Goal: Task Accomplishment & Management: Manage account settings

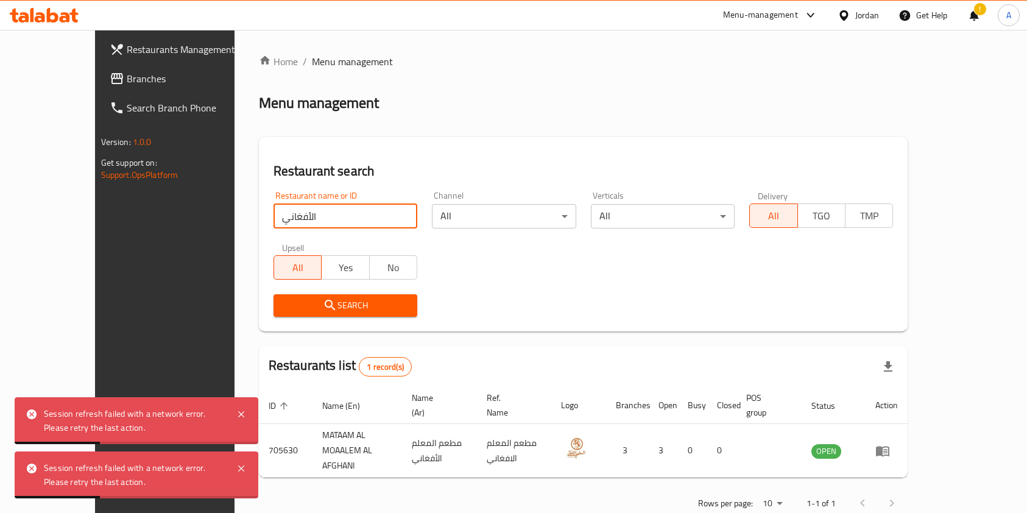
click at [283, 212] on input "الأفغاني" at bounding box center [346, 216] width 144 height 24
type input "x burger"
click button "Search" at bounding box center [346, 305] width 144 height 23
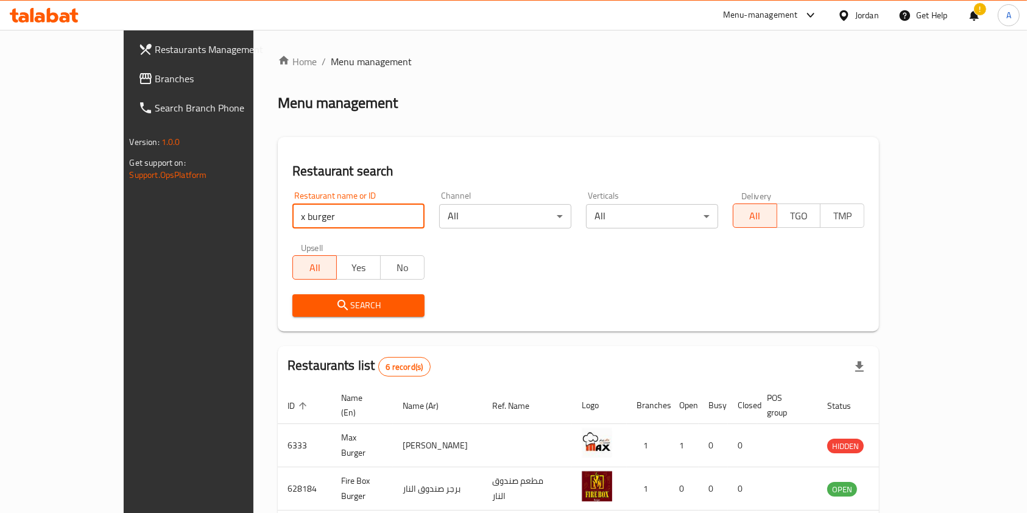
scroll to position [219, 0]
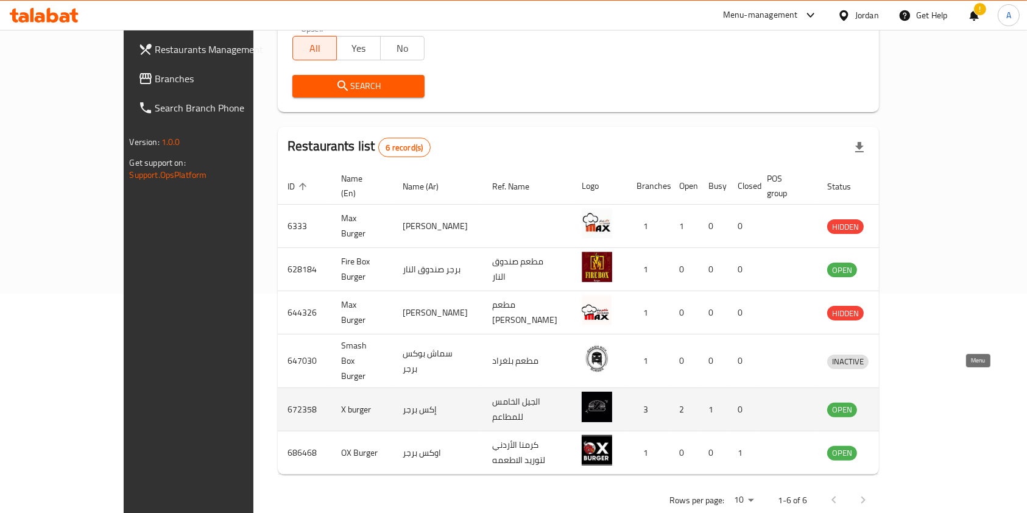
click at [908, 402] on icon "enhanced table" at bounding box center [900, 409] width 15 height 15
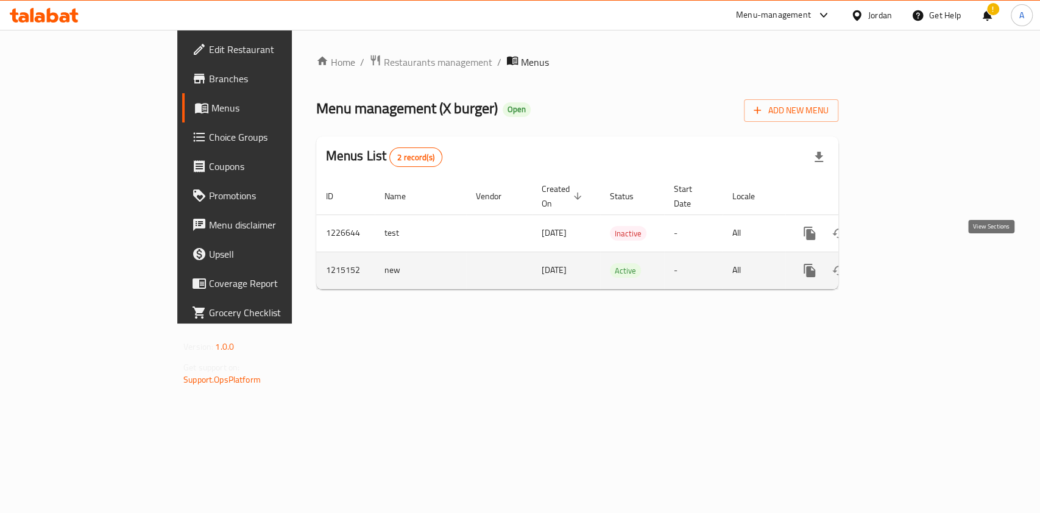
click at [912, 267] on link "enhanced table" at bounding box center [897, 270] width 29 height 29
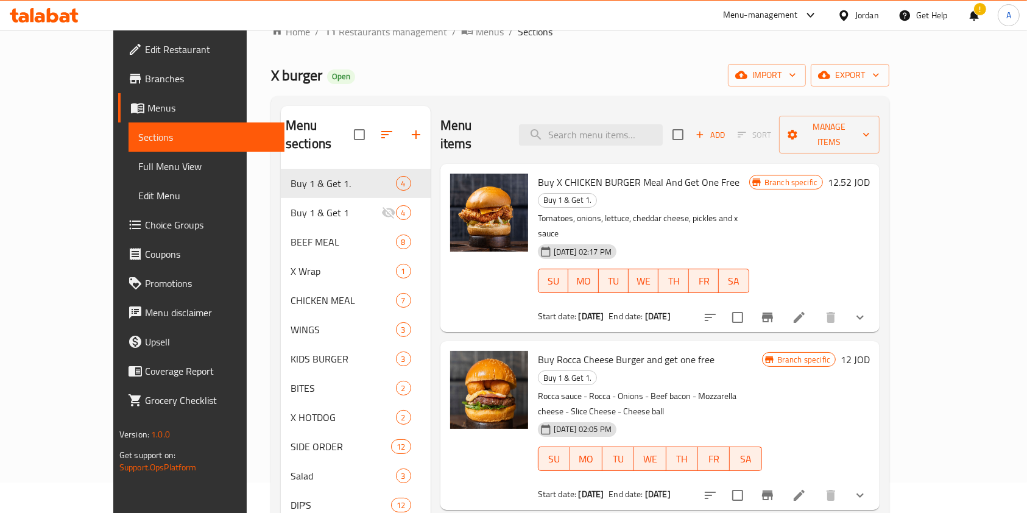
scroll to position [35, 0]
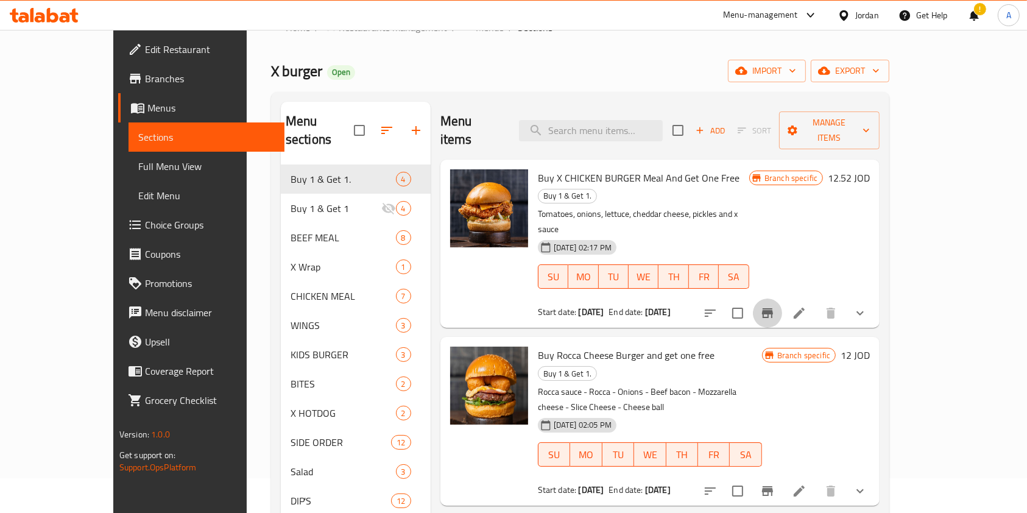
click at [775, 306] on icon "Branch-specific-item" at bounding box center [768, 313] width 15 height 15
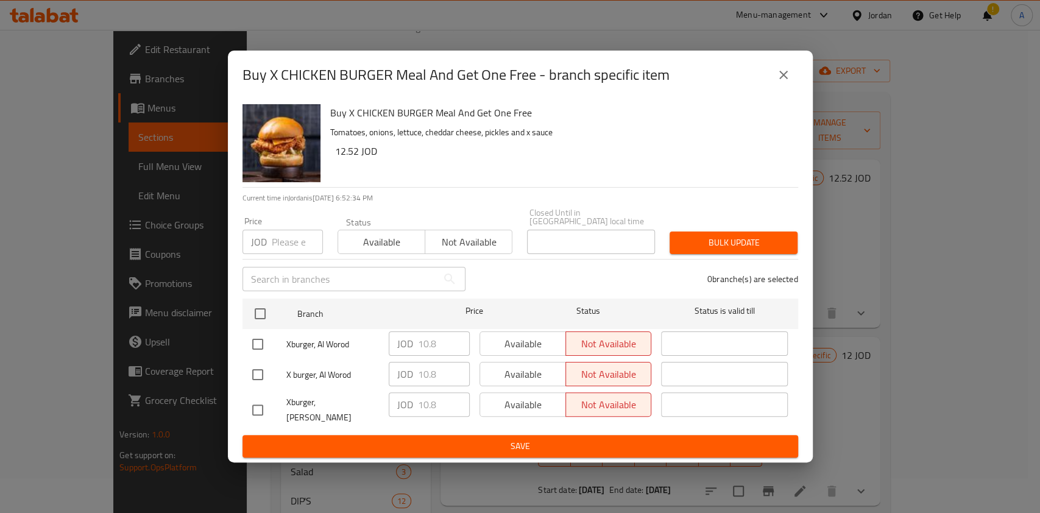
click at [779, 81] on icon "close" at bounding box center [783, 75] width 15 height 15
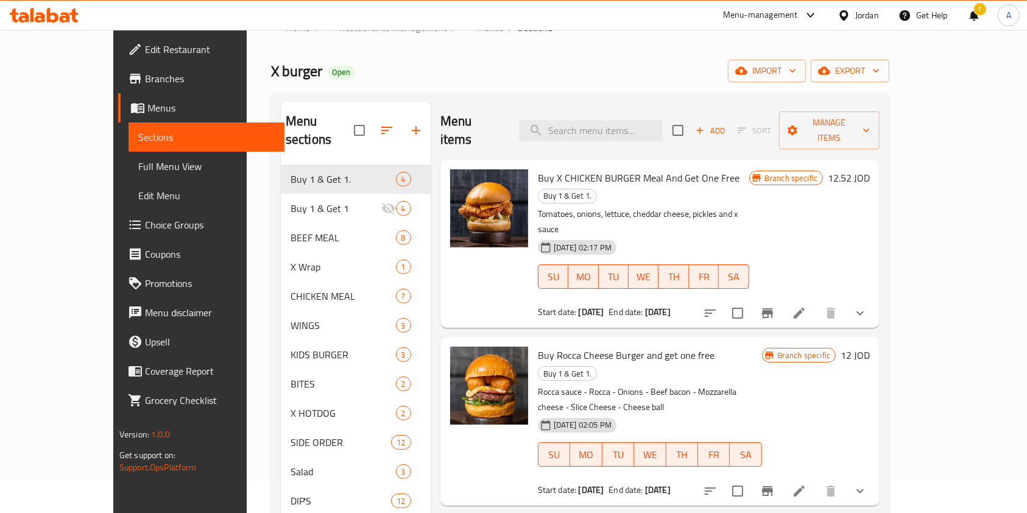
scroll to position [24, 0]
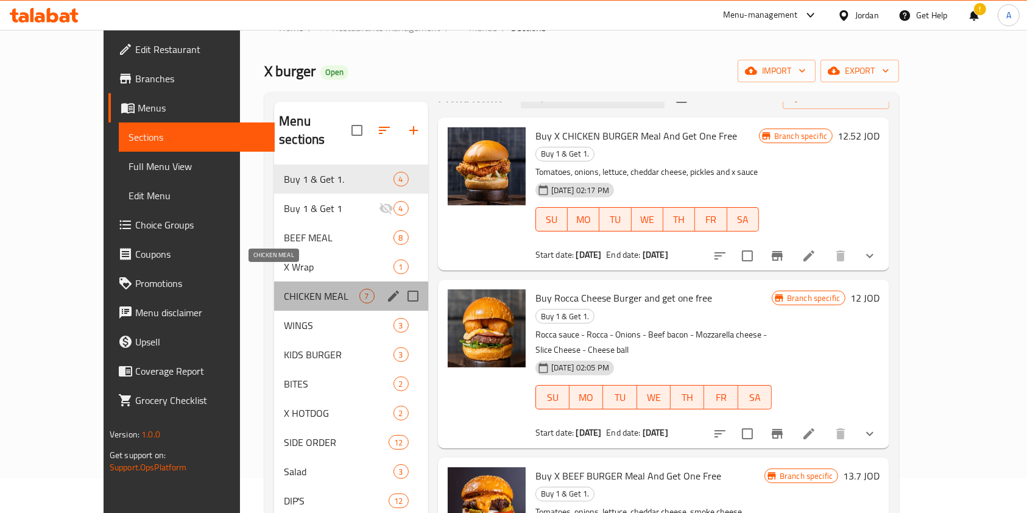
click at [289, 289] on span "CHICKEN MEAL" at bounding box center [321, 296] width 75 height 15
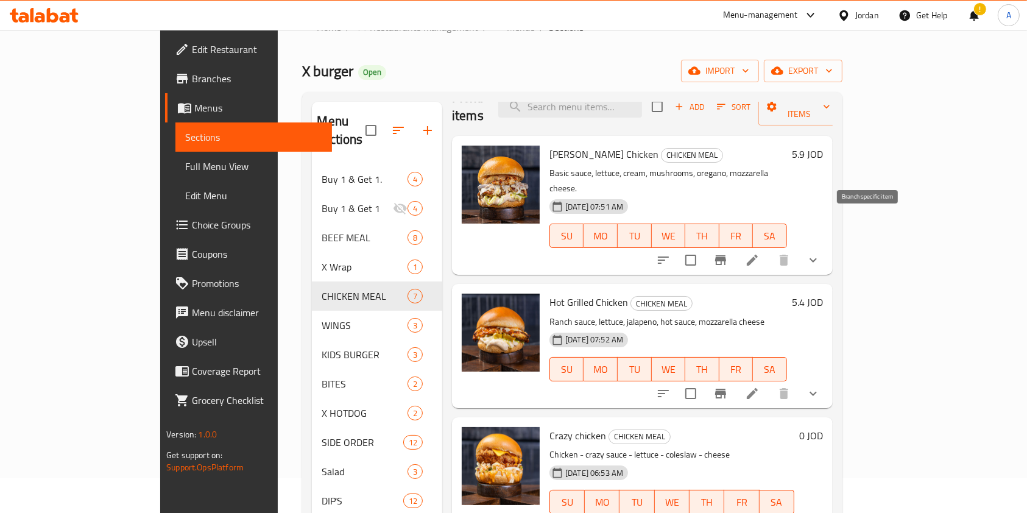
click at [728, 253] on icon "Branch-specific-item" at bounding box center [721, 260] width 15 height 15
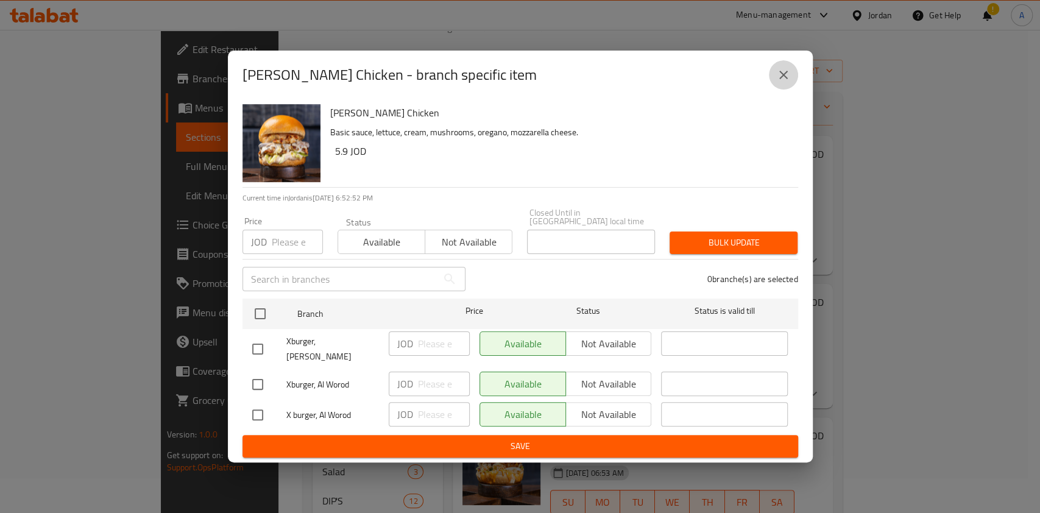
click at [785, 77] on icon "close" at bounding box center [783, 75] width 9 height 9
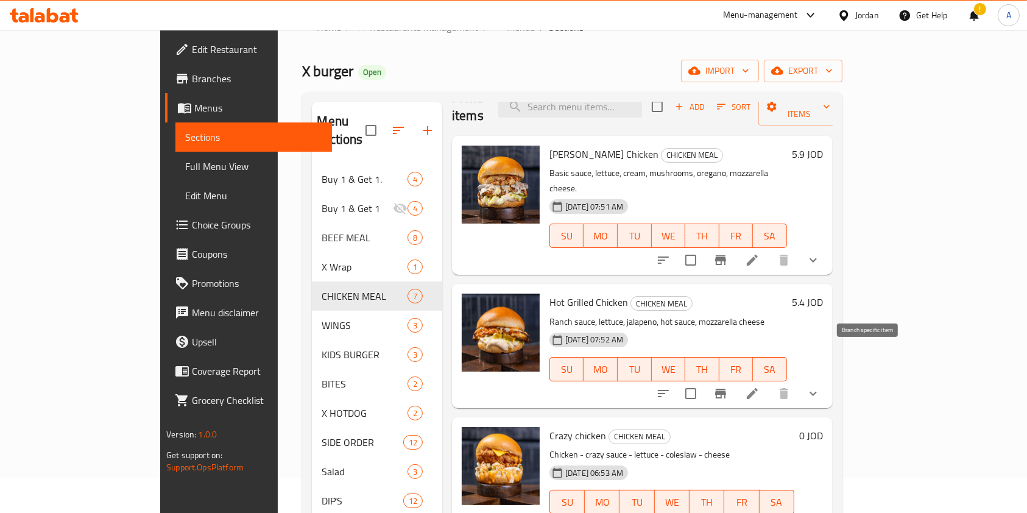
click at [736, 379] on button "Branch-specific-item" at bounding box center [720, 393] width 29 height 29
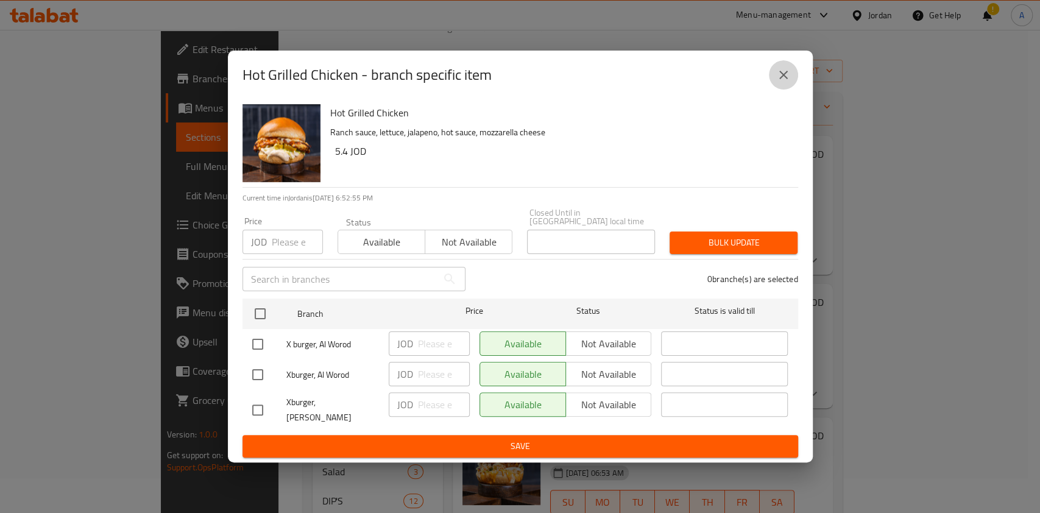
click at [785, 79] on icon "close" at bounding box center [783, 75] width 15 height 15
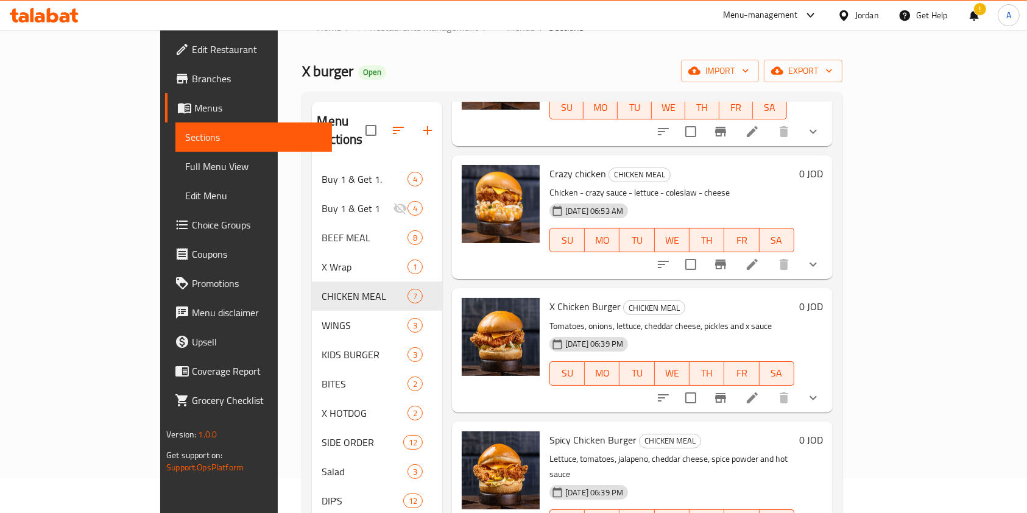
scroll to position [287, 0]
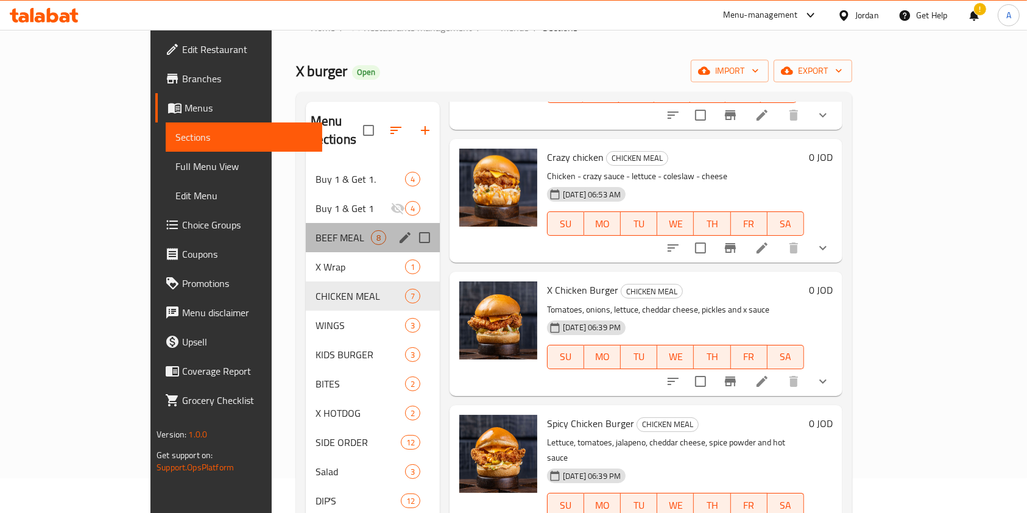
click at [306, 223] on div "BEEF MEAL 8" at bounding box center [373, 237] width 134 height 29
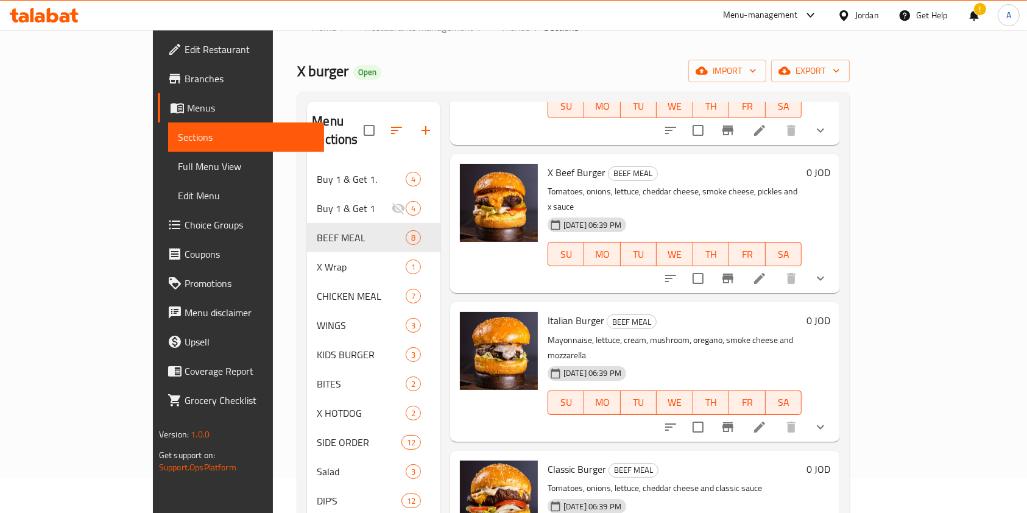
scroll to position [22, 0]
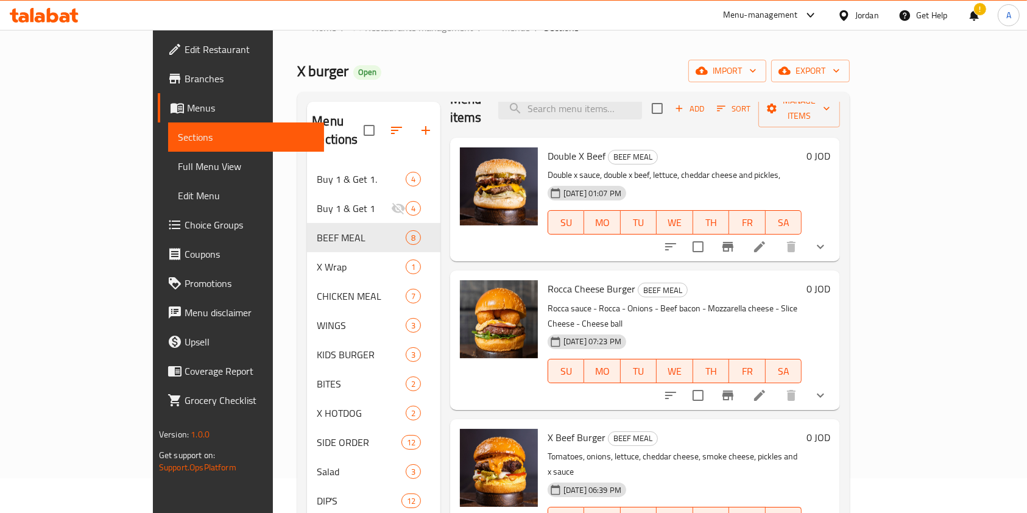
click at [835, 236] on button "show more" at bounding box center [820, 246] width 29 height 29
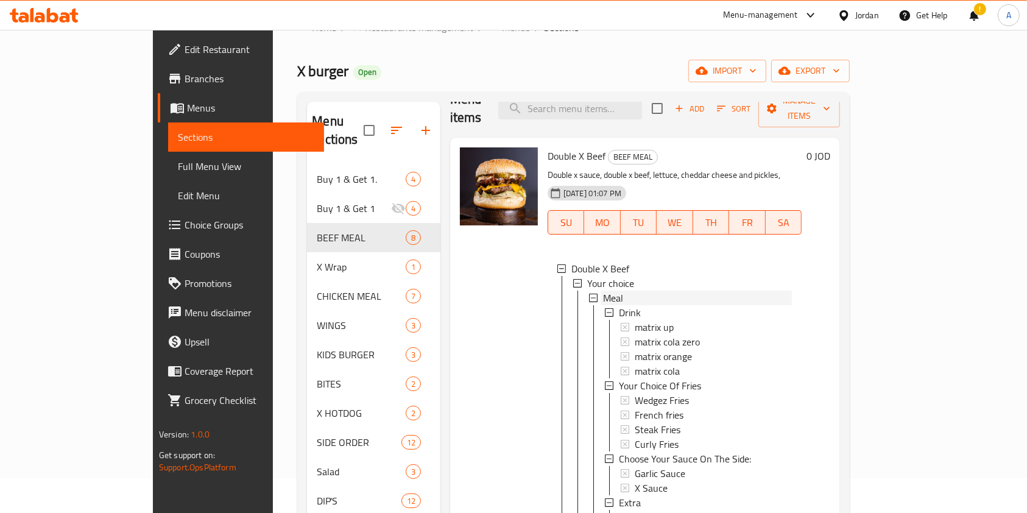
click at [673, 291] on div "Meal" at bounding box center [697, 298] width 189 height 15
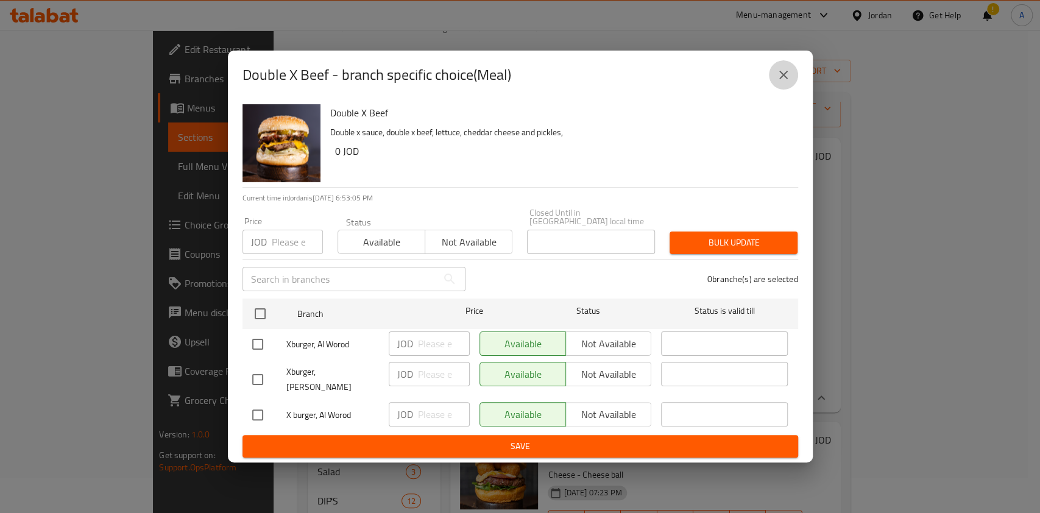
click at [786, 75] on icon "close" at bounding box center [783, 75] width 15 height 15
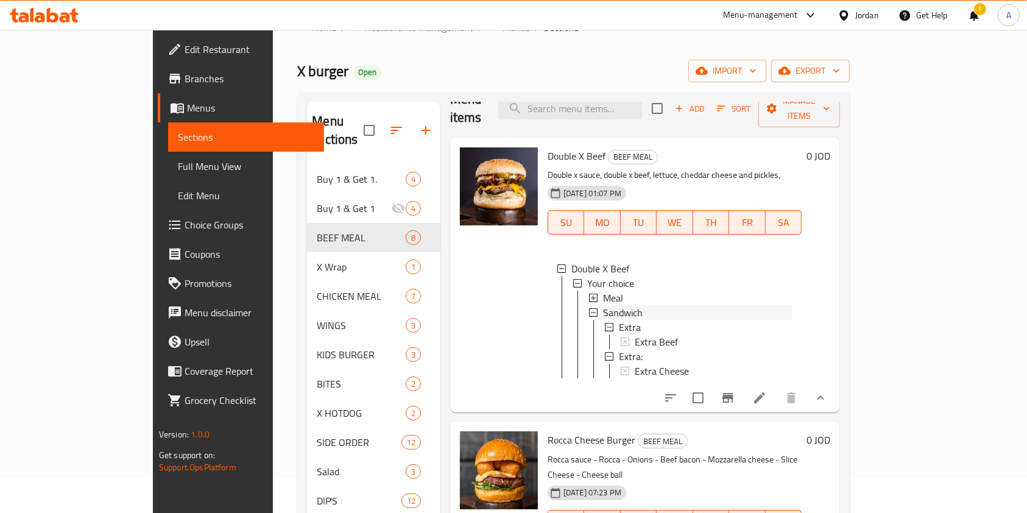
click at [626, 305] on div "Sandwich" at bounding box center [697, 312] width 189 height 15
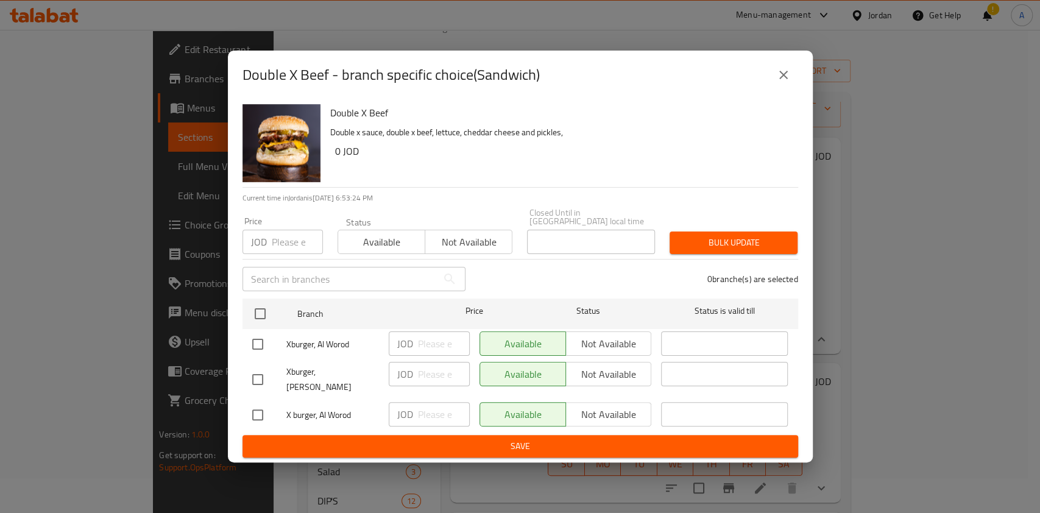
click at [788, 82] on icon "close" at bounding box center [783, 75] width 15 height 15
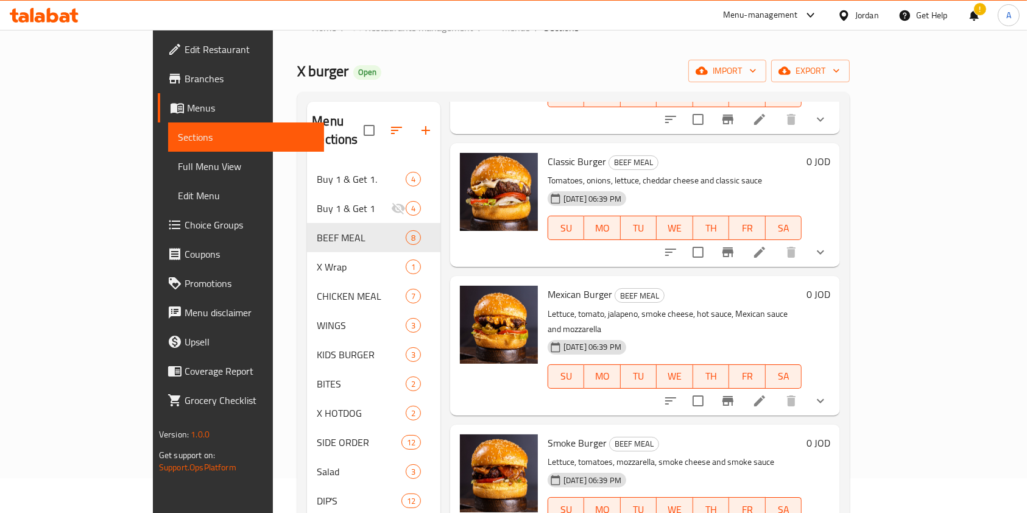
scroll to position [171, 0]
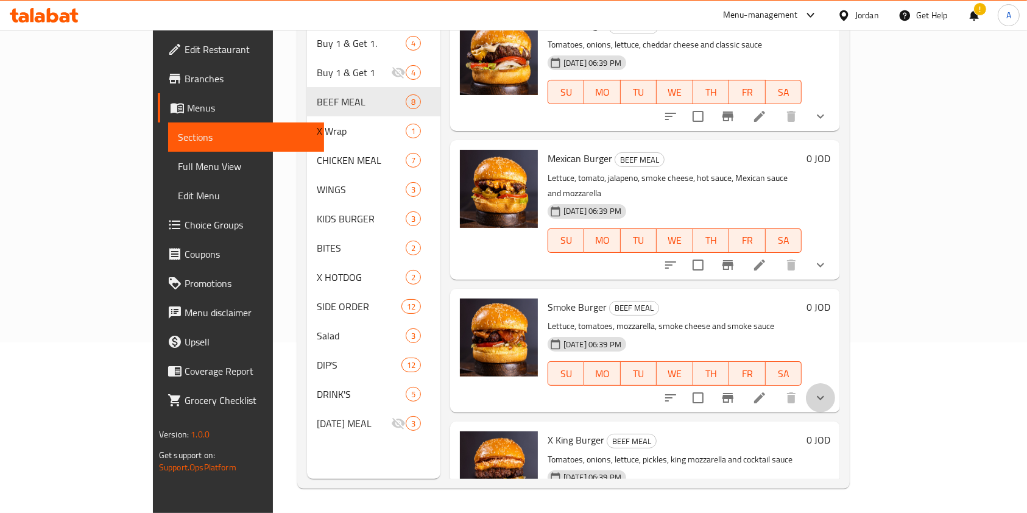
click at [835, 383] on button "show more" at bounding box center [820, 397] width 29 height 29
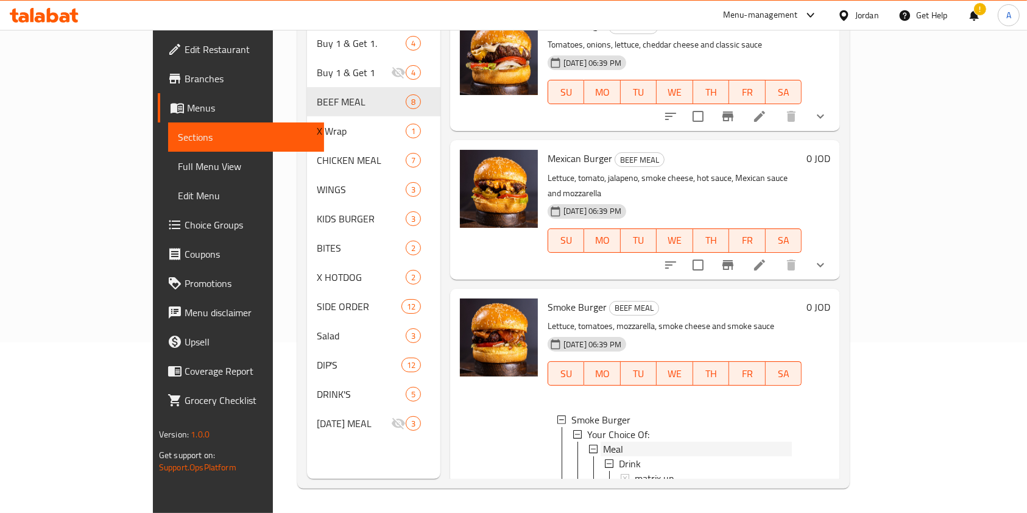
click at [609, 442] on div "Meal" at bounding box center [697, 449] width 189 height 15
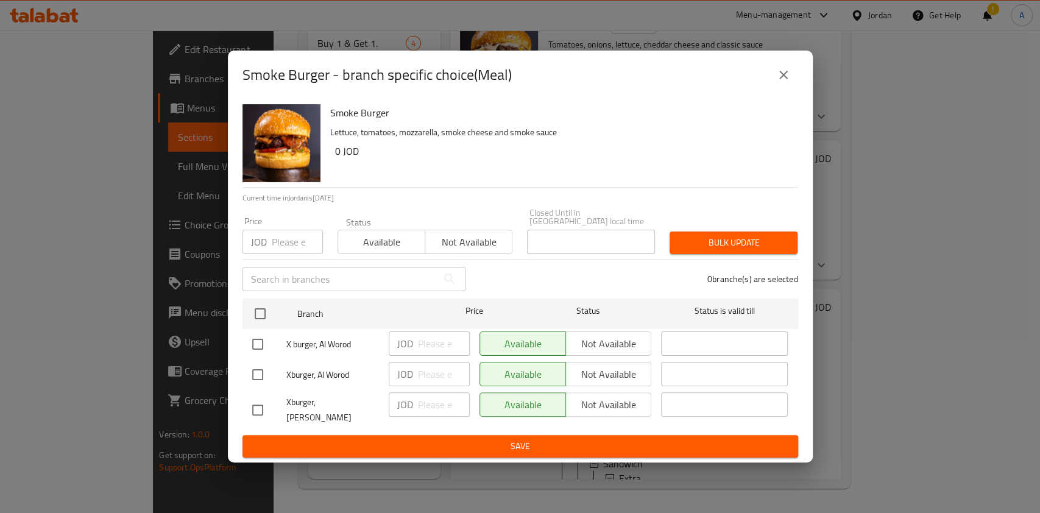
click at [783, 80] on icon "close" at bounding box center [783, 75] width 15 height 15
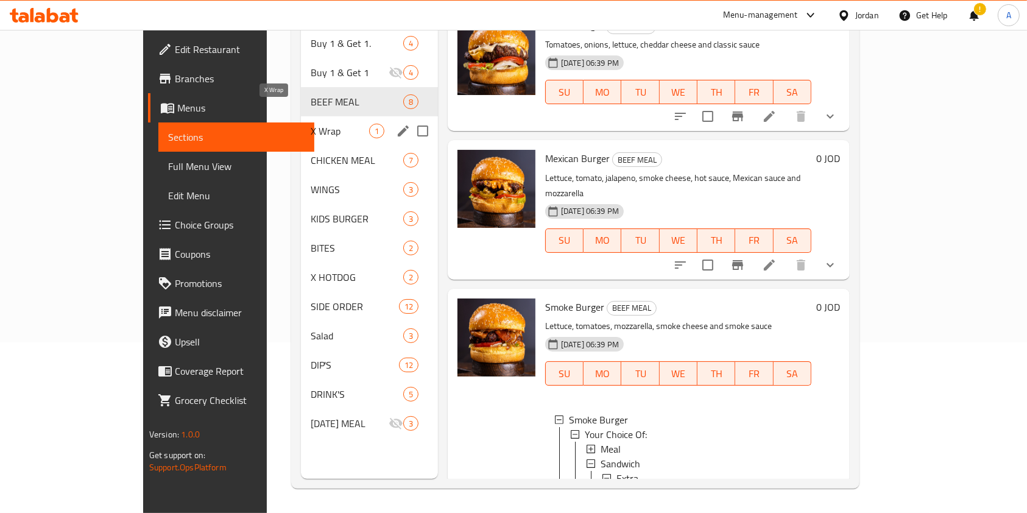
click at [311, 124] on span "X Wrap" at bounding box center [340, 131] width 59 height 15
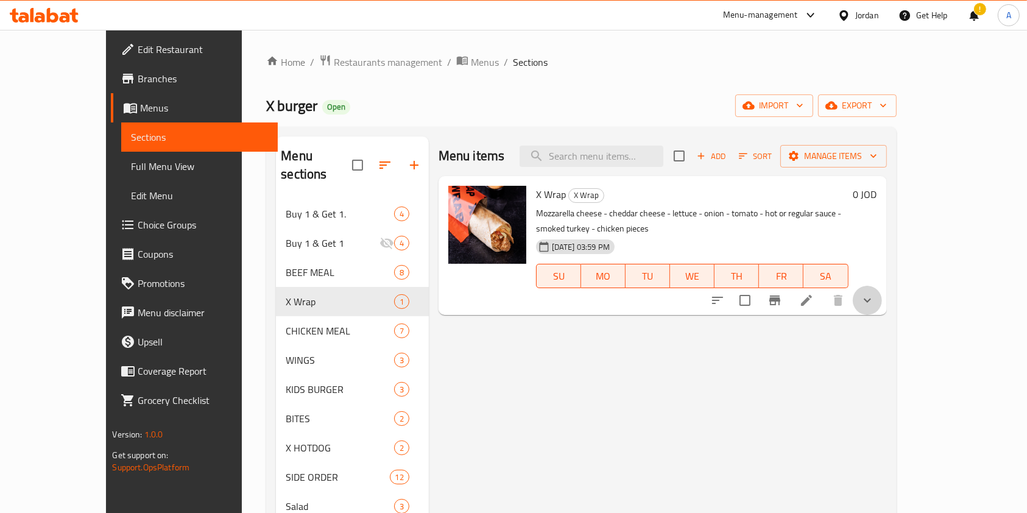
click at [875, 293] on icon "show more" at bounding box center [867, 300] width 15 height 15
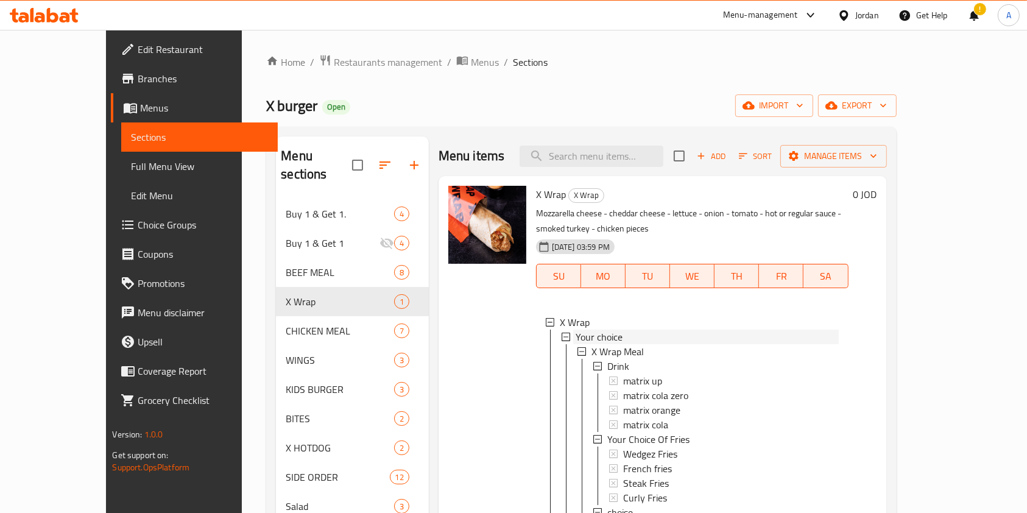
click at [605, 330] on div "Your choice" at bounding box center [707, 337] width 263 height 15
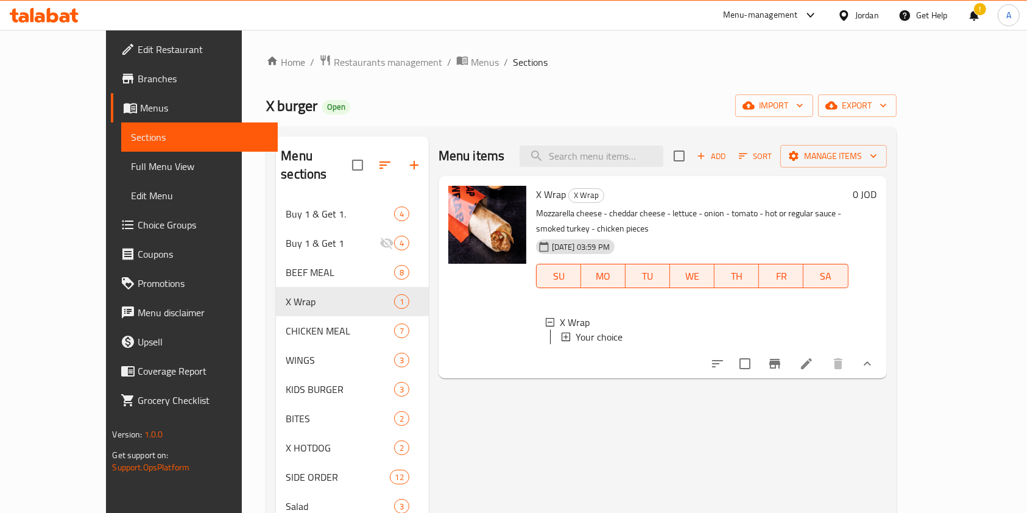
click at [605, 330] on div "Your choice" at bounding box center [707, 337] width 263 height 15
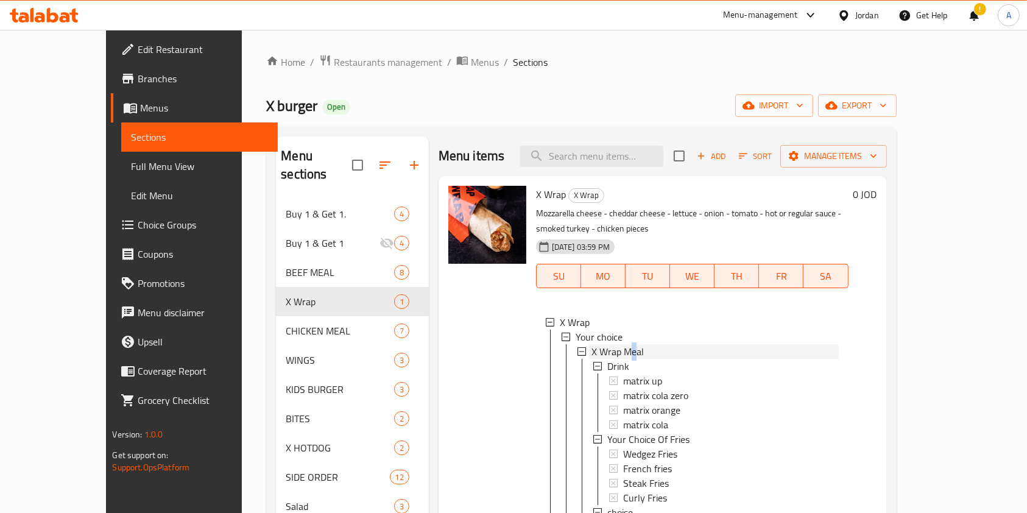
click at [607, 344] on span "X Wrap Meal" at bounding box center [618, 351] width 52 height 15
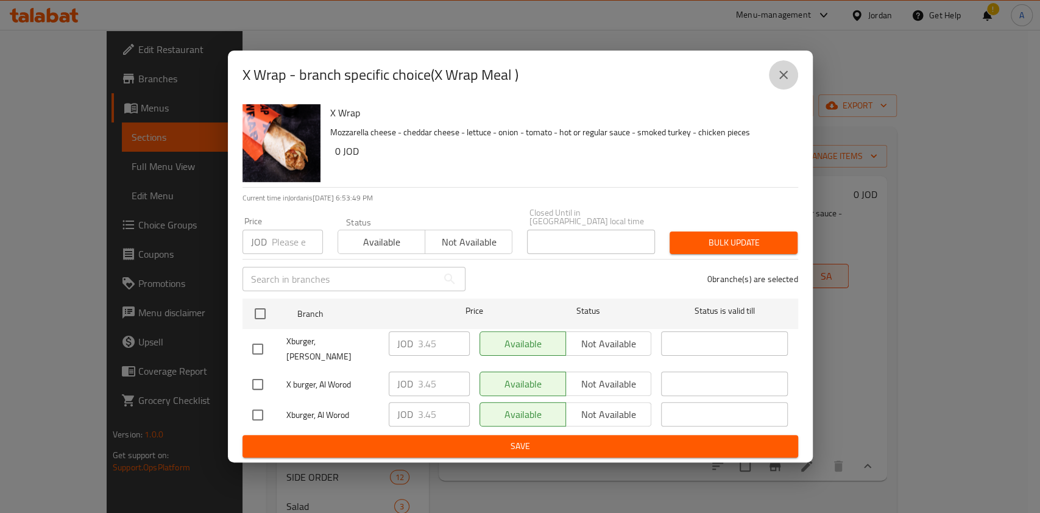
click at [786, 74] on icon "close" at bounding box center [783, 75] width 15 height 15
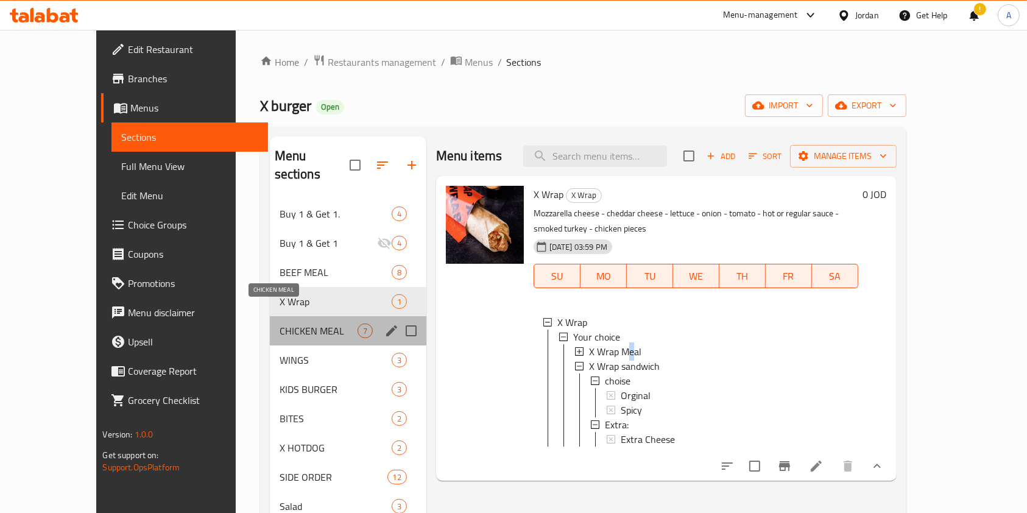
click at [280, 324] on span "CHICKEN MEAL" at bounding box center [319, 331] width 78 height 15
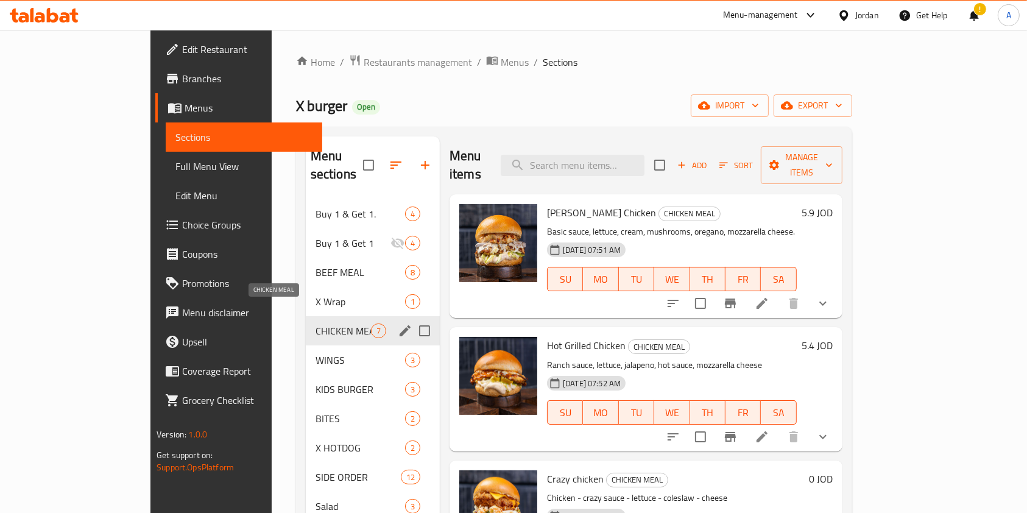
click at [316, 324] on span "CHICKEN MEAL" at bounding box center [343, 331] width 55 height 15
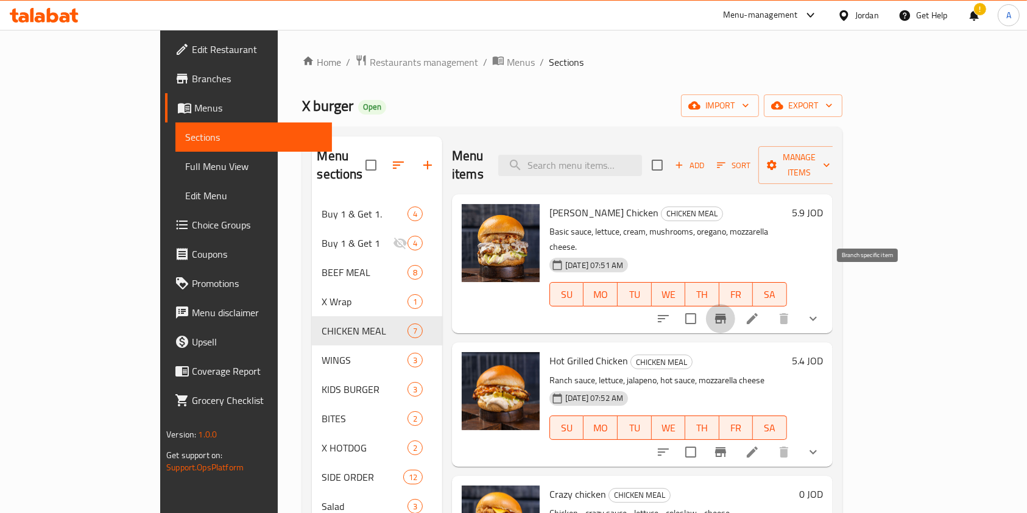
click at [726, 314] on icon "Branch-specific-item" at bounding box center [720, 319] width 11 height 10
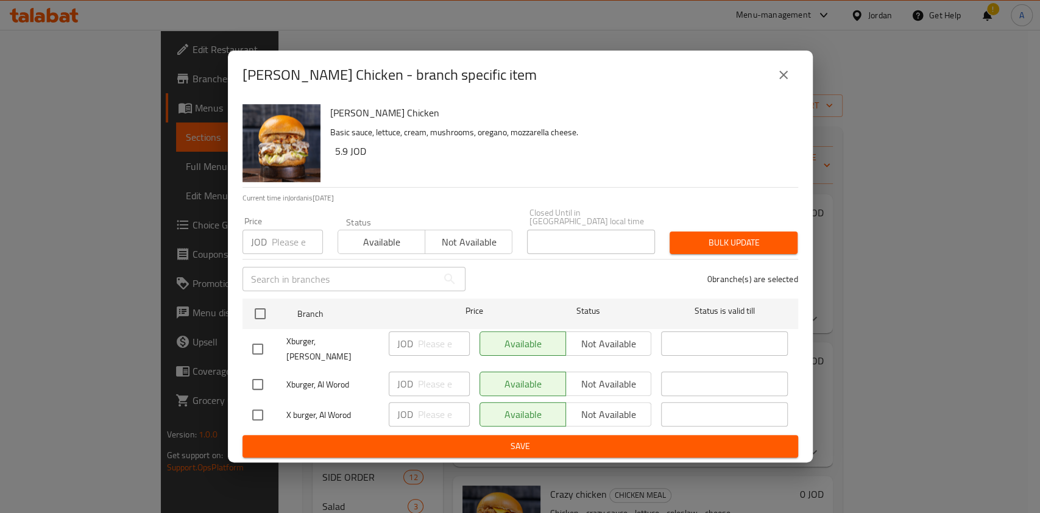
click at [783, 79] on icon "close" at bounding box center [783, 75] width 9 height 9
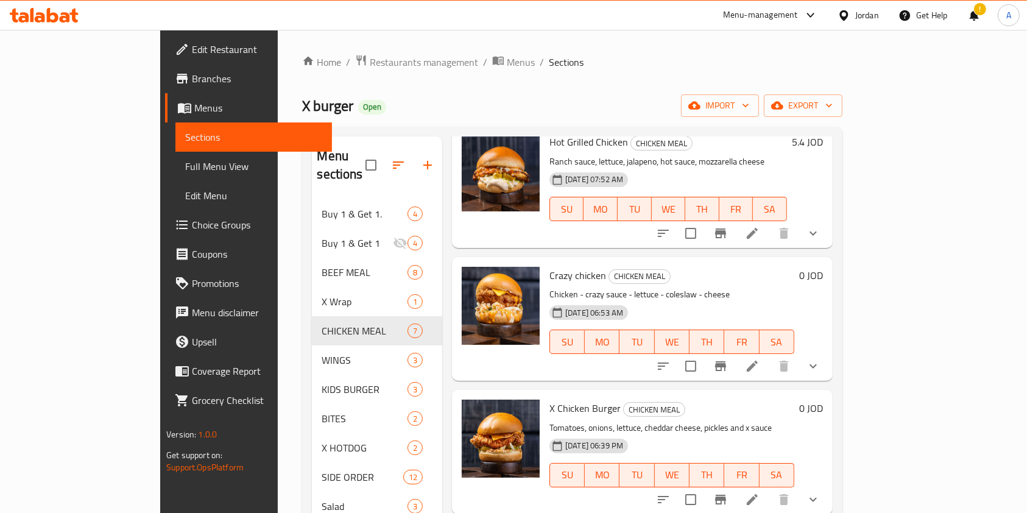
scroll to position [144, 0]
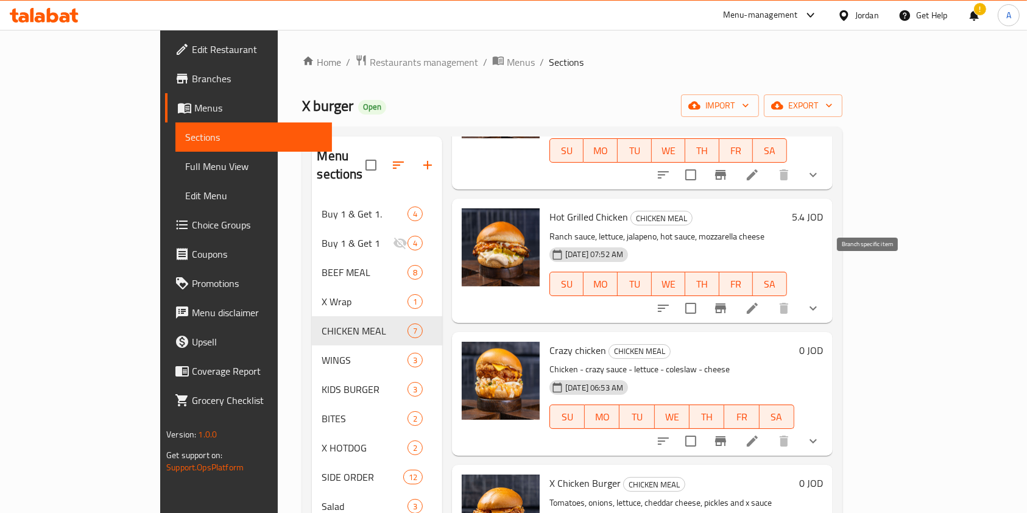
click at [726, 303] on icon "Branch-specific-item" at bounding box center [720, 308] width 11 height 10
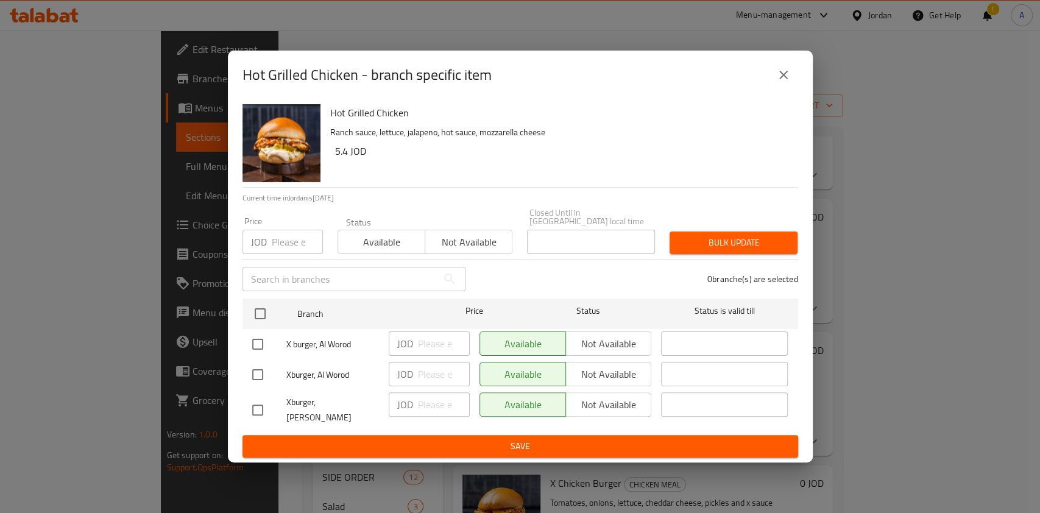
click at [784, 76] on icon "close" at bounding box center [783, 75] width 15 height 15
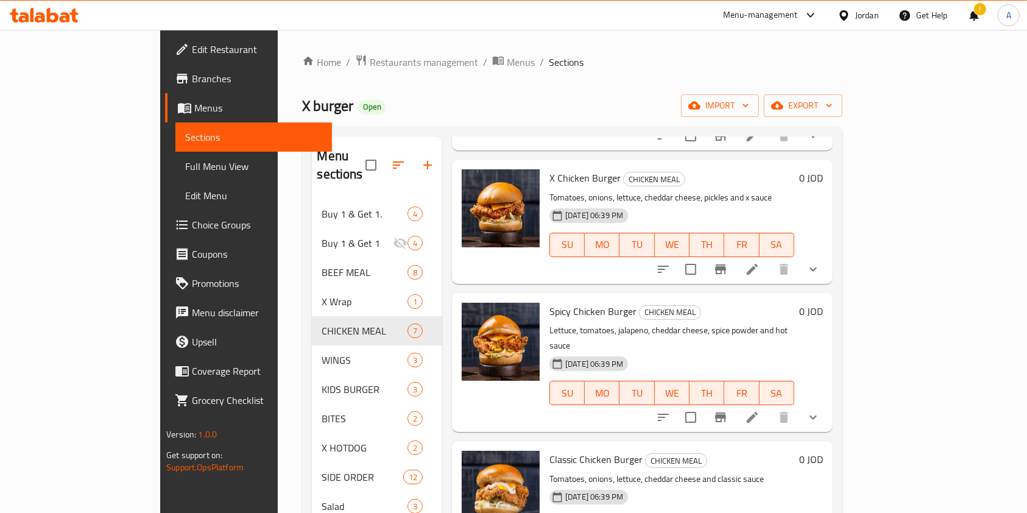
scroll to position [171, 0]
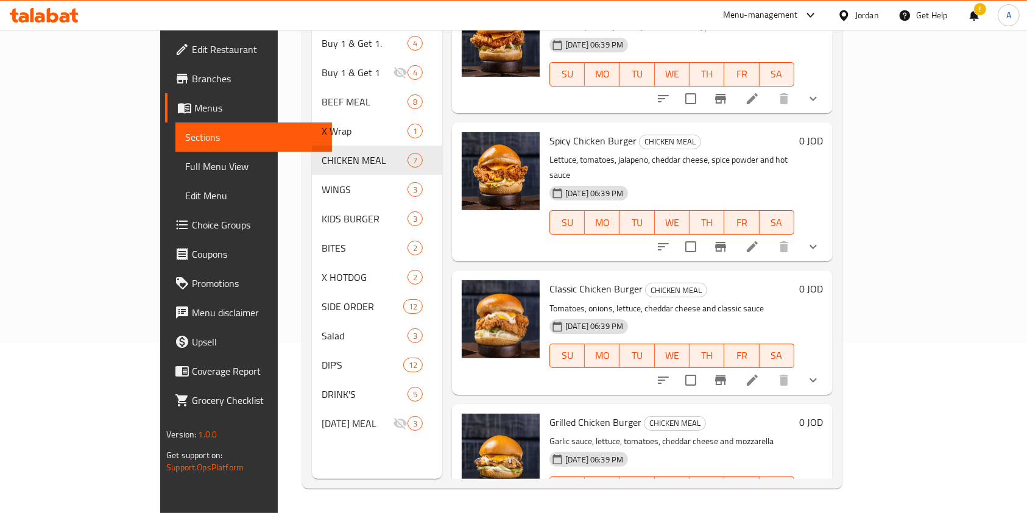
click at [821, 373] on icon "show more" at bounding box center [813, 380] width 15 height 15
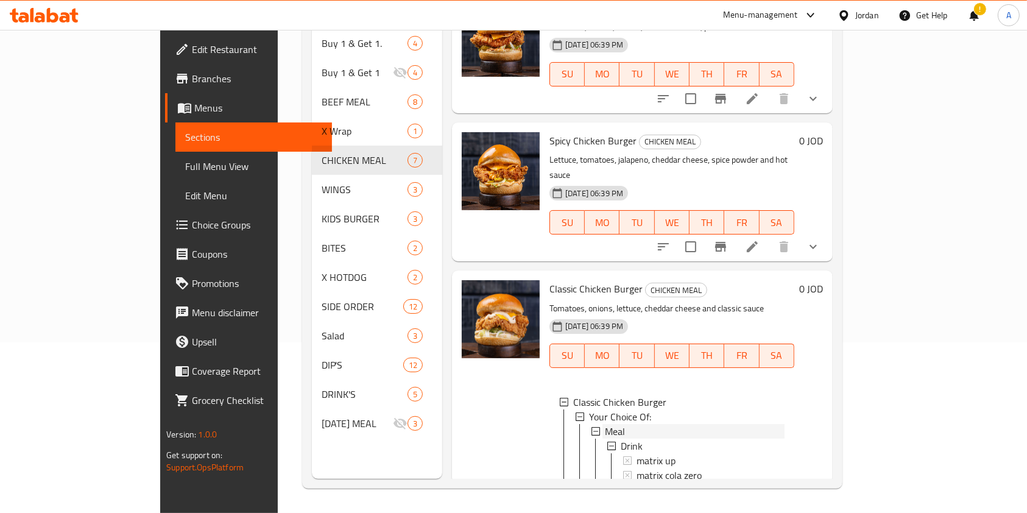
click at [643, 424] on div "Meal" at bounding box center [695, 431] width 180 height 15
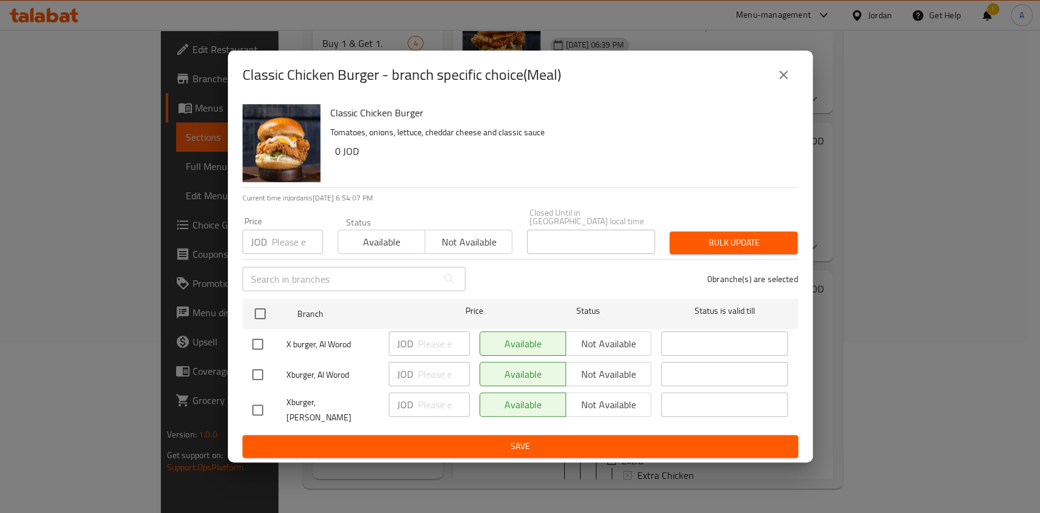
click at [780, 80] on icon "close" at bounding box center [783, 75] width 15 height 15
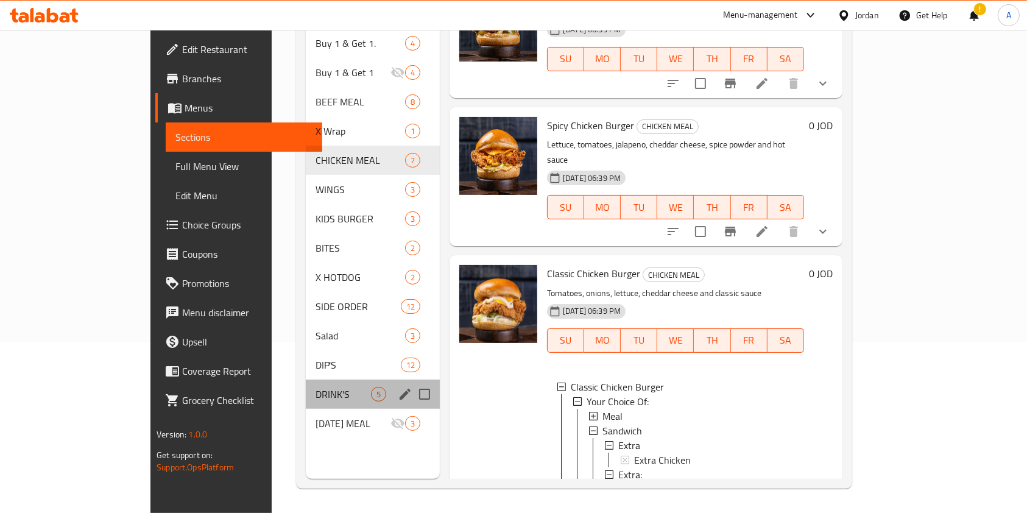
click at [306, 383] on div "DRINK'S 5" at bounding box center [373, 394] width 134 height 29
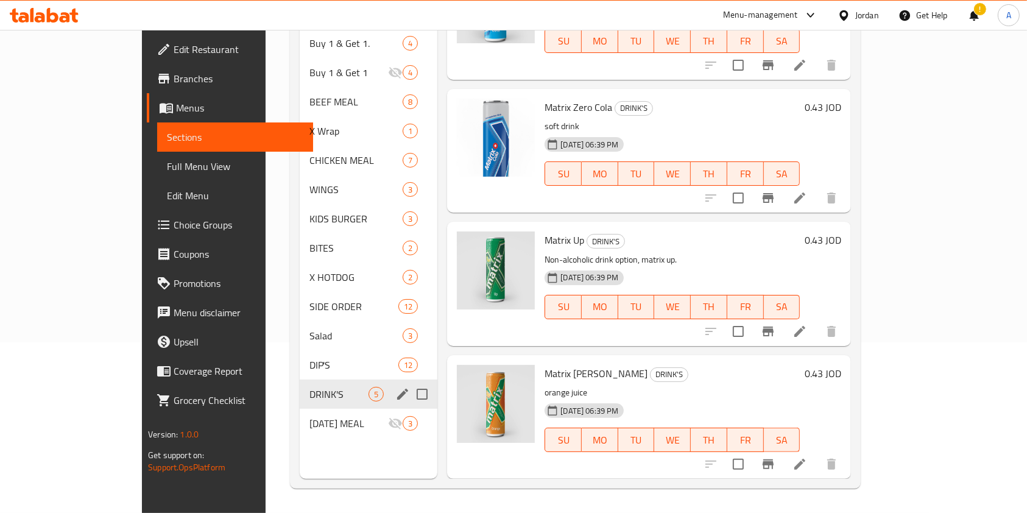
scroll to position [183, 0]
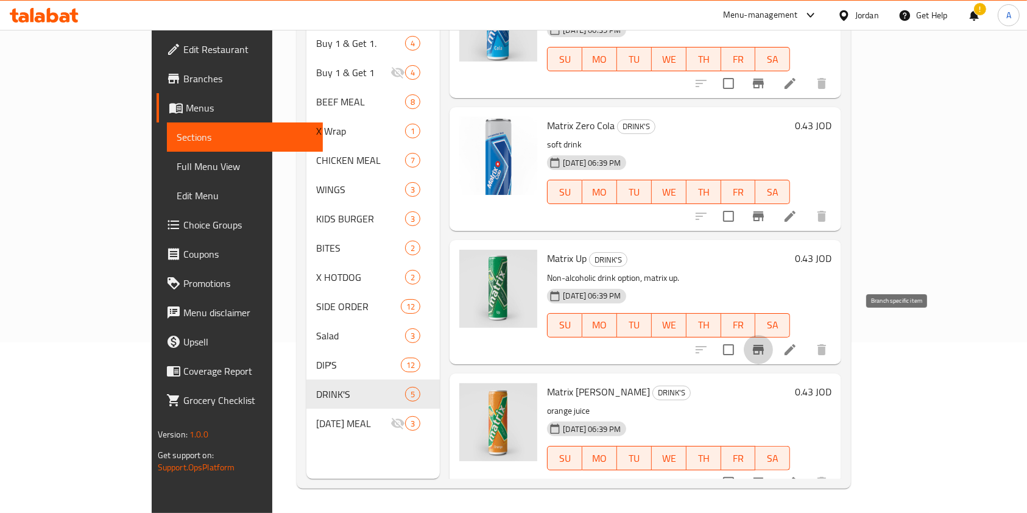
click at [764, 345] on icon "Branch-specific-item" at bounding box center [758, 350] width 11 height 10
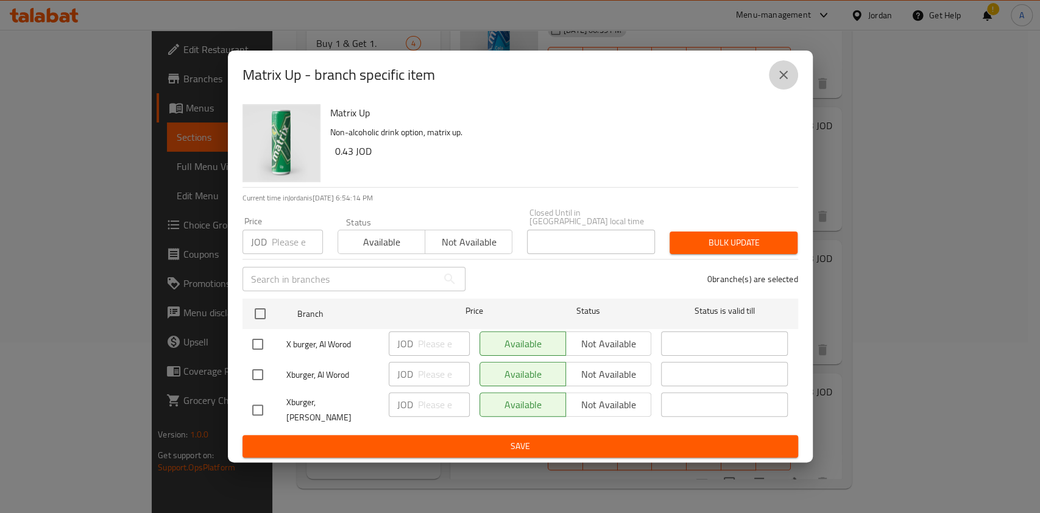
click at [788, 76] on icon "close" at bounding box center [783, 75] width 15 height 15
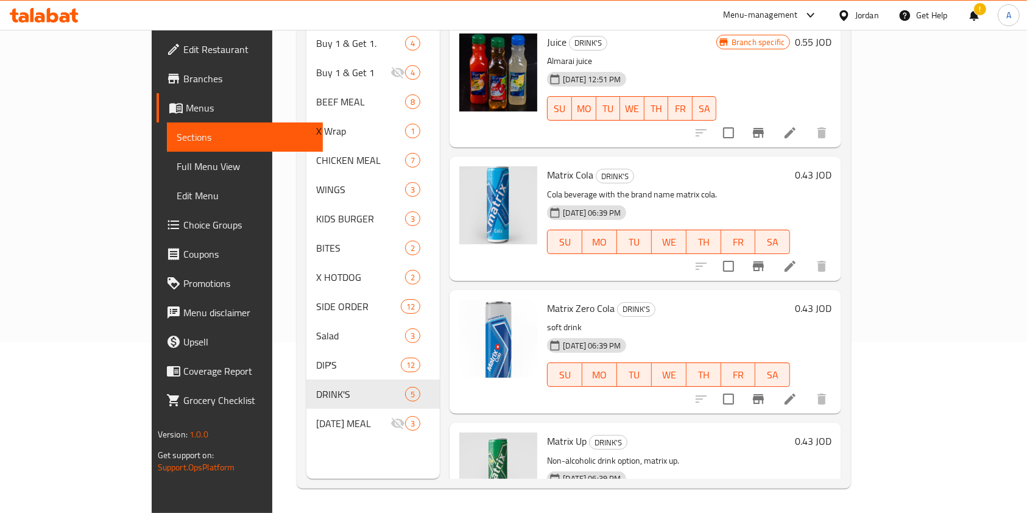
scroll to position [0, 0]
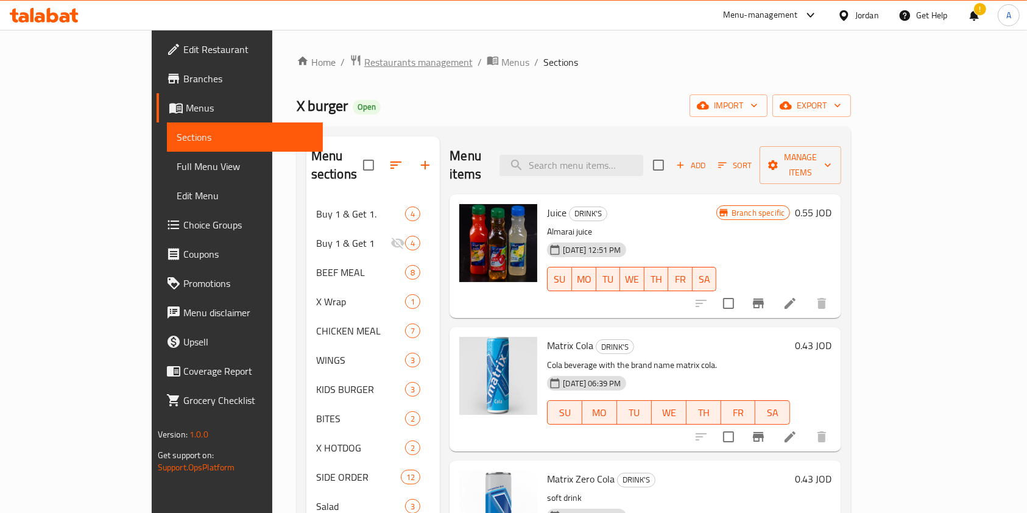
click at [364, 68] on span "Restaurants management" at bounding box center [418, 62] width 108 height 15
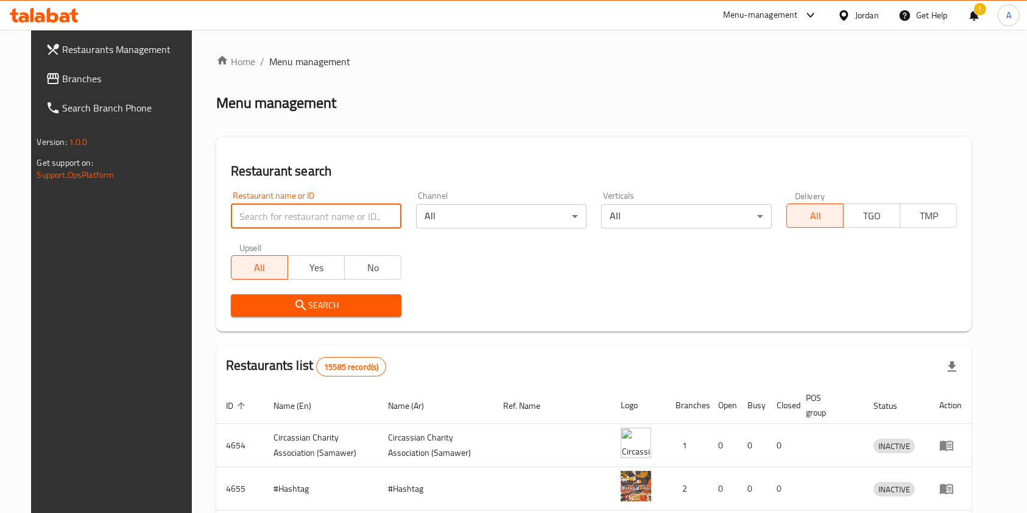
click at [312, 211] on input "search" at bounding box center [316, 216] width 171 height 24
click button "Search" at bounding box center [316, 305] width 171 height 23
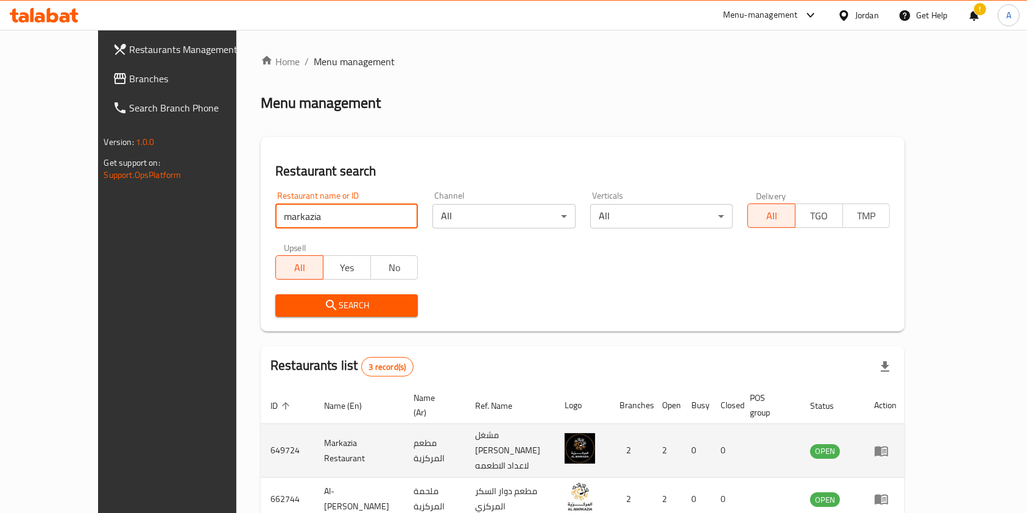
click at [261, 432] on td "649724" at bounding box center [288, 451] width 54 height 54
copy td "649724"
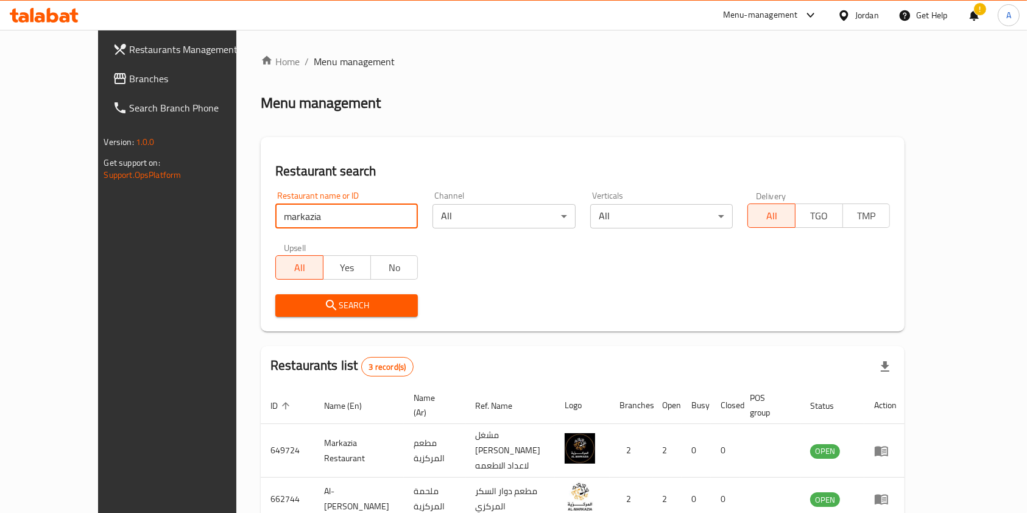
click at [275, 226] on input "markazia" at bounding box center [346, 216] width 143 height 24
type input "l"
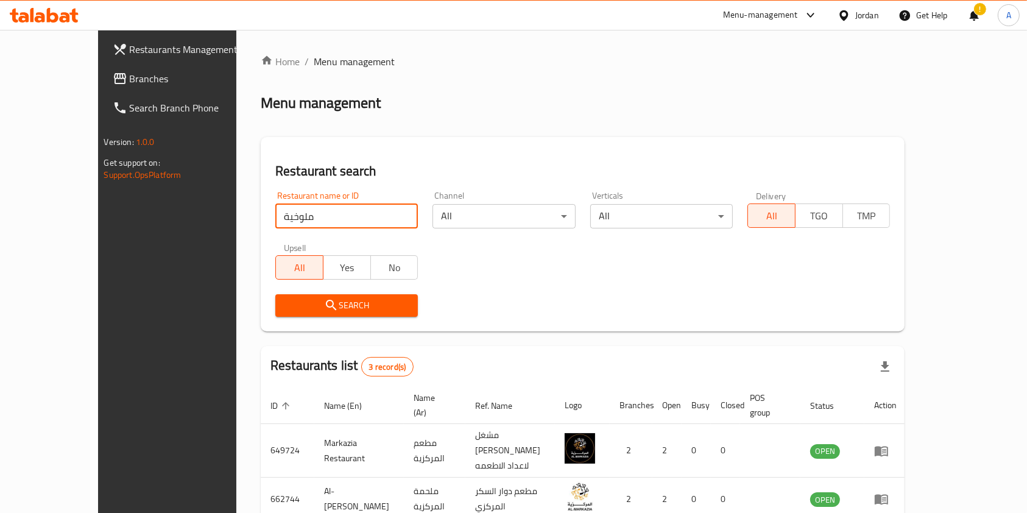
type input "ملوخية"
click button "Search" at bounding box center [346, 305] width 143 height 23
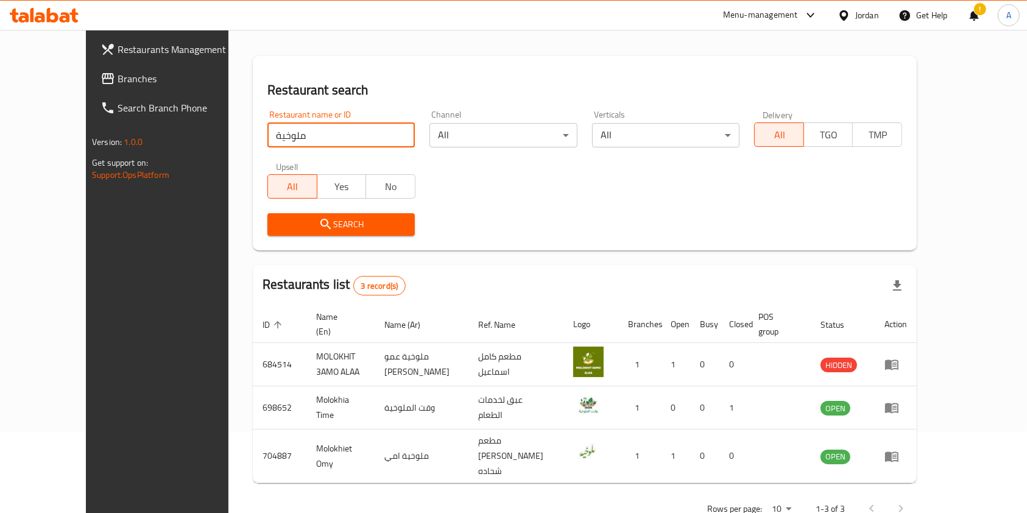
scroll to position [91, 0]
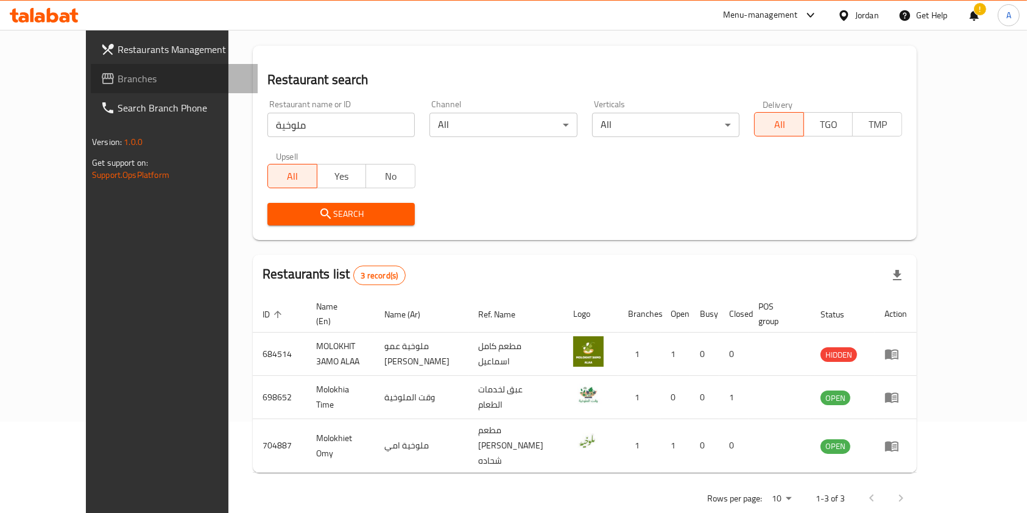
click at [118, 74] on span "Branches" at bounding box center [183, 78] width 130 height 15
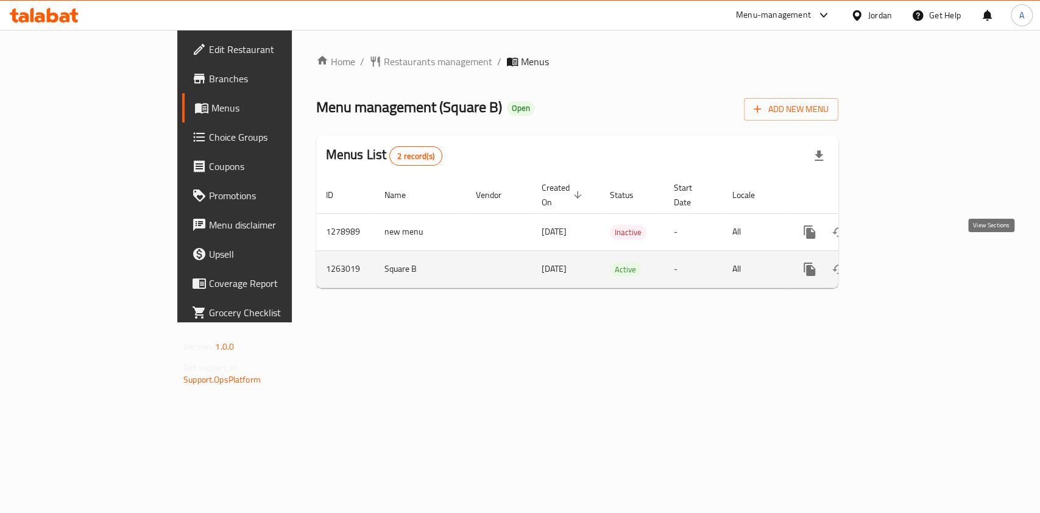
click at [905, 262] on icon "enhanced table" at bounding box center [897, 269] width 15 height 15
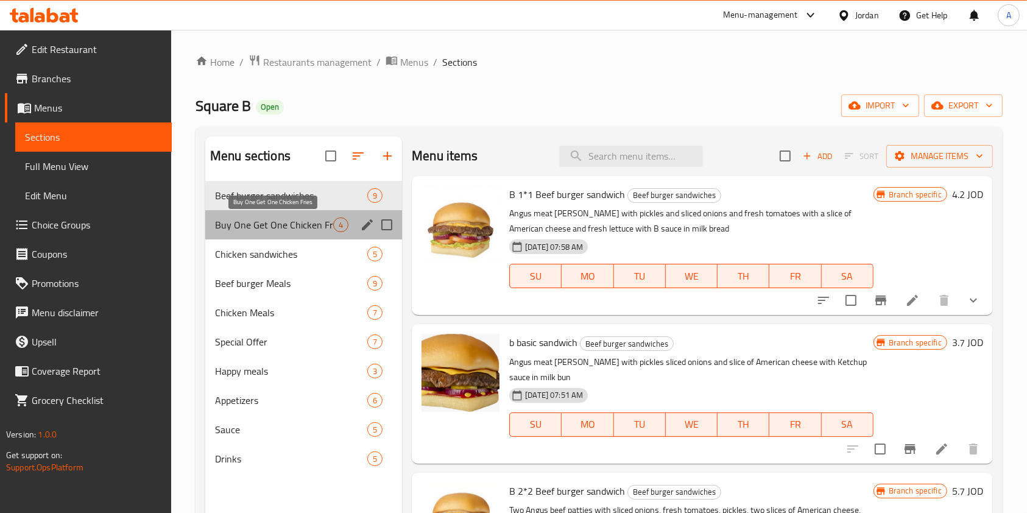
click at [272, 224] on span "Buy One Get One Chicken Fries" at bounding box center [274, 225] width 118 height 15
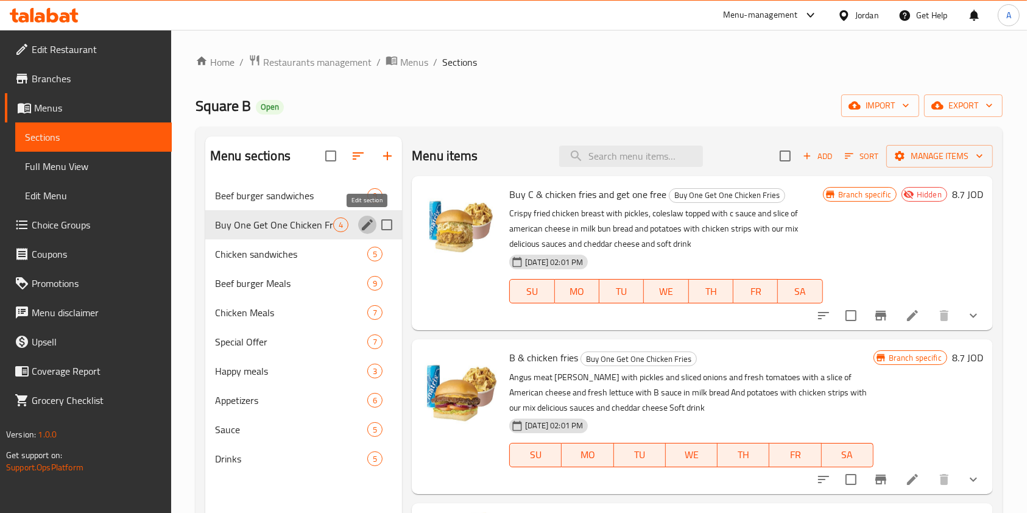
click at [372, 229] on icon "edit" at bounding box center [367, 225] width 15 height 15
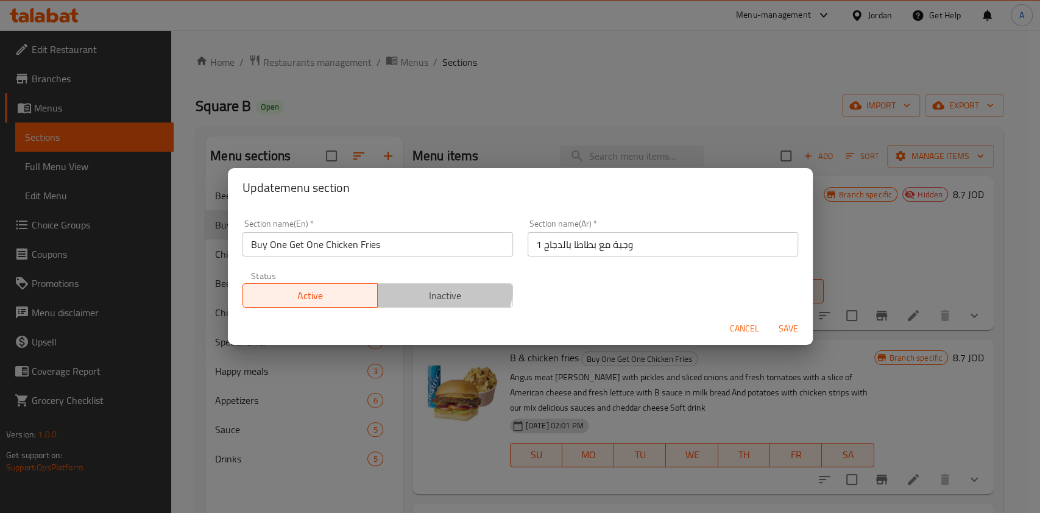
click at [428, 287] on span "Inactive" at bounding box center [446, 296] width 126 height 18
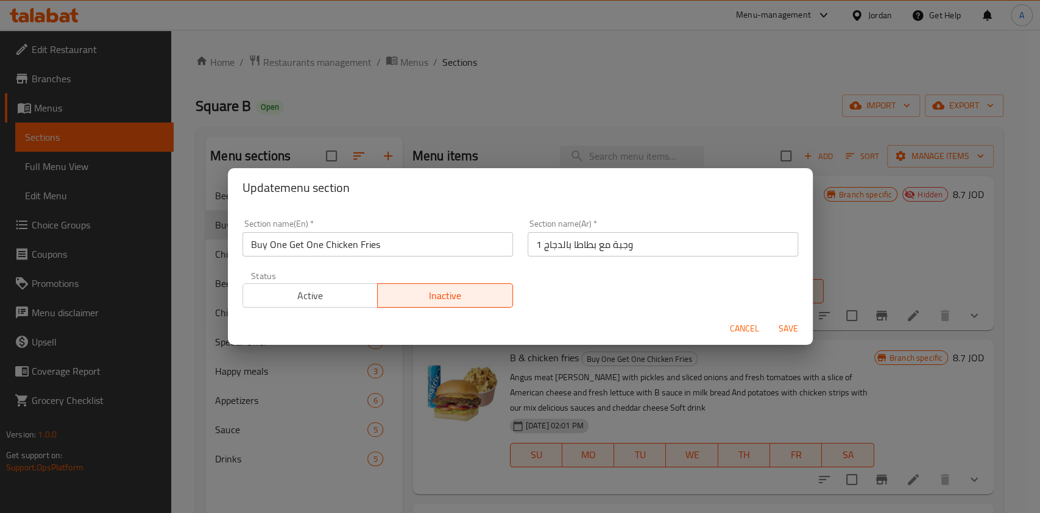
click at [790, 334] on span "Save" at bounding box center [788, 328] width 29 height 15
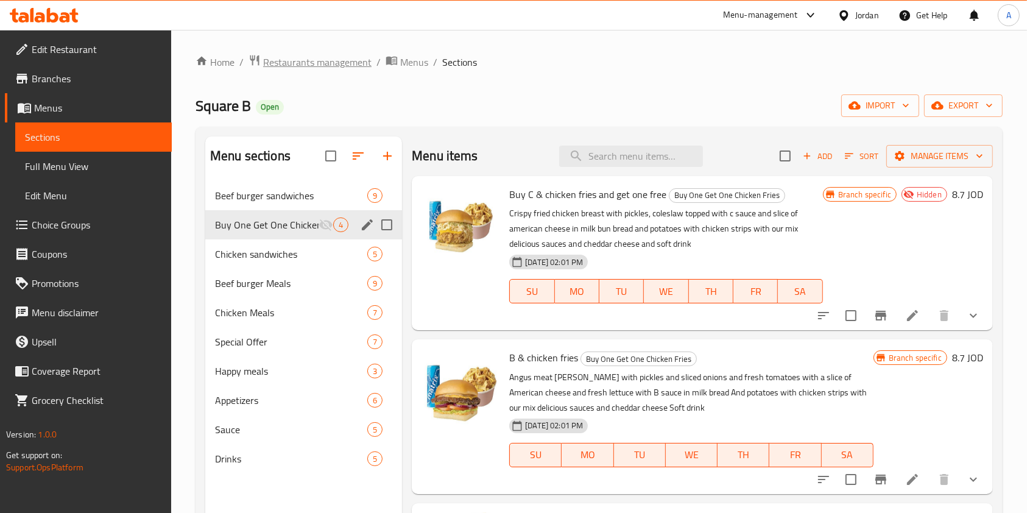
click at [327, 62] on span "Restaurants management" at bounding box center [317, 62] width 108 height 15
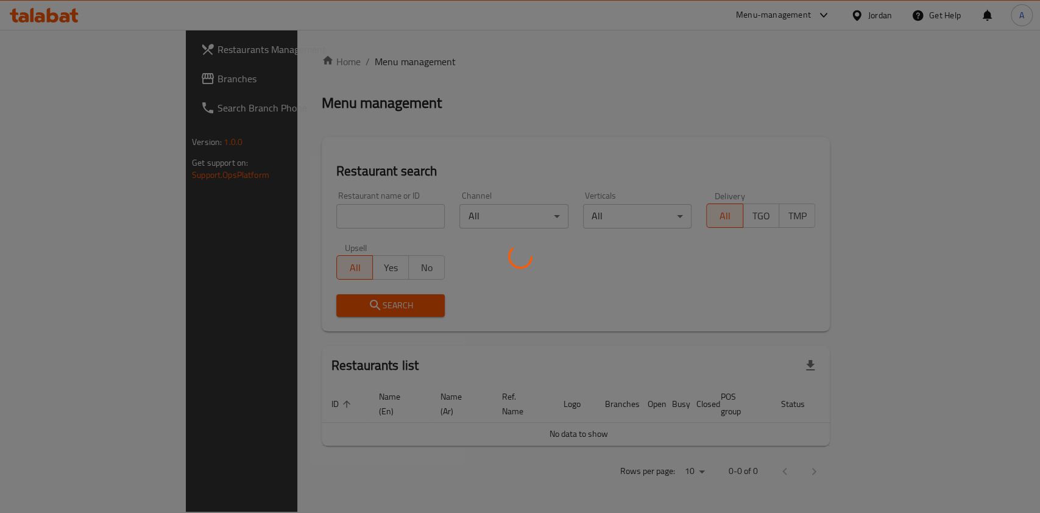
click at [310, 217] on div at bounding box center [520, 256] width 1040 height 513
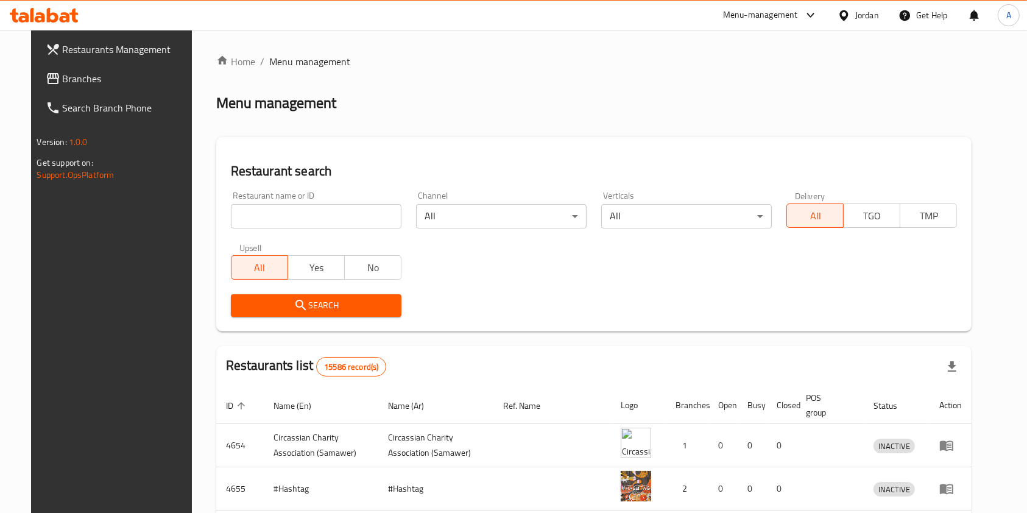
click at [310, 217] on input "search" at bounding box center [316, 216] width 171 height 24
type input "بارون هاك"
click button "Search" at bounding box center [316, 305] width 171 height 23
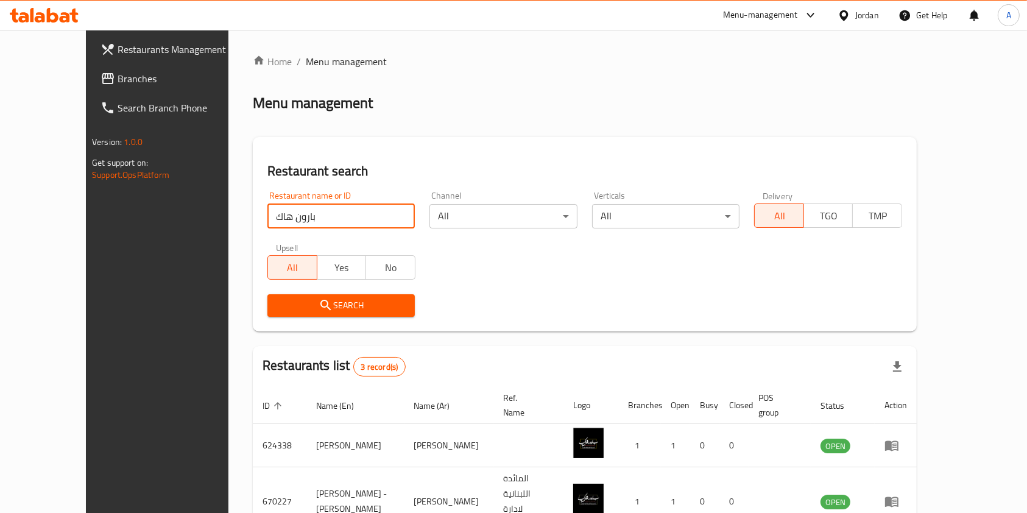
scroll to position [91, 0]
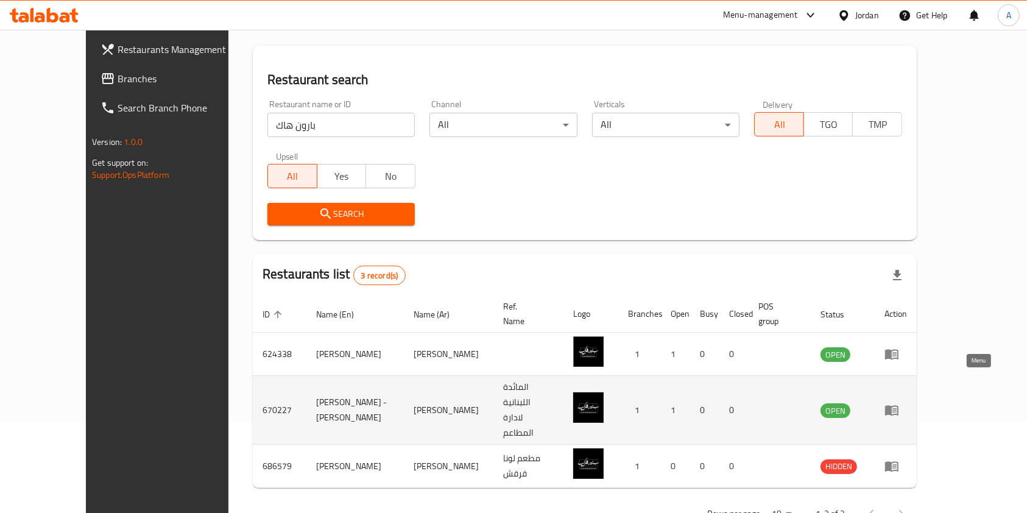
click at [899, 406] on icon "enhanced table" at bounding box center [891, 411] width 13 height 10
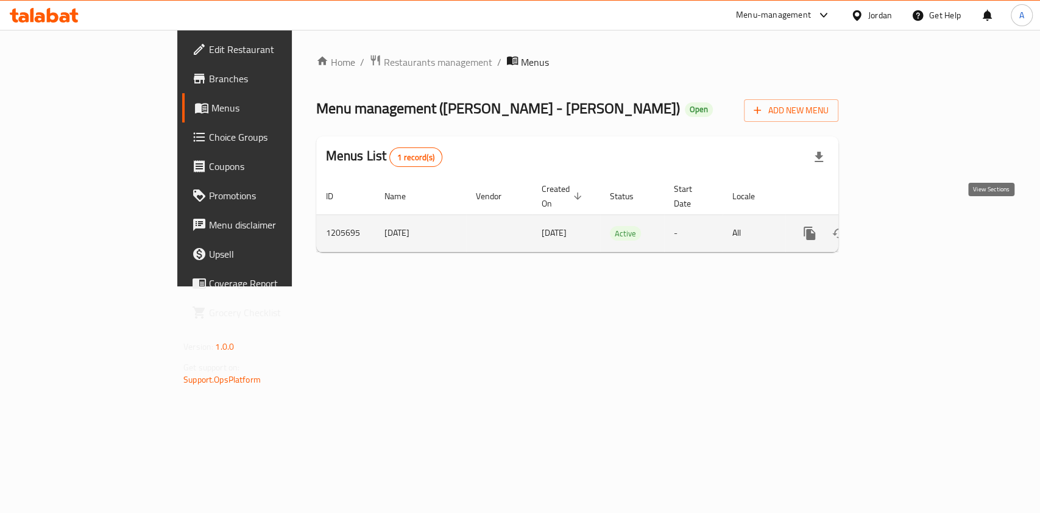
click at [905, 227] on icon "enhanced table" at bounding box center [897, 233] width 15 height 15
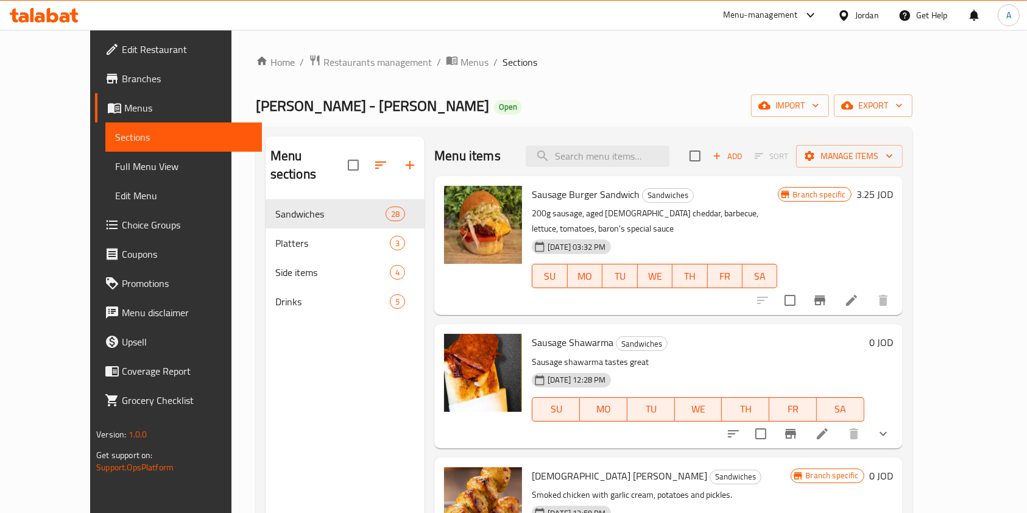
click at [122, 74] on span "Branches" at bounding box center [187, 78] width 130 height 15
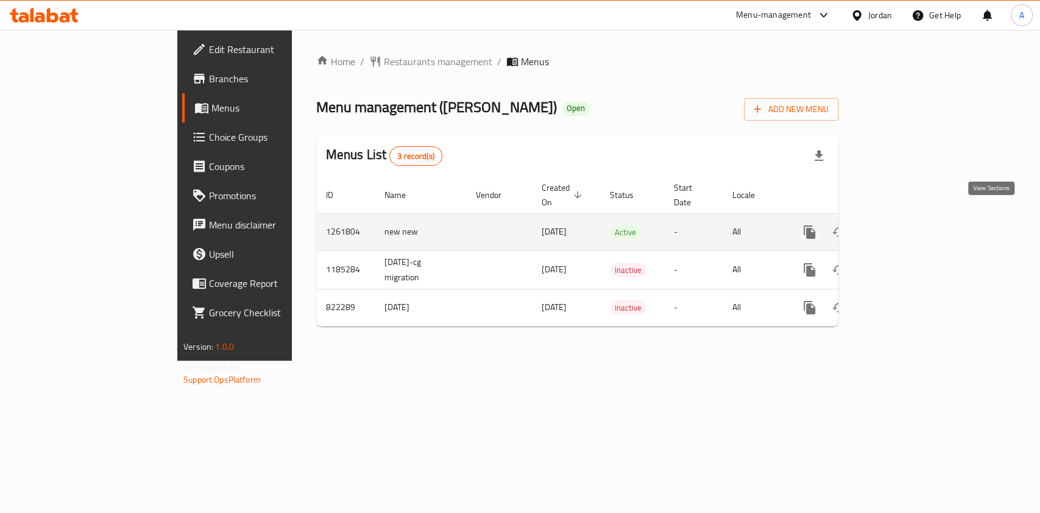
click at [905, 225] on icon "enhanced table" at bounding box center [897, 232] width 15 height 15
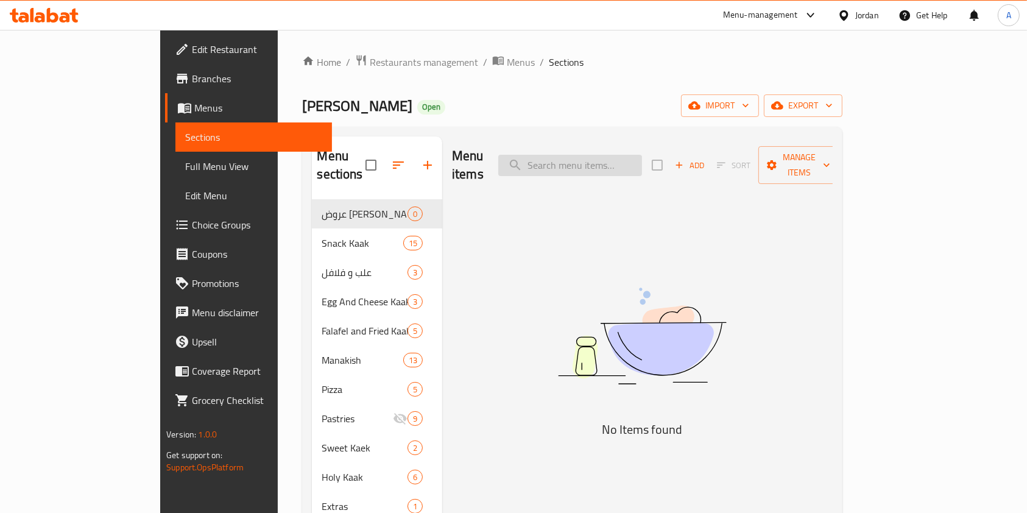
click at [619, 155] on input "search" at bounding box center [570, 165] width 144 height 21
type input "ف"
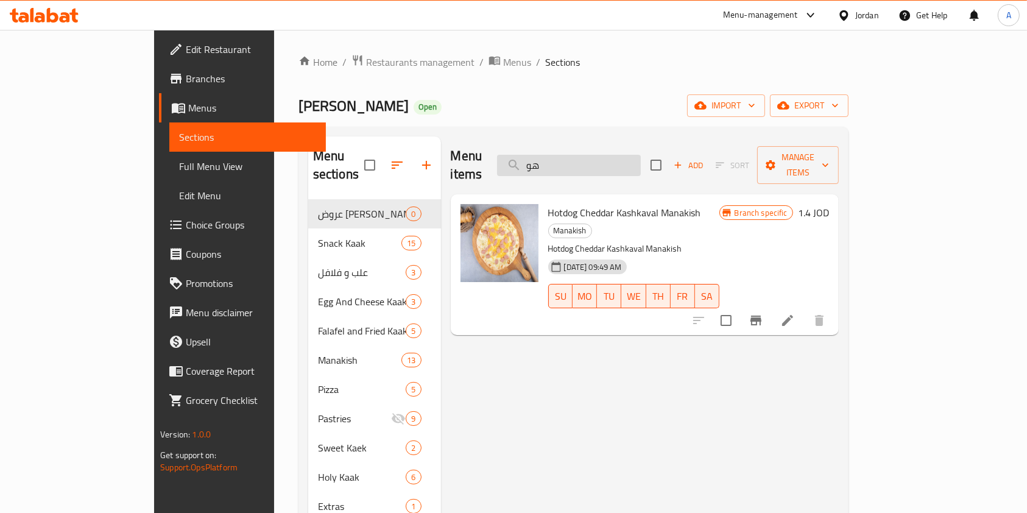
type input "ه"
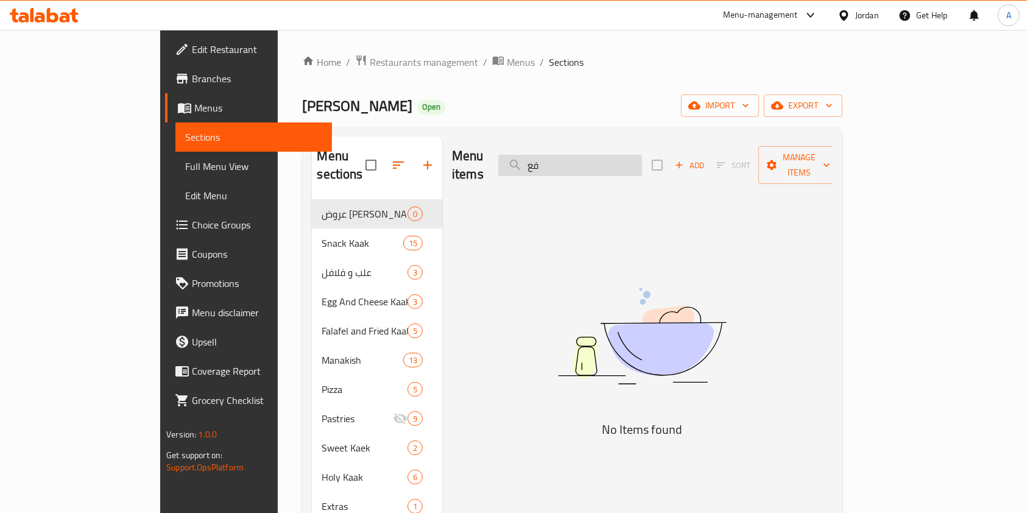
type input "ف"
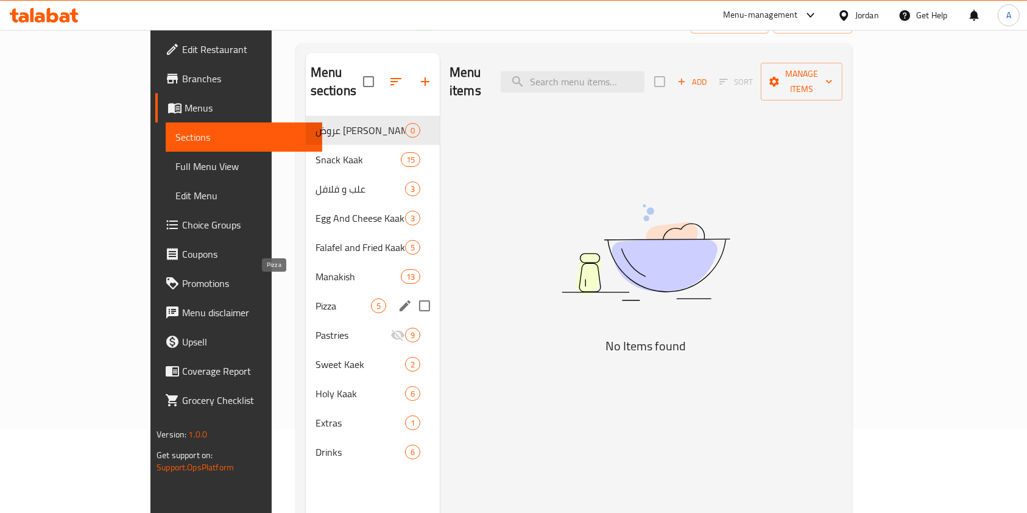
scroll to position [83, 0]
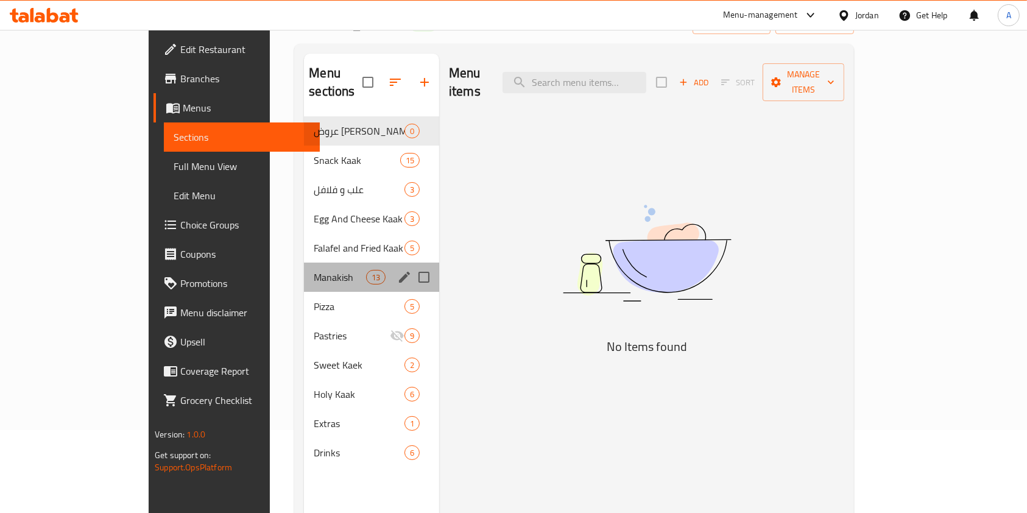
click at [304, 266] on div "Manakish 13" at bounding box center [371, 277] width 135 height 29
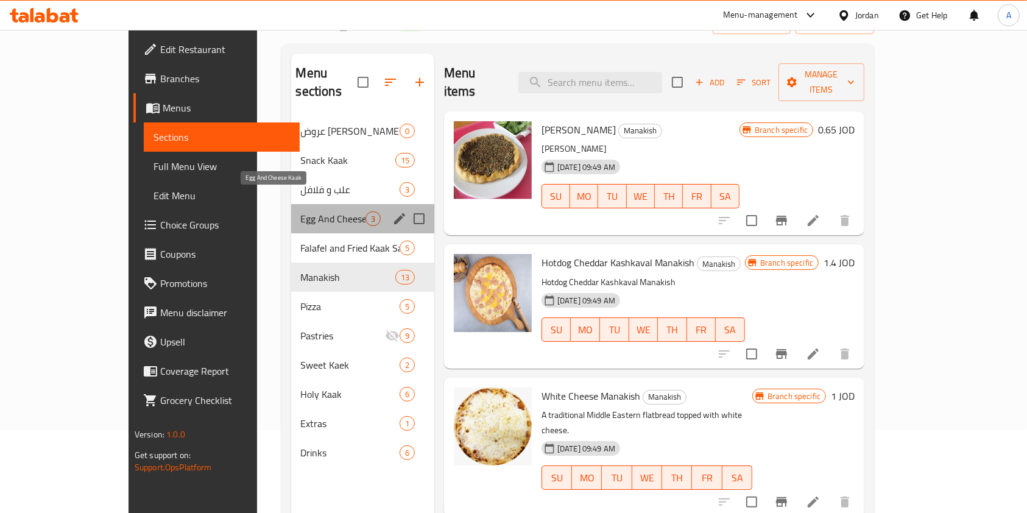
click at [301, 211] on span "Egg And Cheese Kaak" at bounding box center [333, 218] width 65 height 15
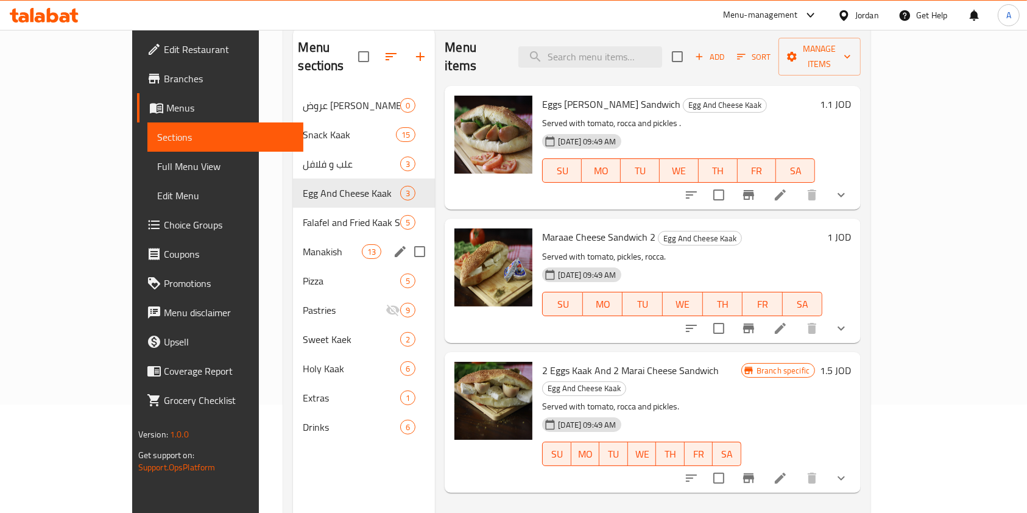
scroll to position [171, 0]
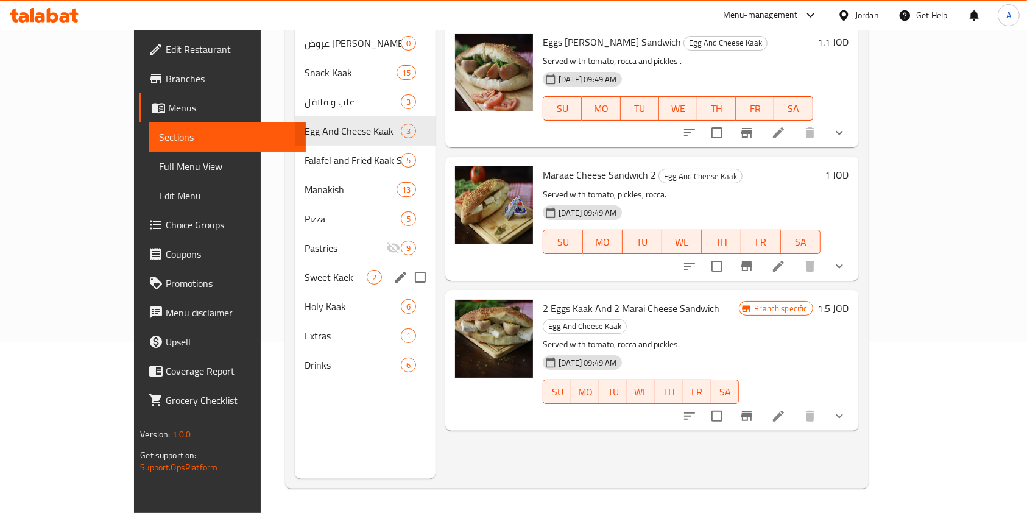
click at [295, 267] on div "Sweet Kaek 2" at bounding box center [365, 277] width 141 height 29
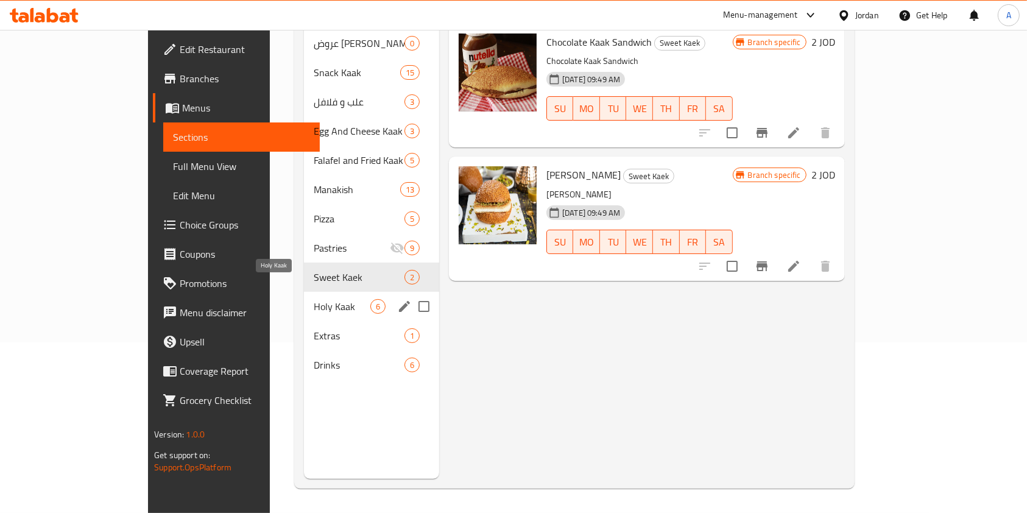
click at [314, 299] on span "Holy Kaak" at bounding box center [342, 306] width 57 height 15
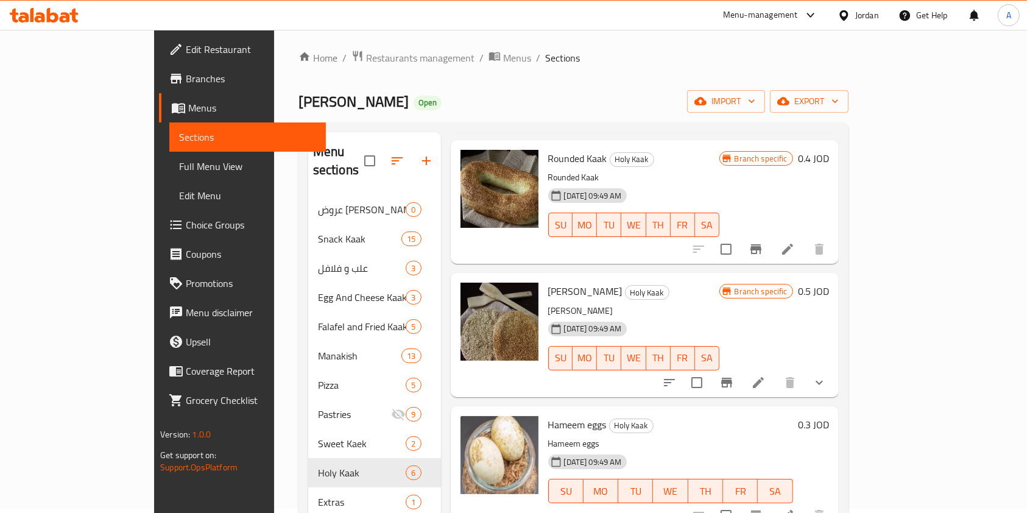
scroll to position [3, 0]
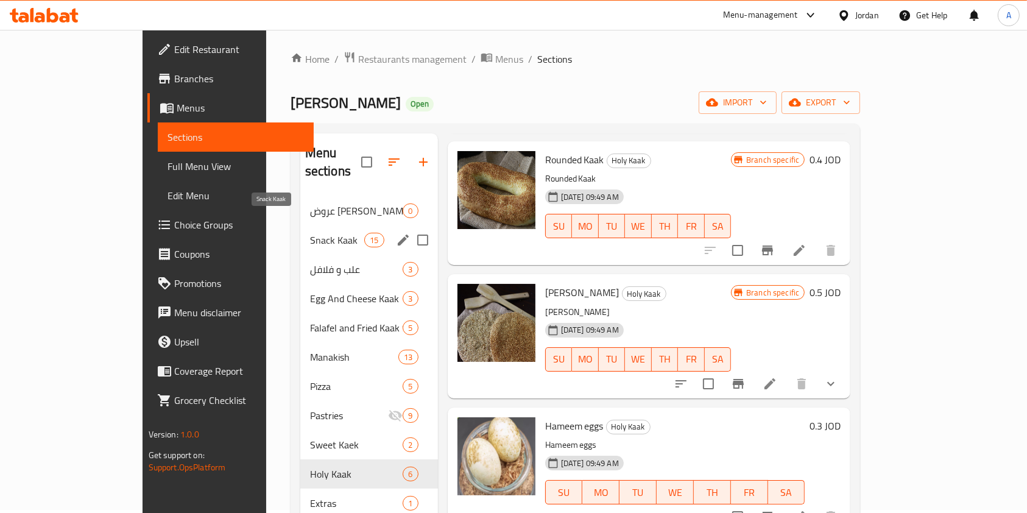
click at [310, 233] on span "Snack Kaak" at bounding box center [337, 240] width 55 height 15
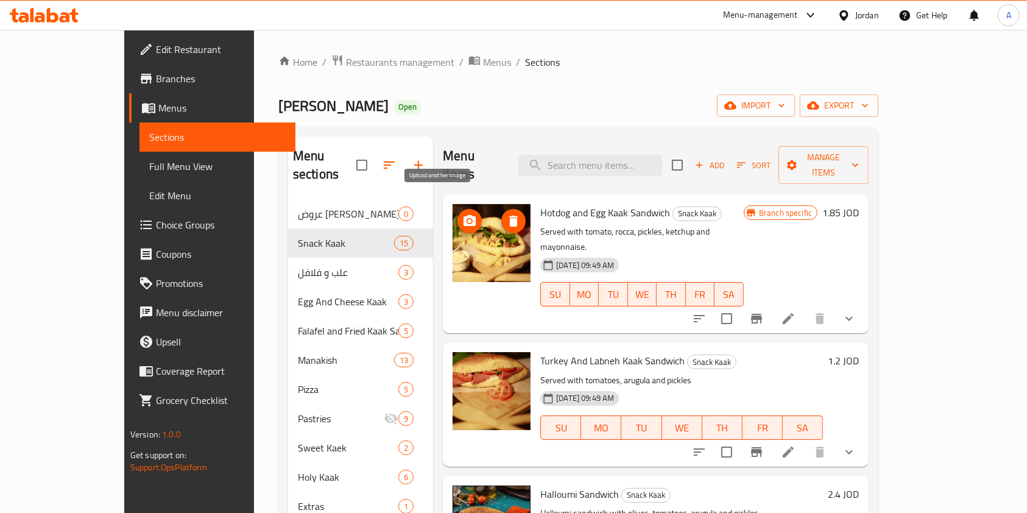
click at [463, 214] on icon "upload picture" at bounding box center [470, 221] width 15 height 15
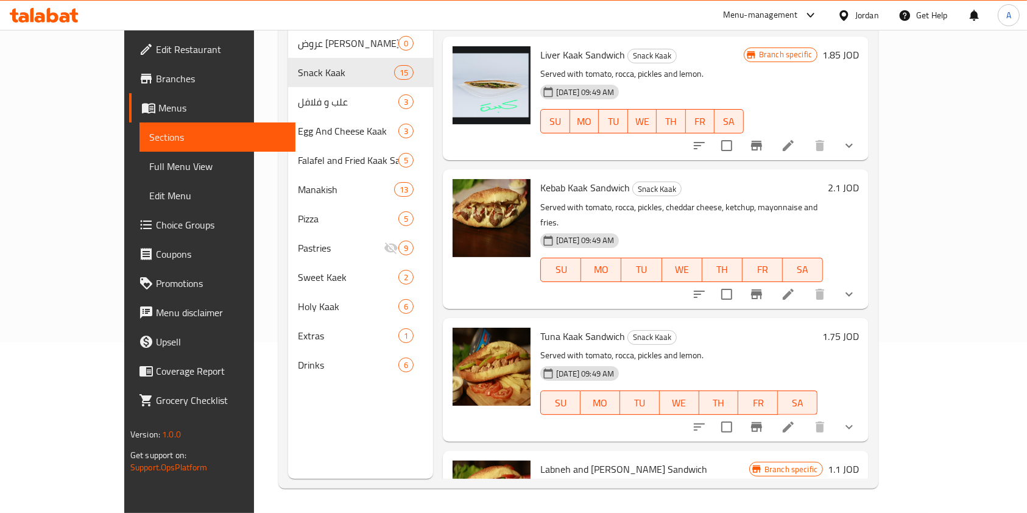
scroll to position [1413, 0]
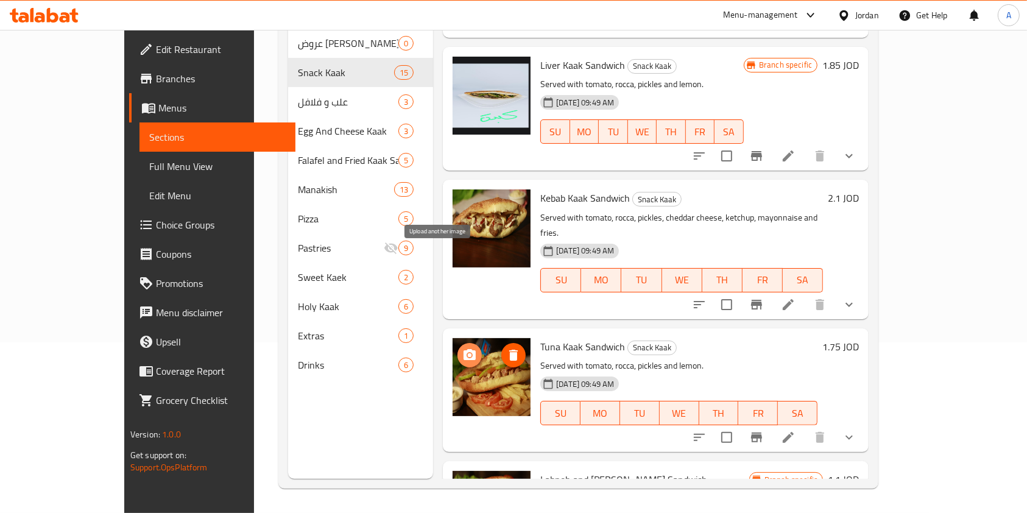
click at [464, 349] on icon "upload picture" at bounding box center [470, 354] width 12 height 11
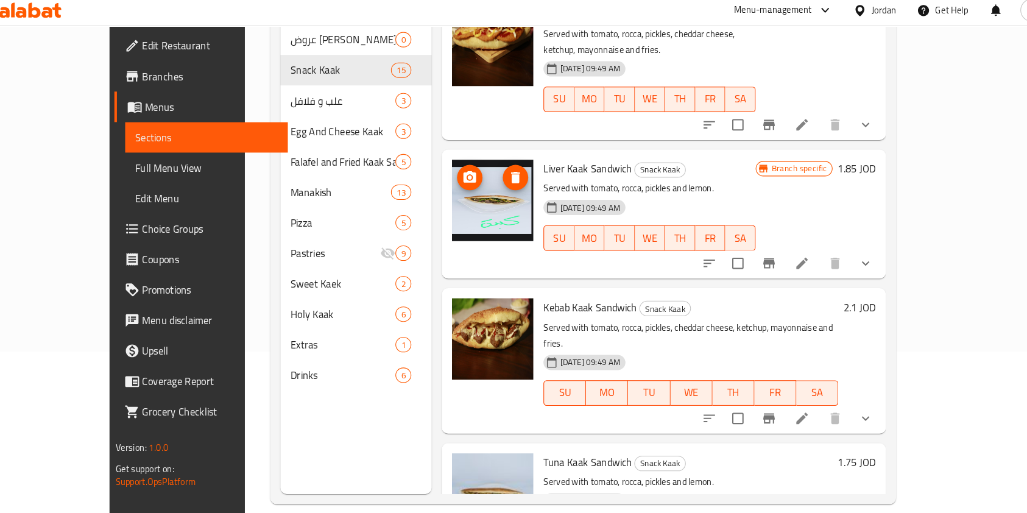
scroll to position [171, 0]
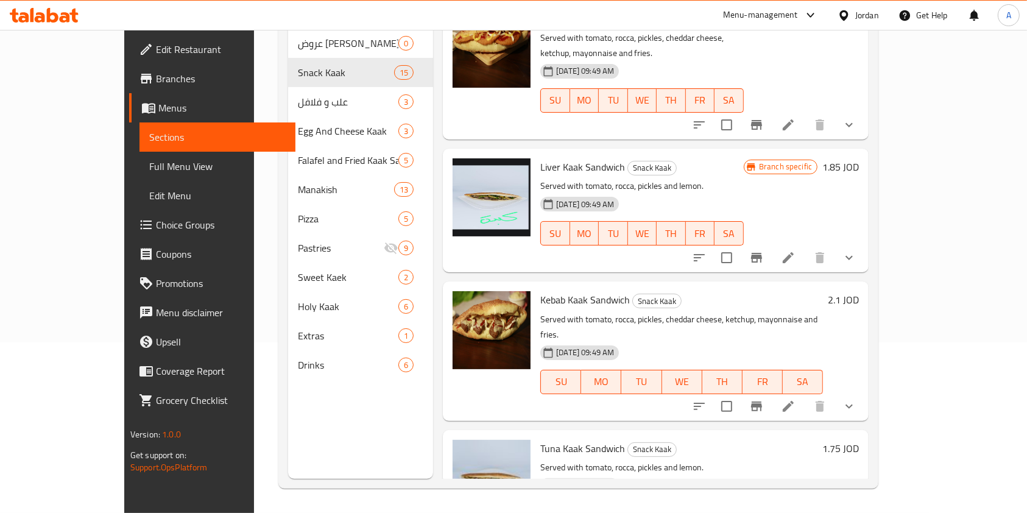
click at [806, 247] on li at bounding box center [788, 258] width 34 height 22
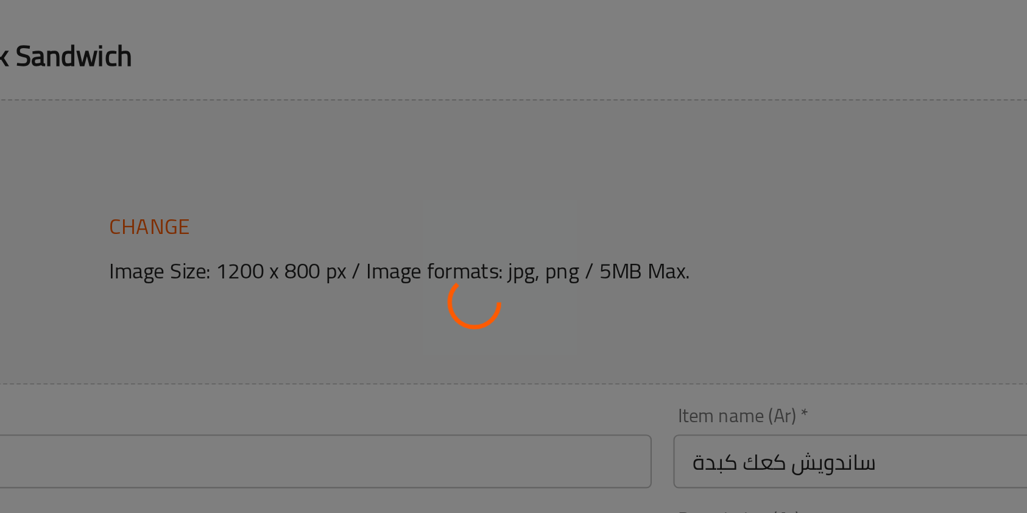
type input "إضافات"
type input "0"
type input "1"
type input "الاضافات"
type input "0"
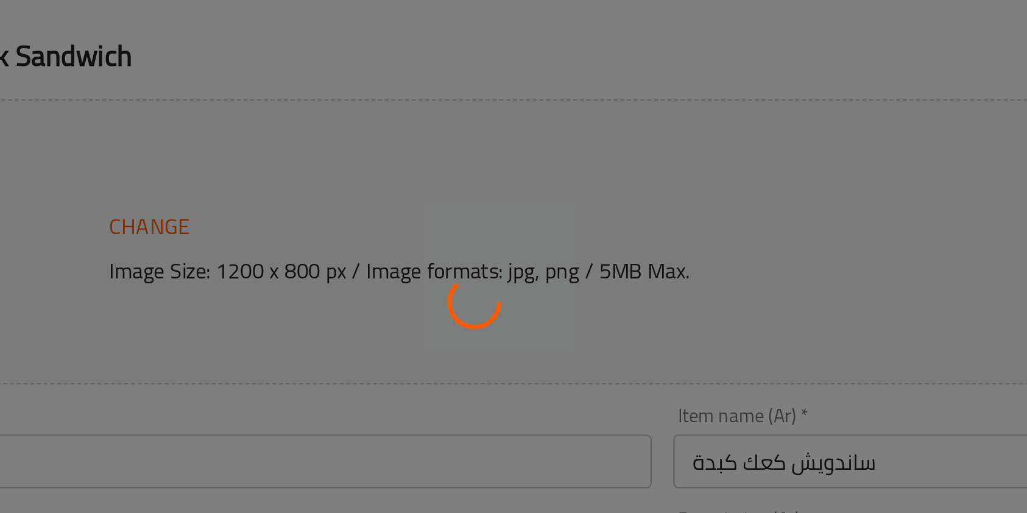
type input "2"
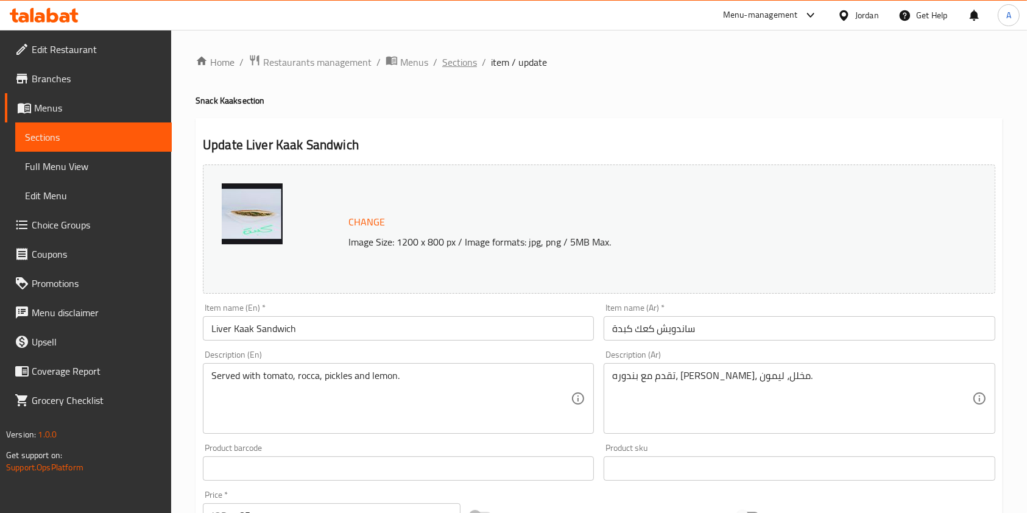
click at [463, 58] on span "Sections" at bounding box center [459, 62] width 35 height 15
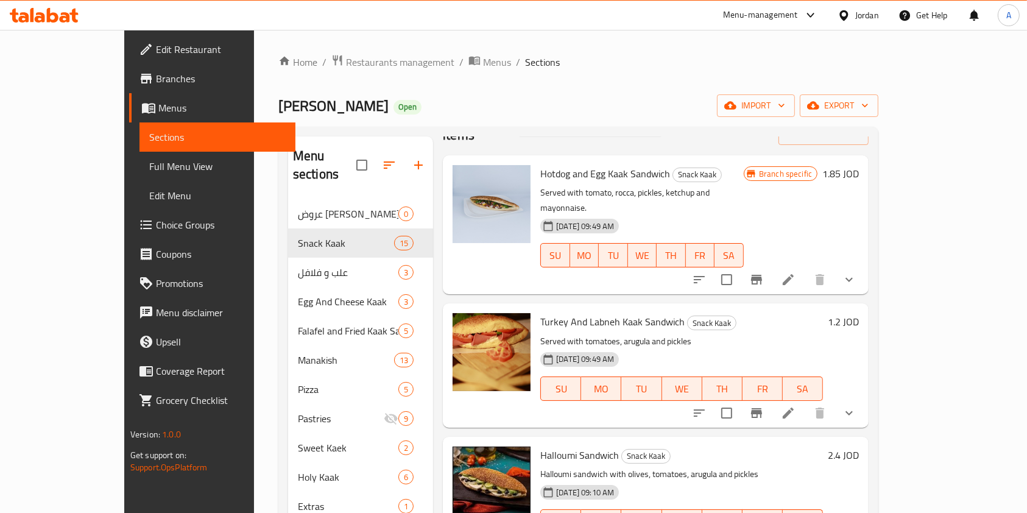
scroll to position [59, 0]
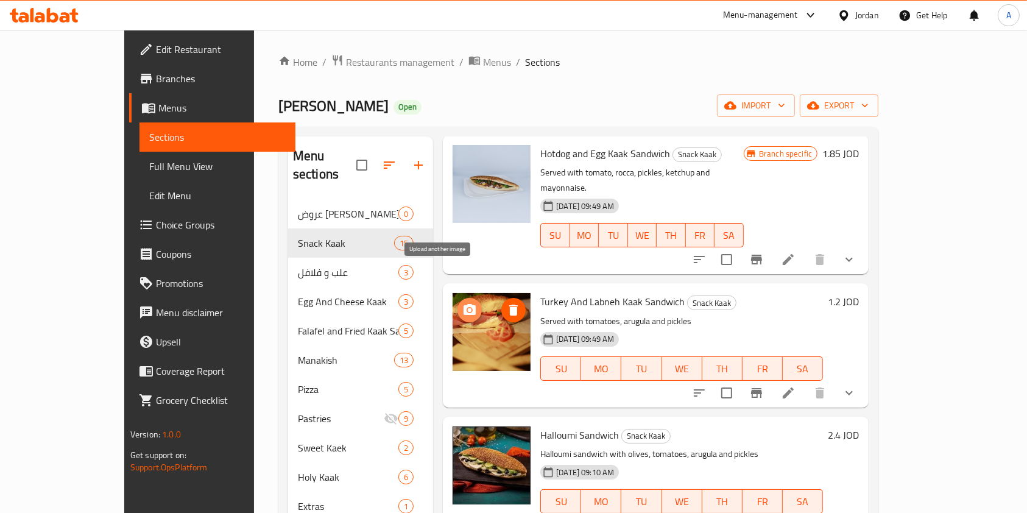
click at [464, 304] on icon "upload picture" at bounding box center [470, 309] width 12 height 11
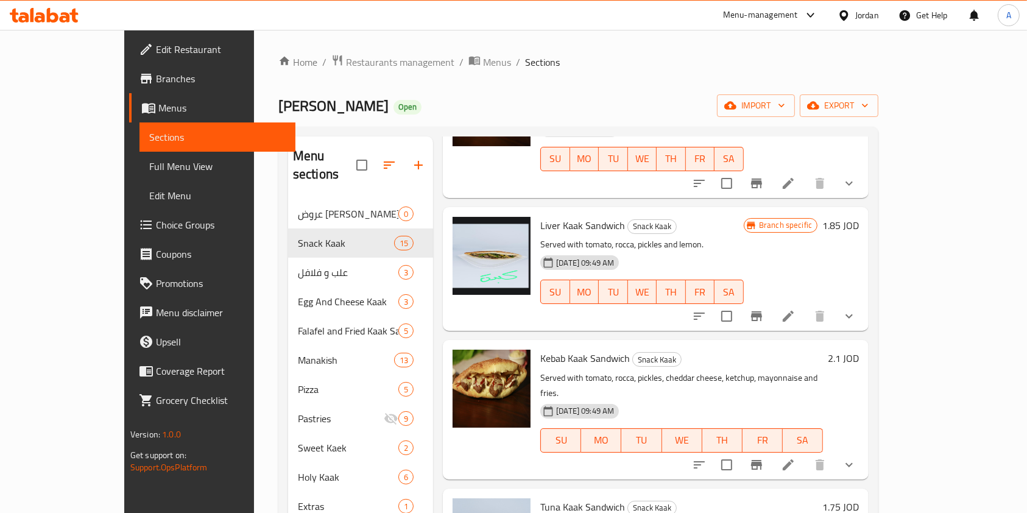
scroll to position [171, 0]
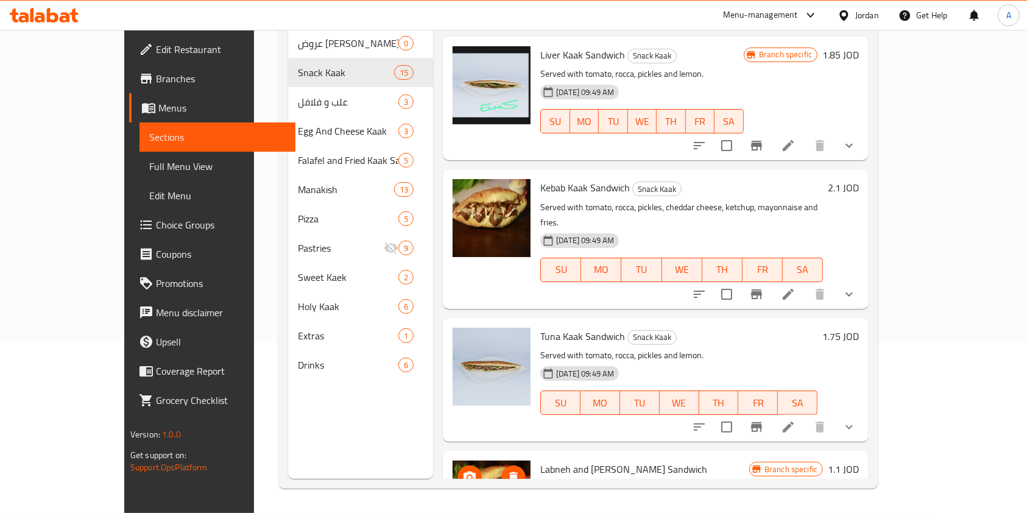
click at [464, 472] on icon "upload picture" at bounding box center [470, 477] width 12 height 11
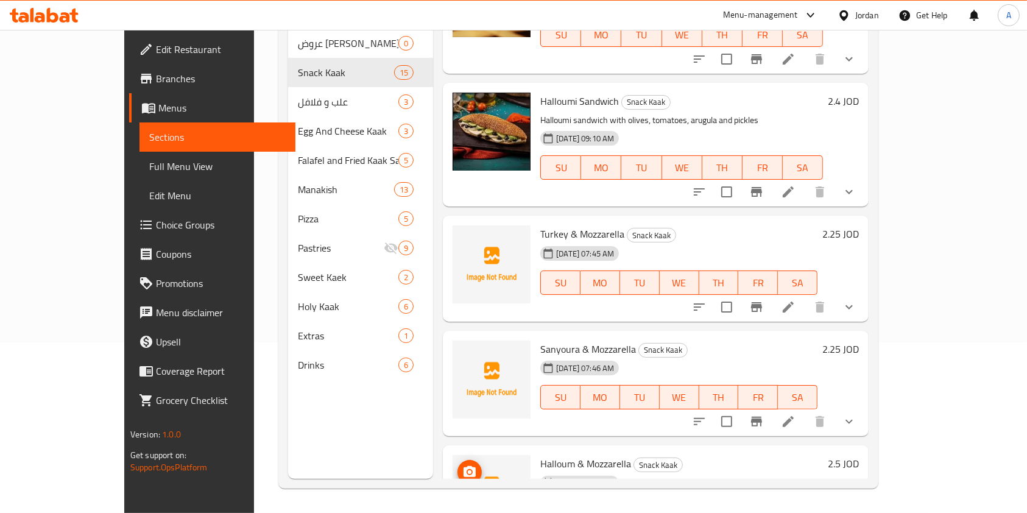
scroll to position [222, 0]
click at [464, 237] on icon "upload picture" at bounding box center [470, 242] width 12 height 11
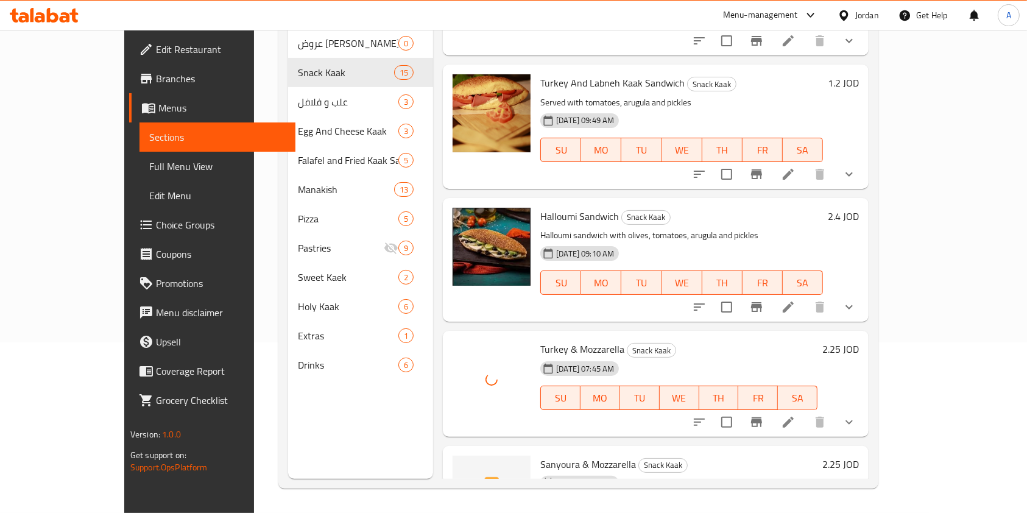
scroll to position [0, 0]
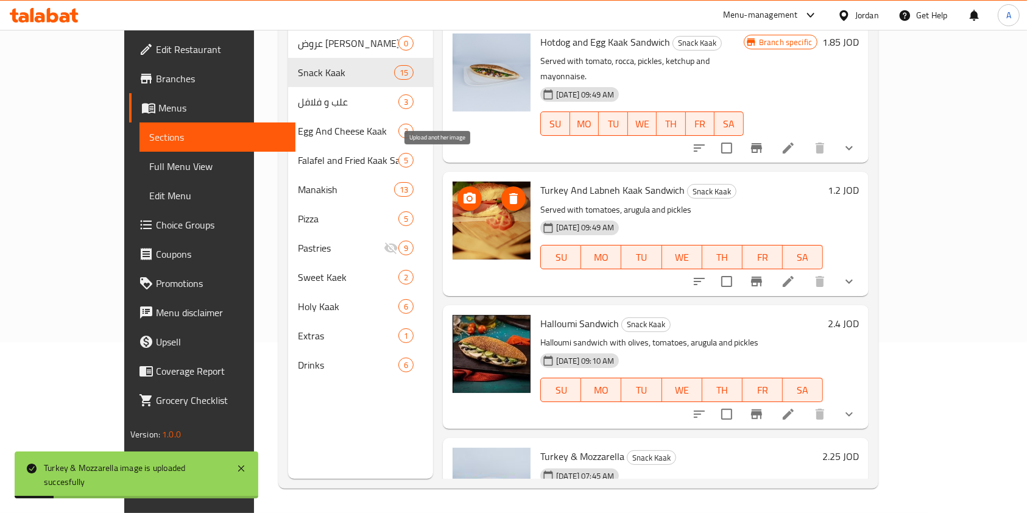
click at [453, 182] on img at bounding box center [492, 221] width 78 height 78
click at [458, 186] on button "upload picture" at bounding box center [470, 198] width 24 height 24
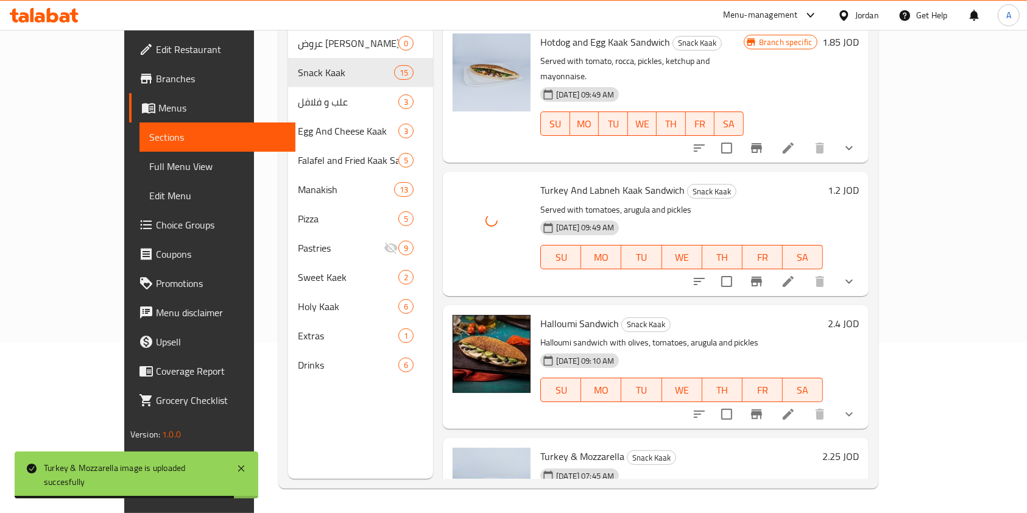
scroll to position [88, 0]
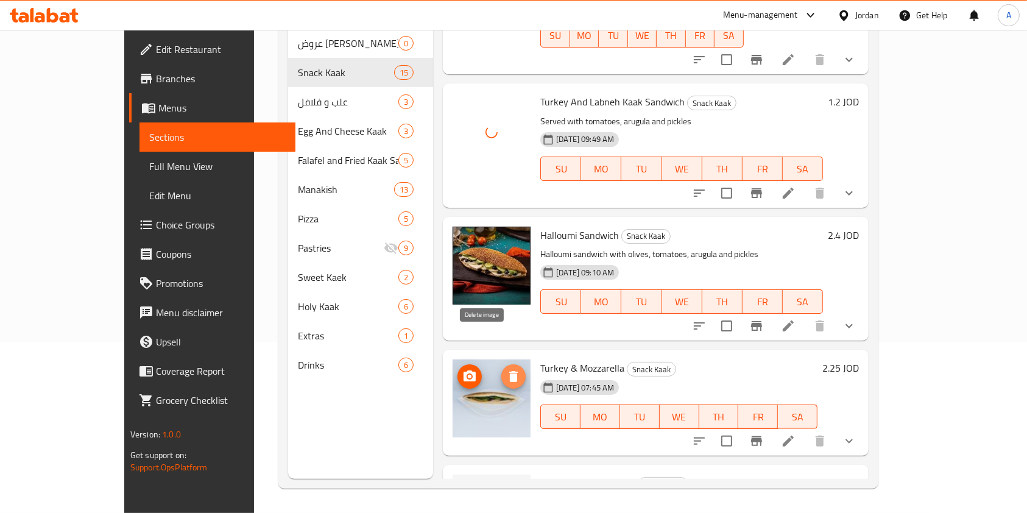
click at [509, 371] on icon "delete image" at bounding box center [513, 376] width 9 height 11
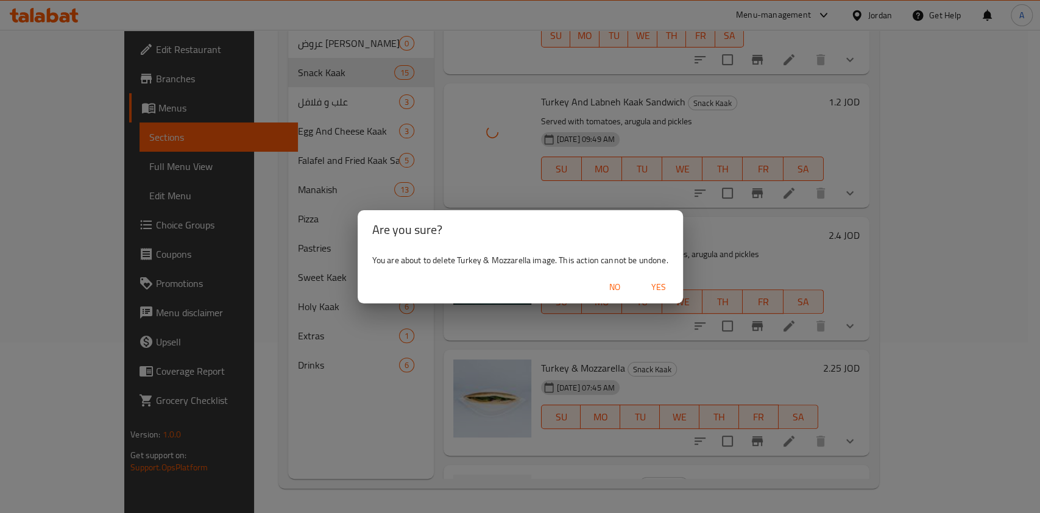
click at [662, 286] on span "Yes" at bounding box center [658, 287] width 29 height 15
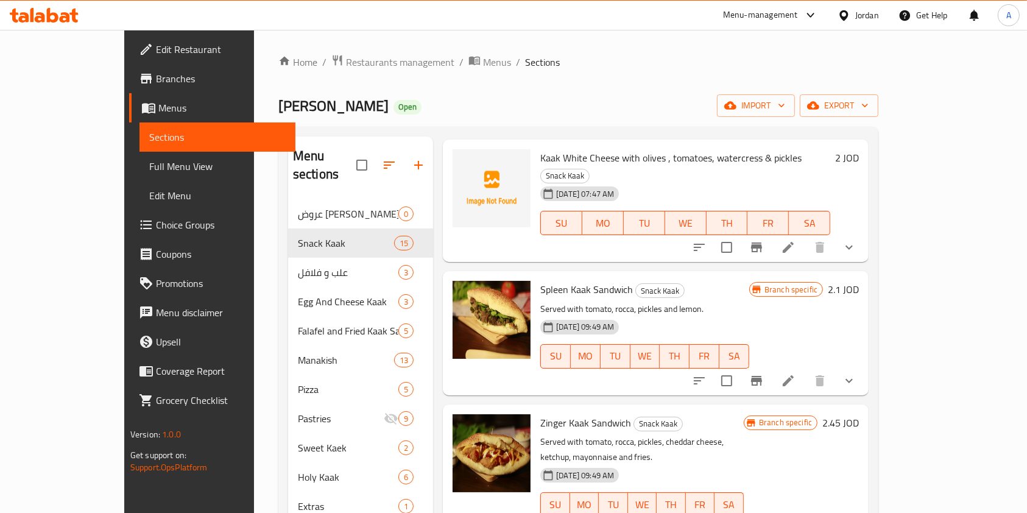
scroll to position [932, 0]
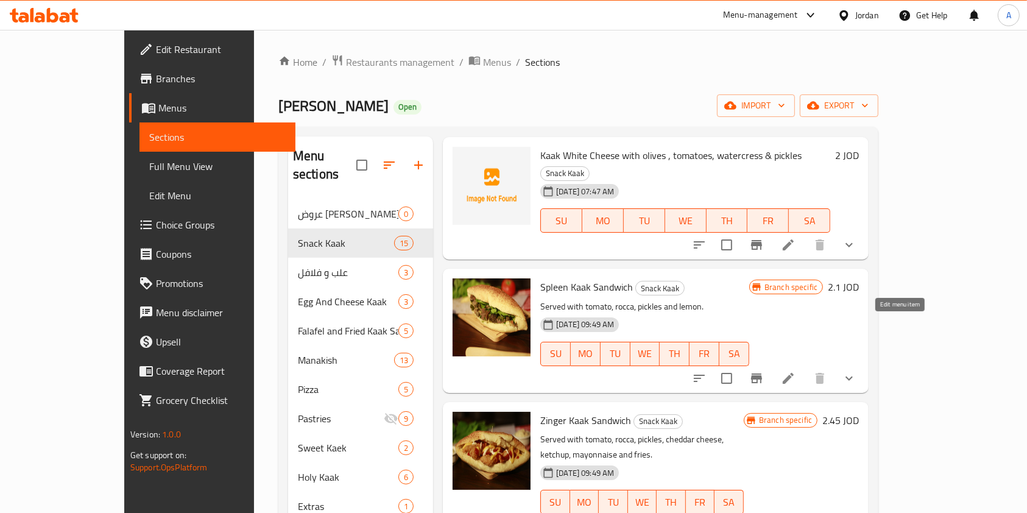
click at [796, 371] on icon at bounding box center [788, 378] width 15 height 15
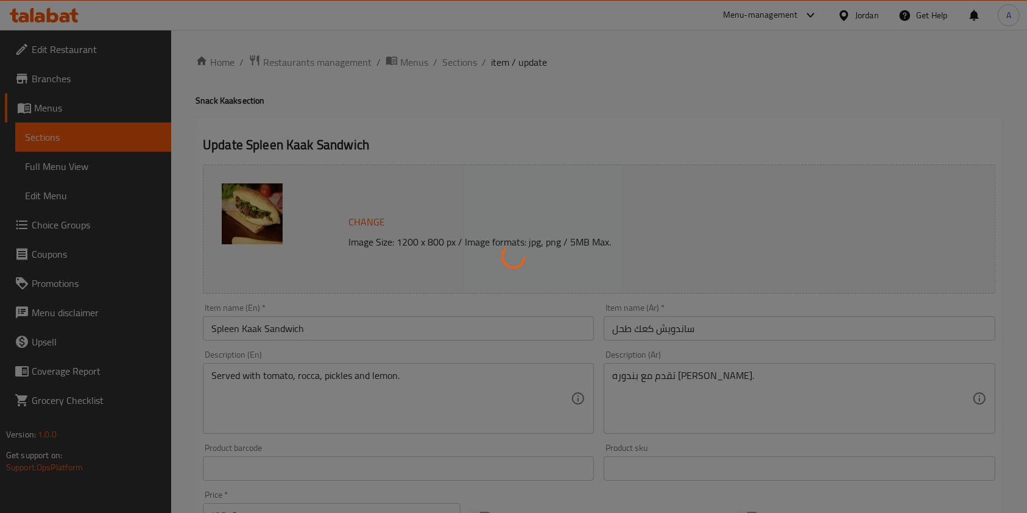
type input "إضافات:"
type input "0"
type input "1"
type input "الاضافات"
type input "0"
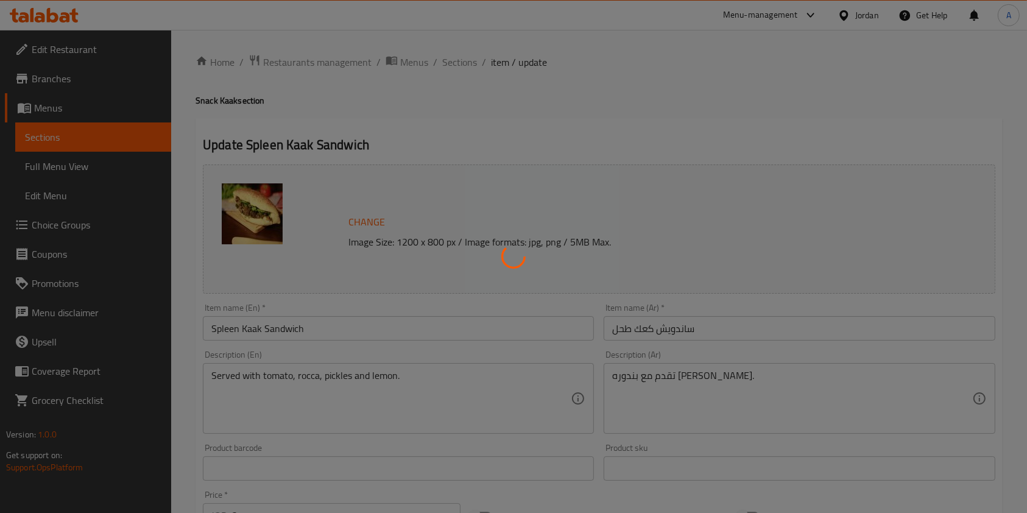
type input "2"
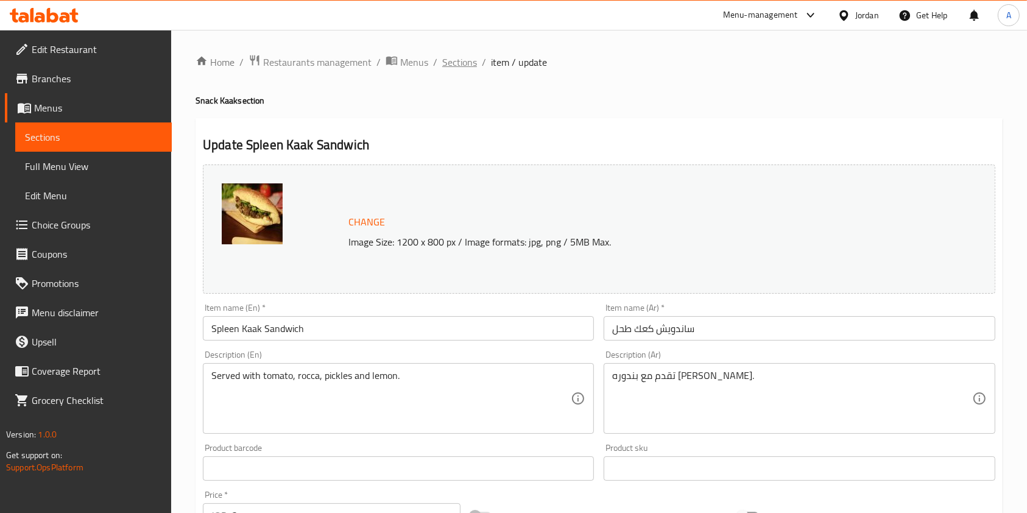
click at [458, 65] on span "Sections" at bounding box center [459, 62] width 35 height 15
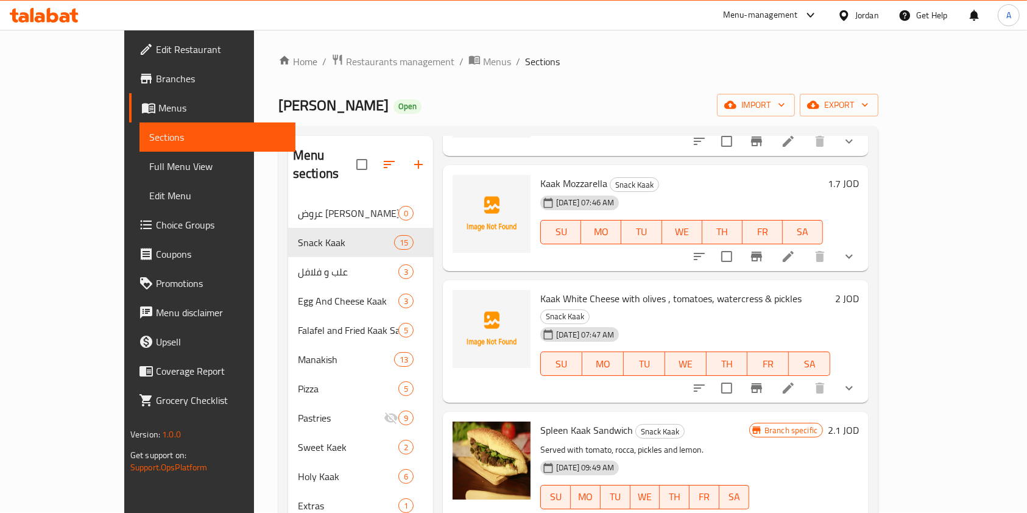
scroll to position [801, 0]
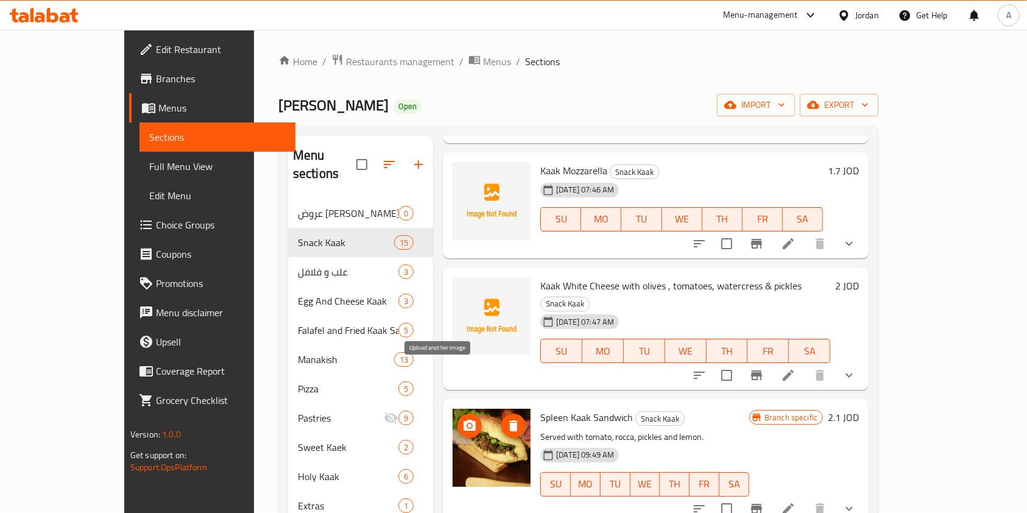
click at [463, 419] on icon "upload picture" at bounding box center [470, 426] width 15 height 15
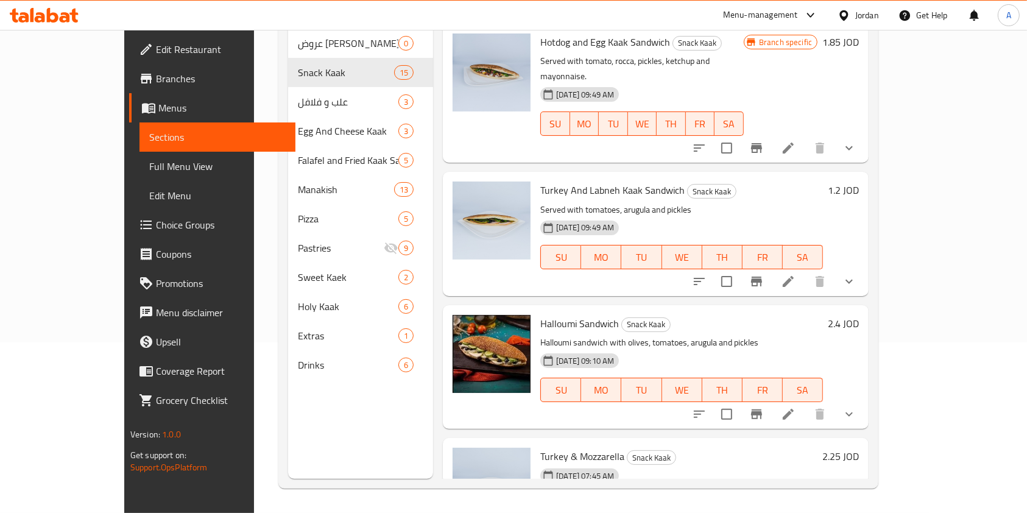
scroll to position [0, 0]
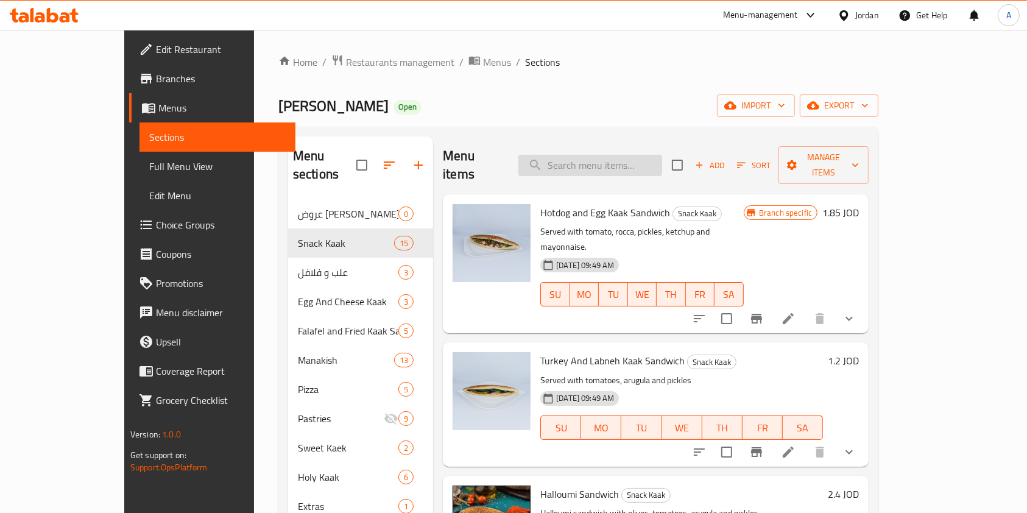
click at [613, 155] on input "search" at bounding box center [591, 165] width 144 height 21
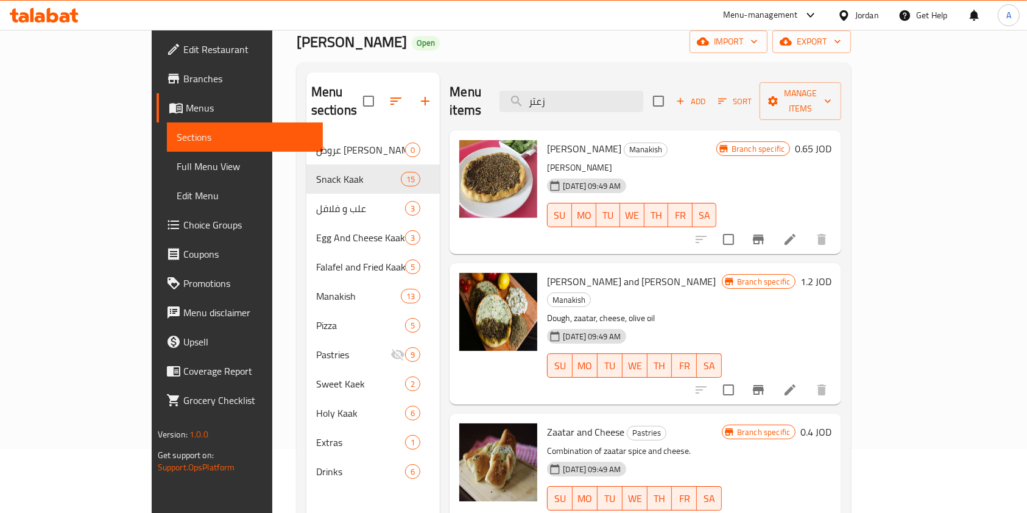
scroll to position [65, 0]
type input "ز"
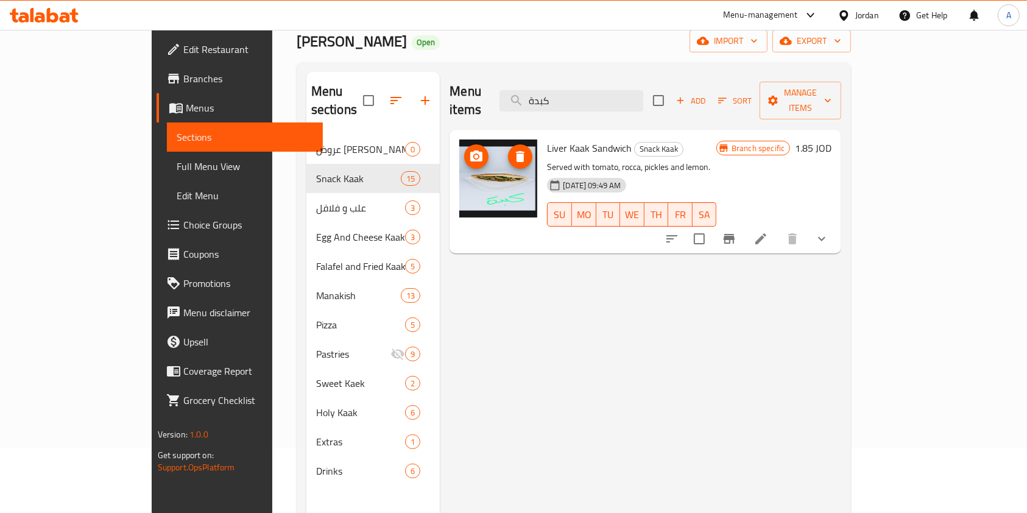
type input "كبدة"
click at [470, 151] on icon "upload picture" at bounding box center [476, 156] width 12 height 11
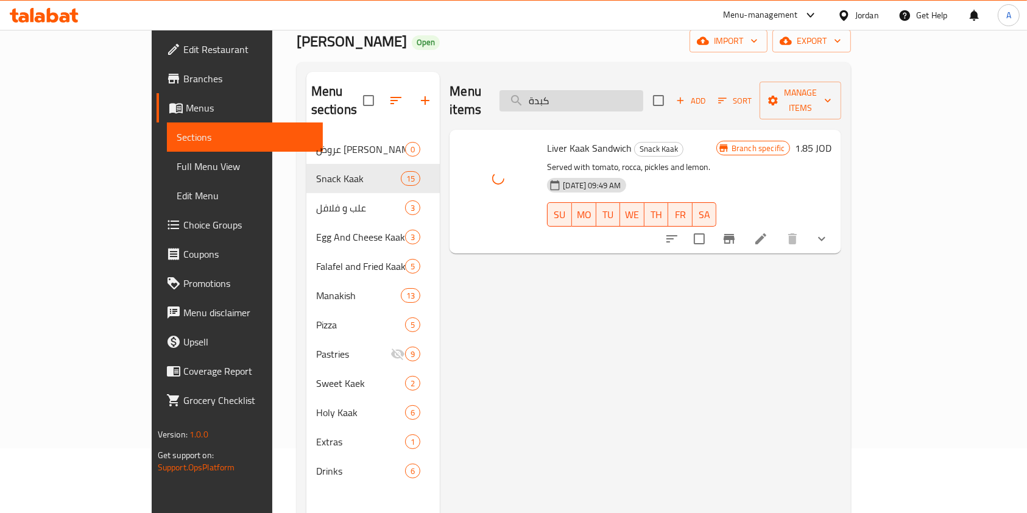
click at [614, 96] on input "كبدة" at bounding box center [572, 100] width 144 height 21
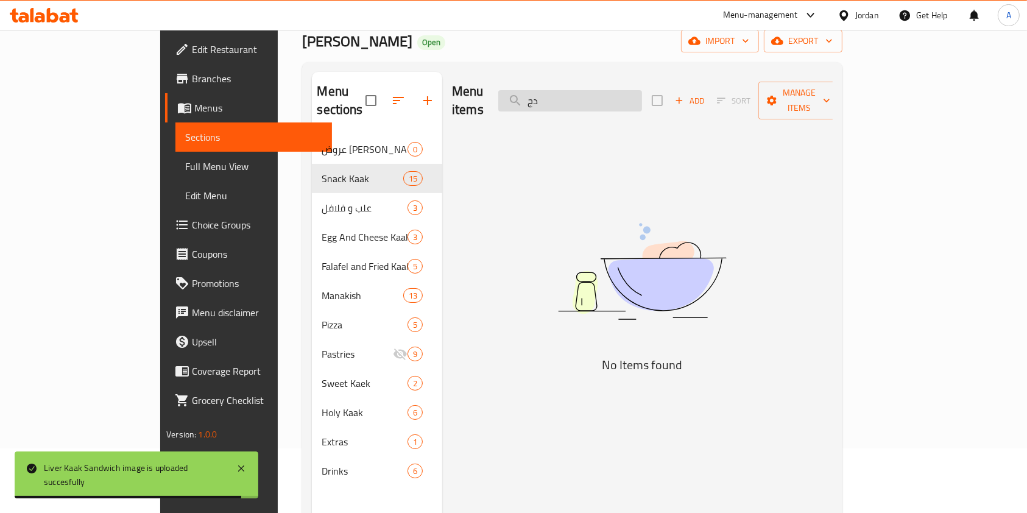
type input "د"
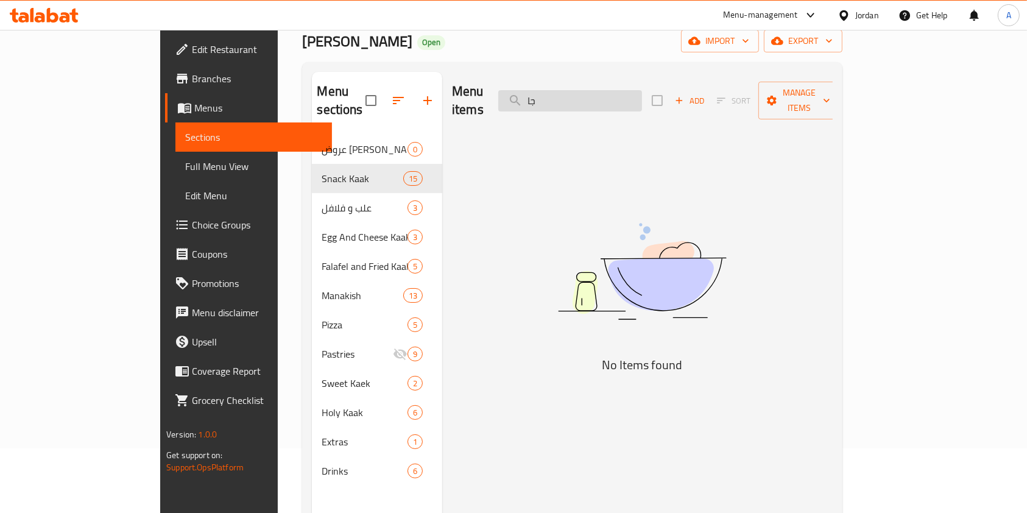
type input "ج"
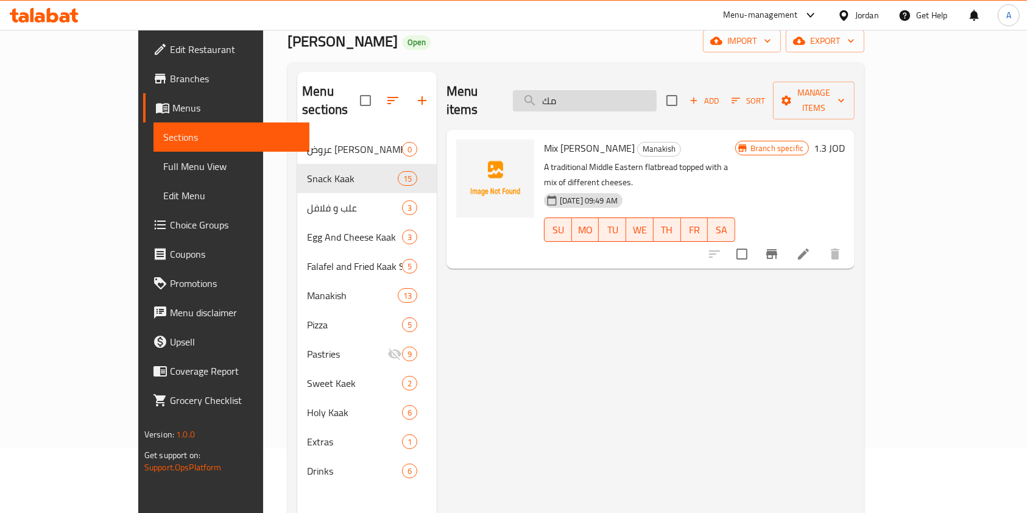
type input "م"
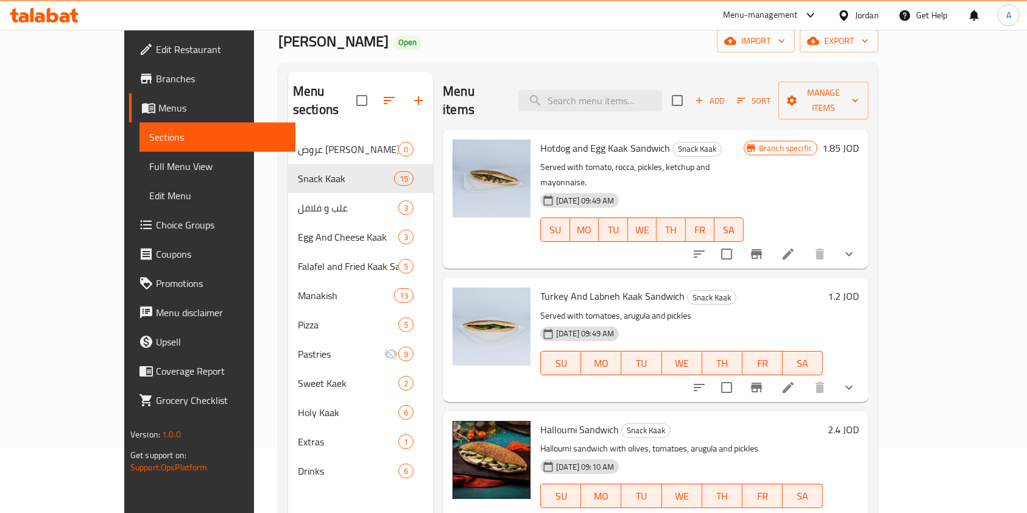
click at [620, 37] on div "[PERSON_NAME] Open import export" at bounding box center [578, 41] width 600 height 23
click at [613, 91] on input "search" at bounding box center [591, 100] width 144 height 21
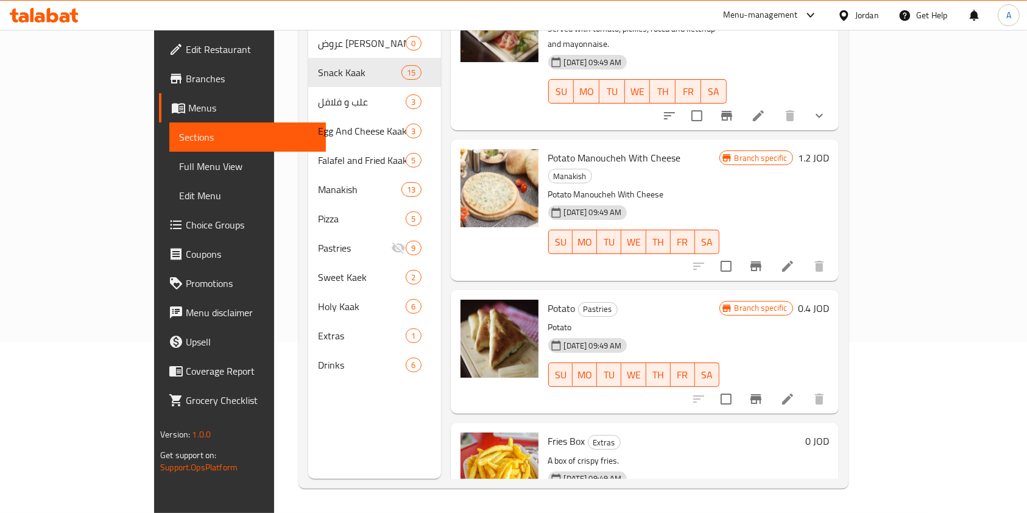
scroll to position [0, 0]
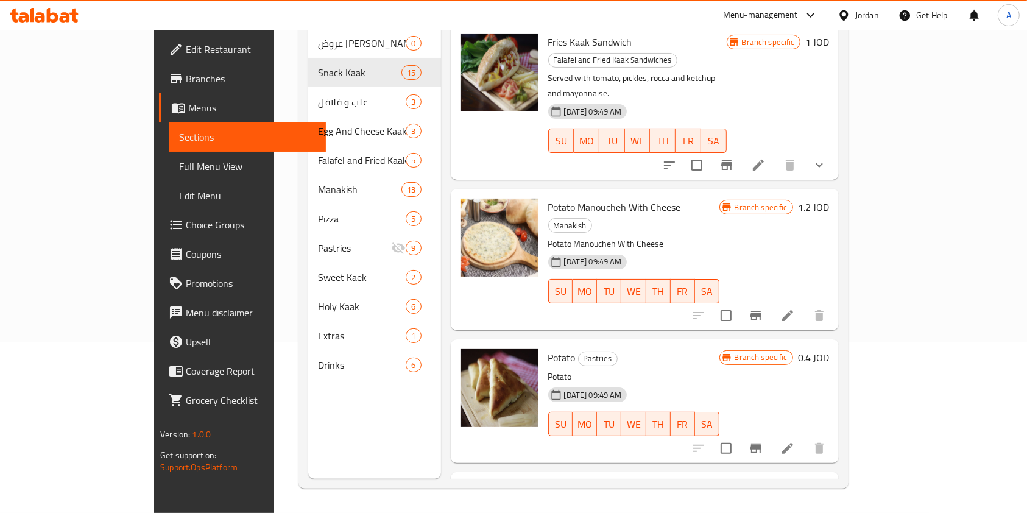
type input "بطاطا"
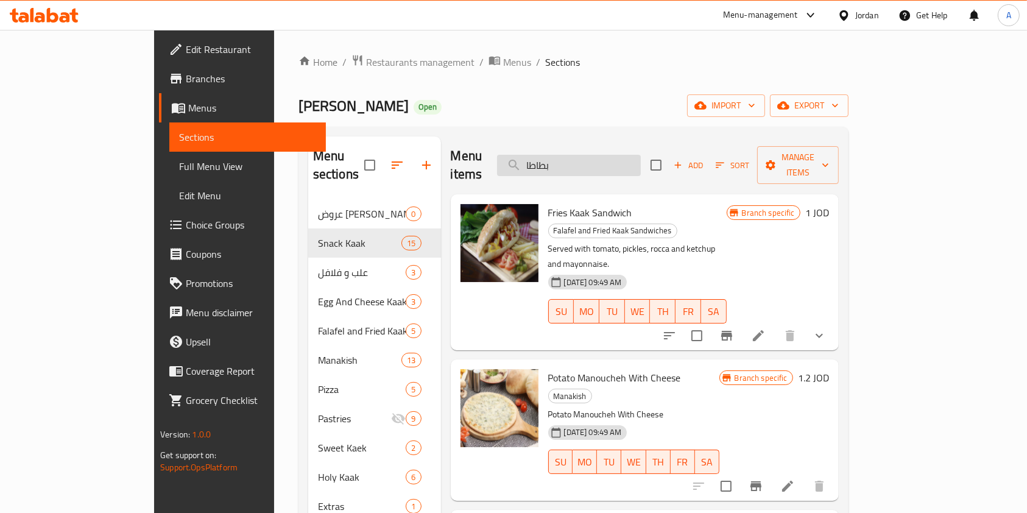
scroll to position [1, 0]
click at [619, 158] on input "بطاطا" at bounding box center [569, 164] width 144 height 21
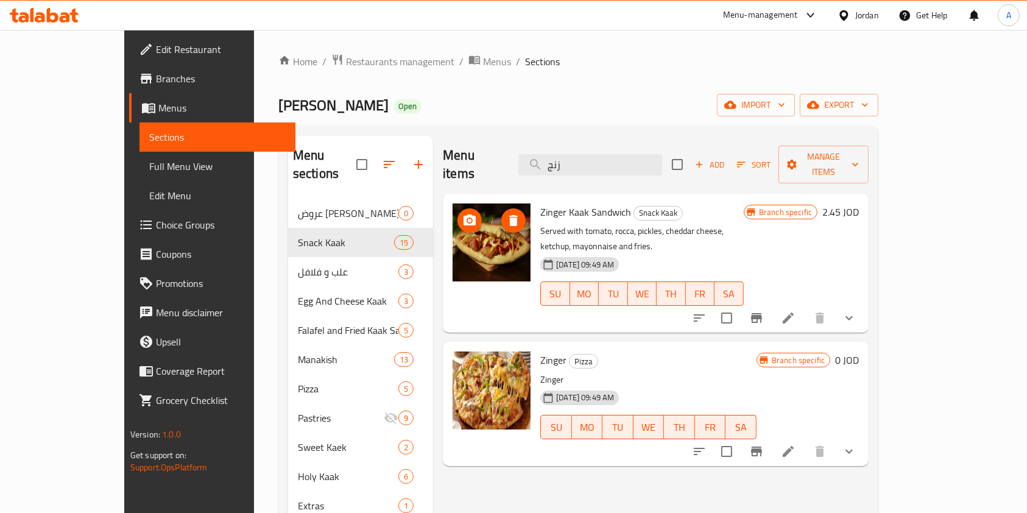
type input "زنج"
click at [468, 219] on circle "upload picture" at bounding box center [470, 221] width 4 height 4
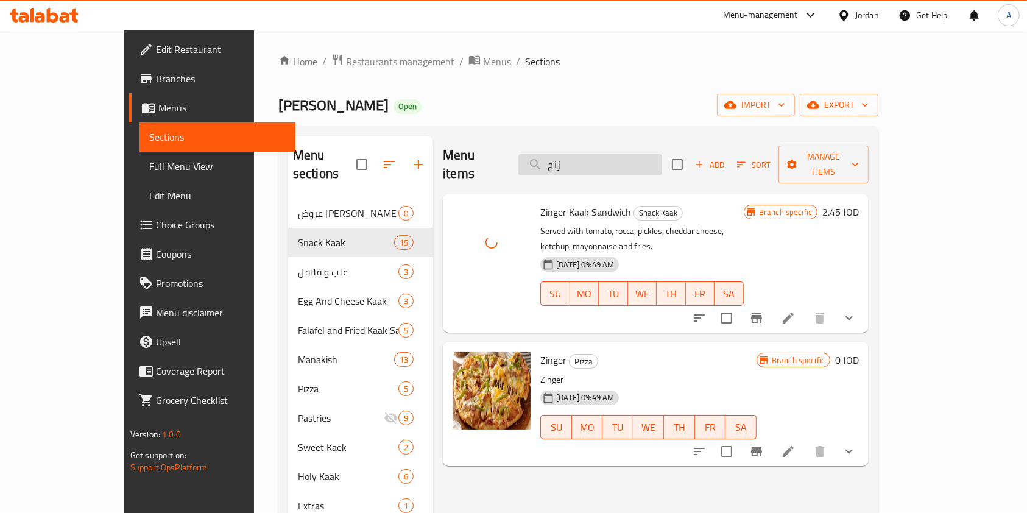
click at [629, 154] on input "زنج" at bounding box center [591, 164] width 144 height 21
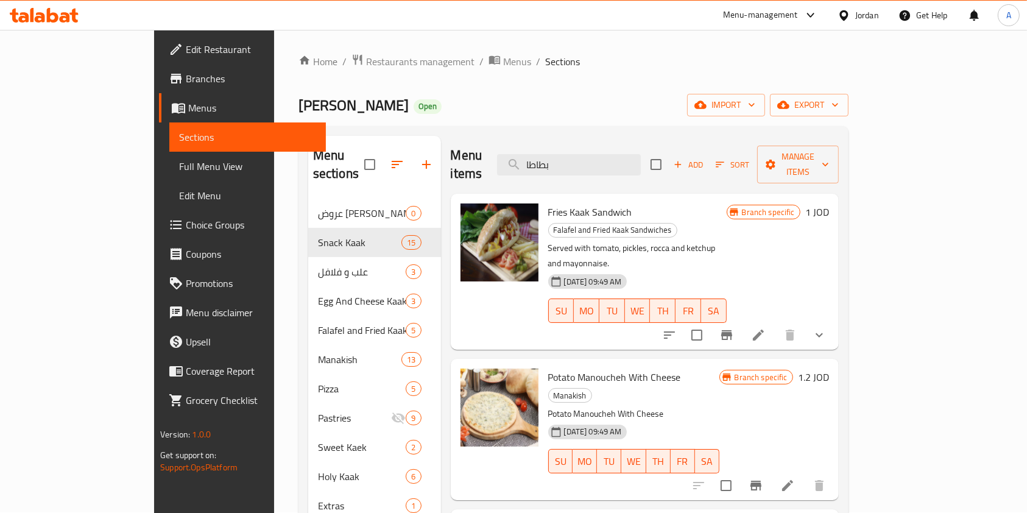
type input "بطاطا"
click at [472, 215] on icon "upload picture" at bounding box center [478, 220] width 12 height 11
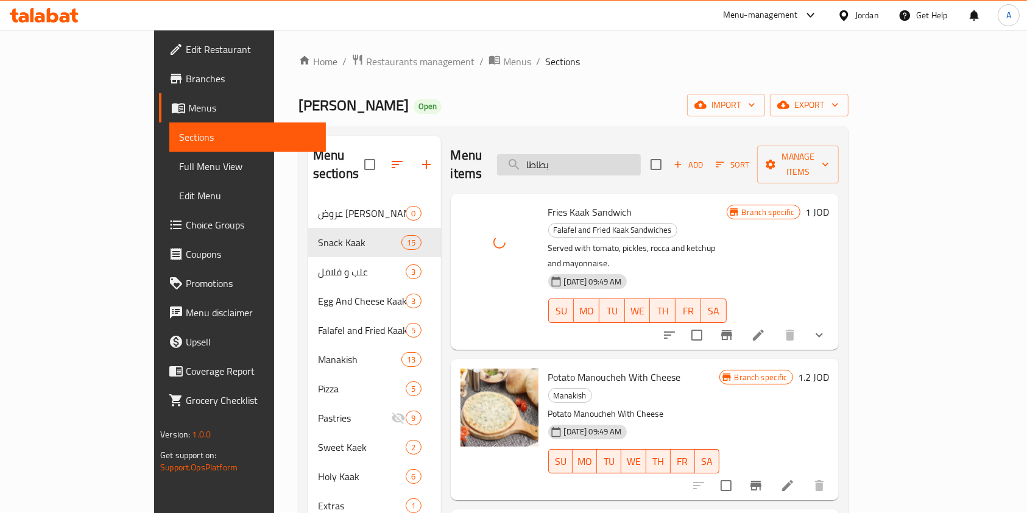
click at [620, 161] on input "بطاطا" at bounding box center [569, 164] width 144 height 21
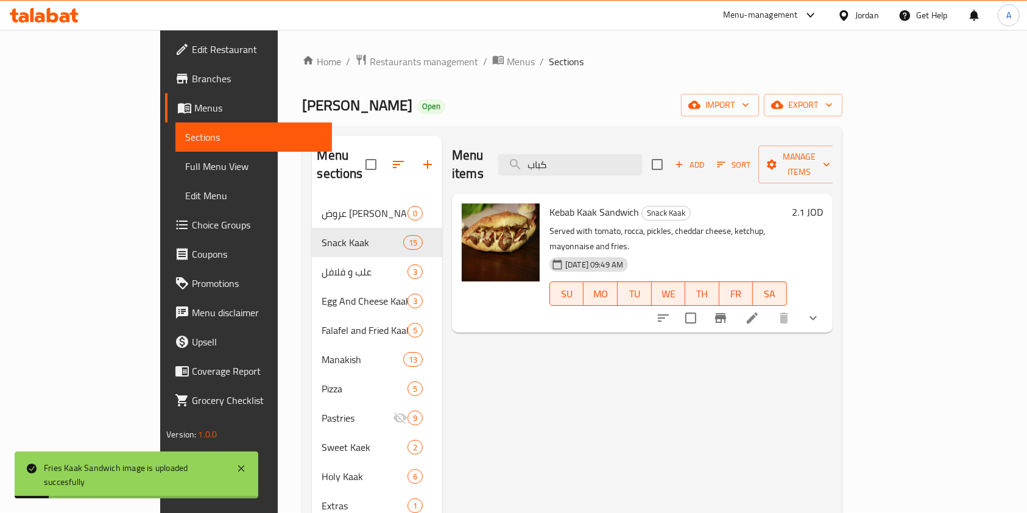
type input "كباب"
click at [467, 213] on span "upload picture" at bounding box center [479, 220] width 24 height 15
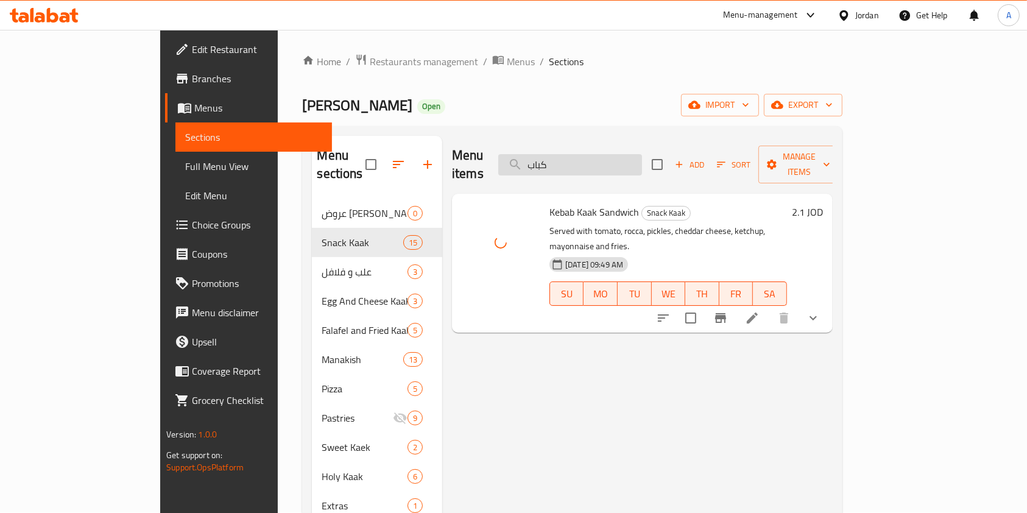
click at [615, 154] on input "كباب" at bounding box center [570, 164] width 144 height 21
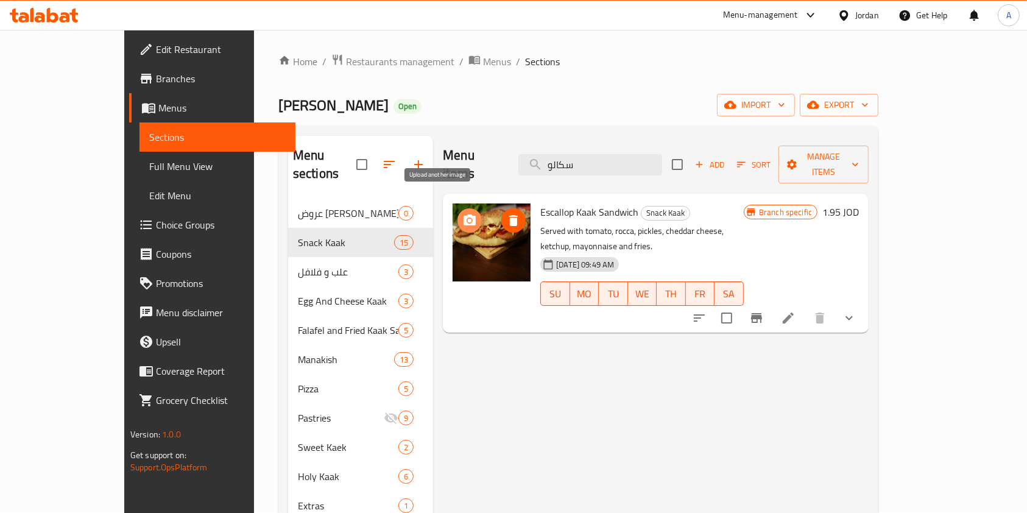
click at [464, 215] on icon "upload picture" at bounding box center [470, 220] width 12 height 11
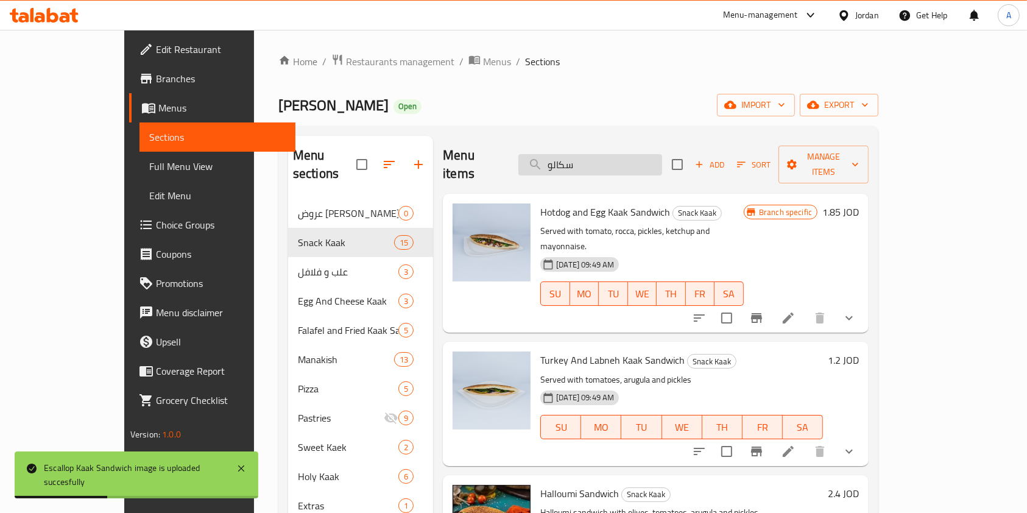
click at [640, 158] on input "سكالو" at bounding box center [591, 164] width 144 height 21
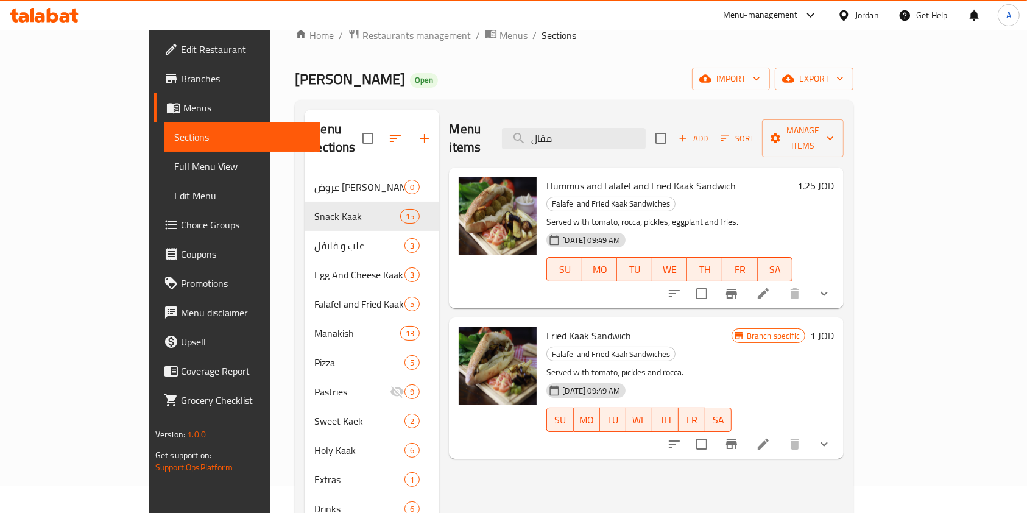
scroll to position [50, 0]
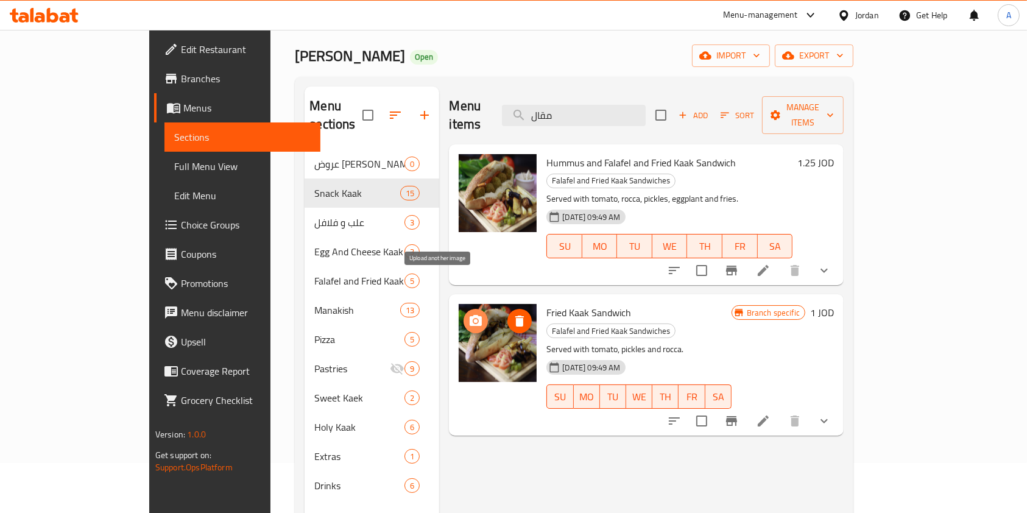
click at [470, 315] on icon "upload picture" at bounding box center [476, 320] width 12 height 11
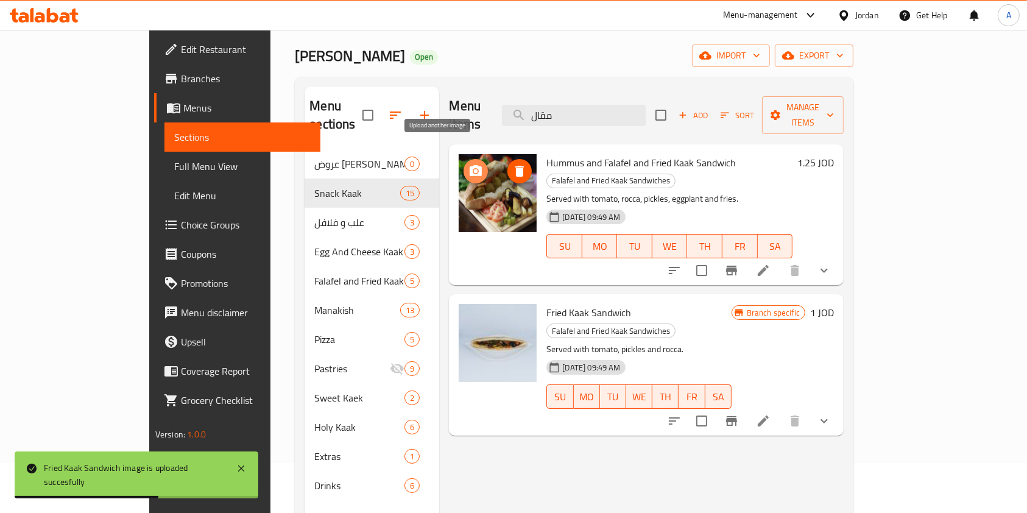
click at [469, 164] on icon "upload picture" at bounding box center [476, 171] width 15 height 15
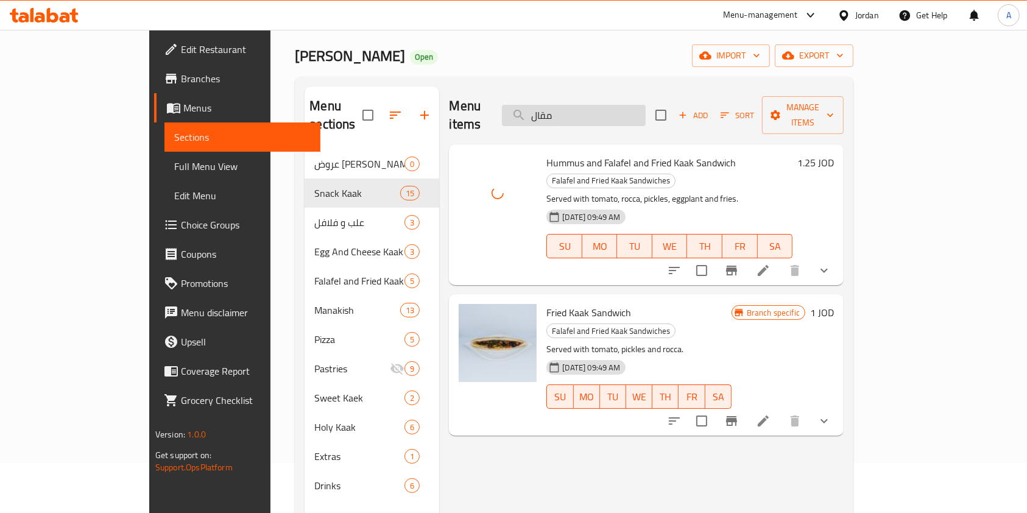
click at [629, 105] on input "مقال" at bounding box center [574, 115] width 144 height 21
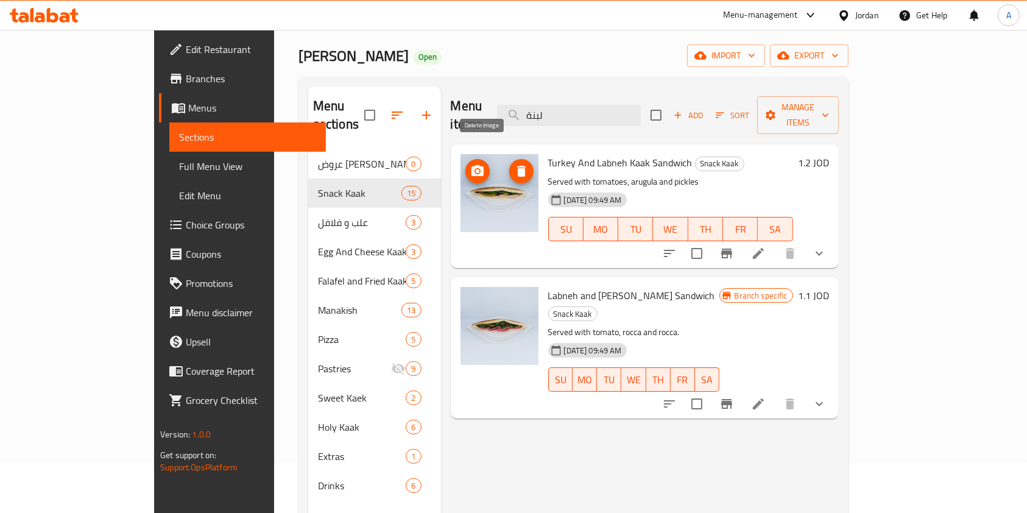
type input "لبنة"
click at [514, 164] on icon "delete image" at bounding box center [521, 171] width 15 height 15
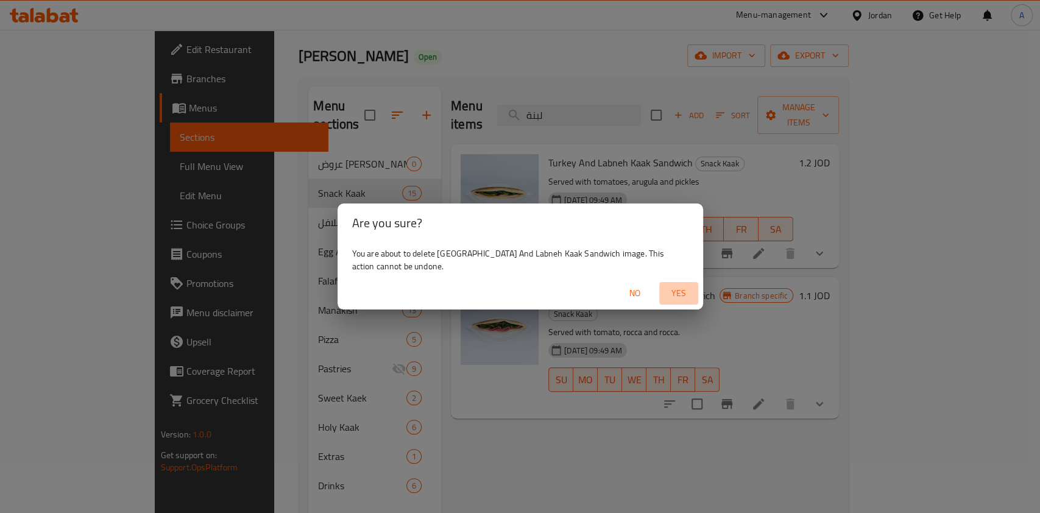
click at [672, 296] on span "Yes" at bounding box center [678, 293] width 29 height 15
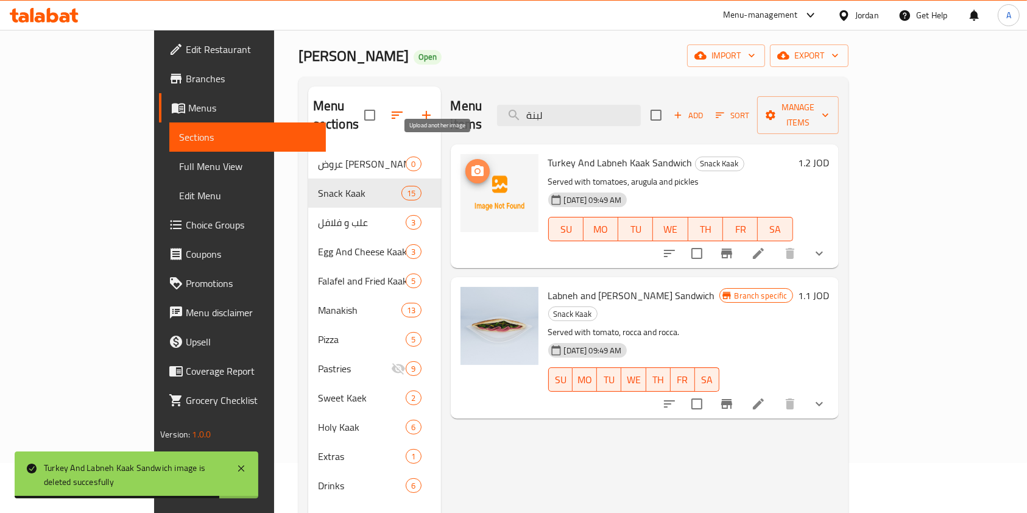
click at [466, 164] on span "upload picture" at bounding box center [478, 171] width 24 height 15
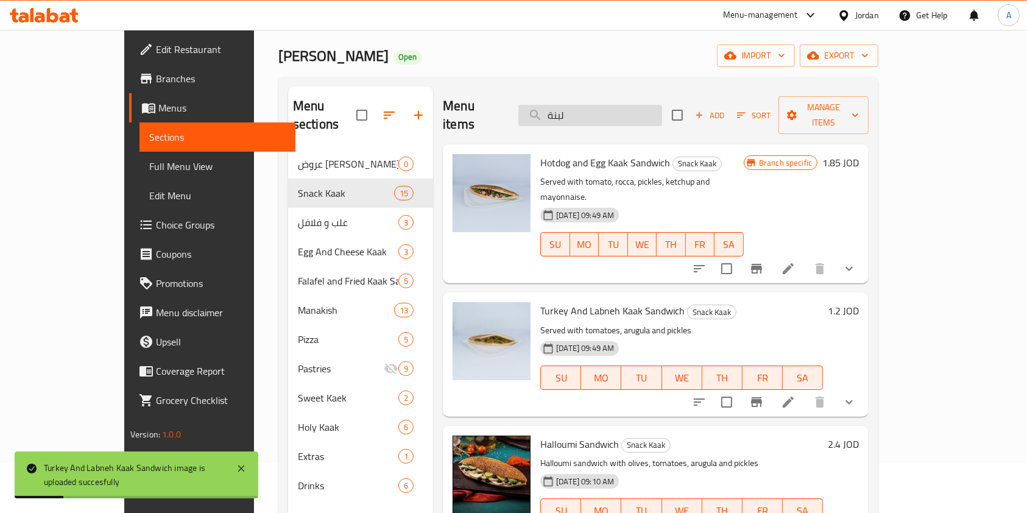
click at [619, 107] on input "لبنة" at bounding box center [591, 115] width 144 height 21
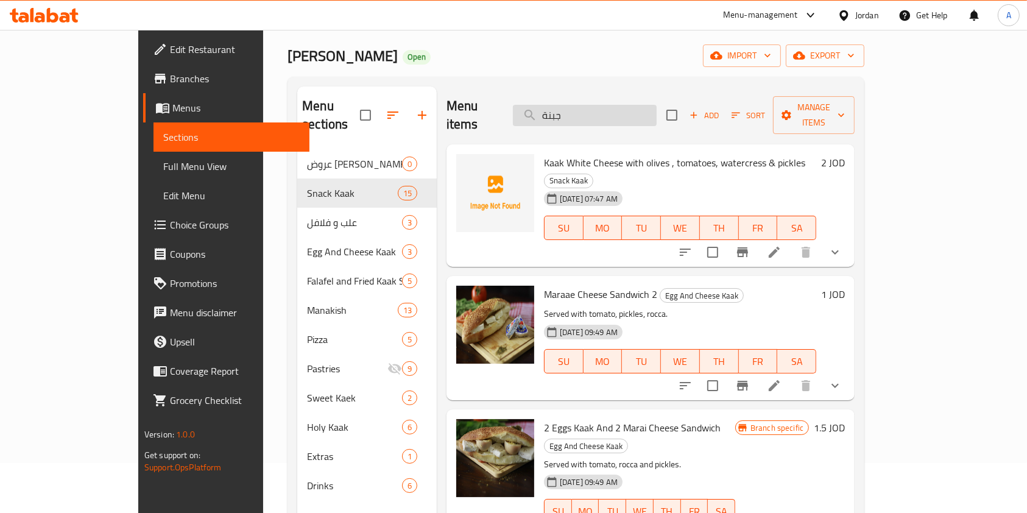
click at [619, 107] on input "جبنة" at bounding box center [585, 115] width 144 height 21
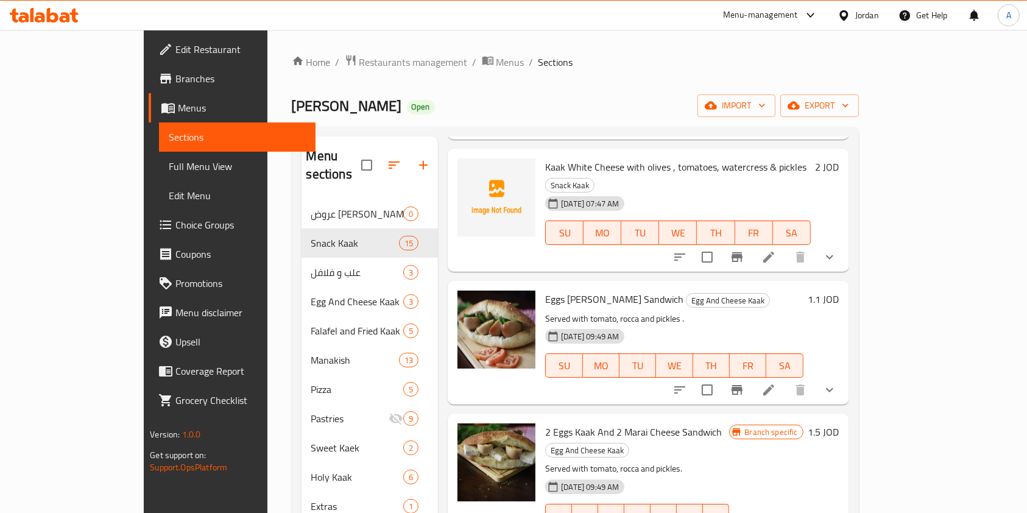
scroll to position [217, 0]
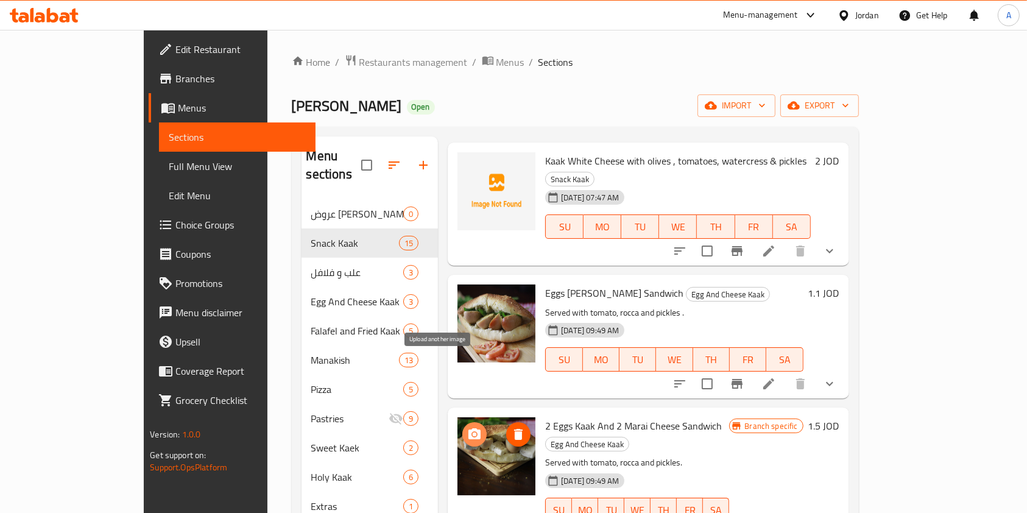
click at [469, 428] on icon "upload picture" at bounding box center [475, 433] width 12 height 11
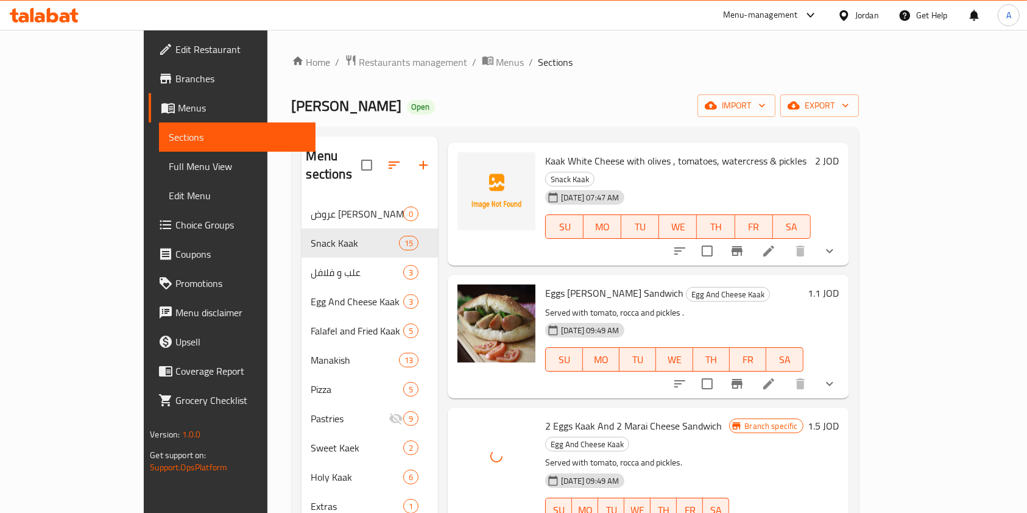
scroll to position [0, 0]
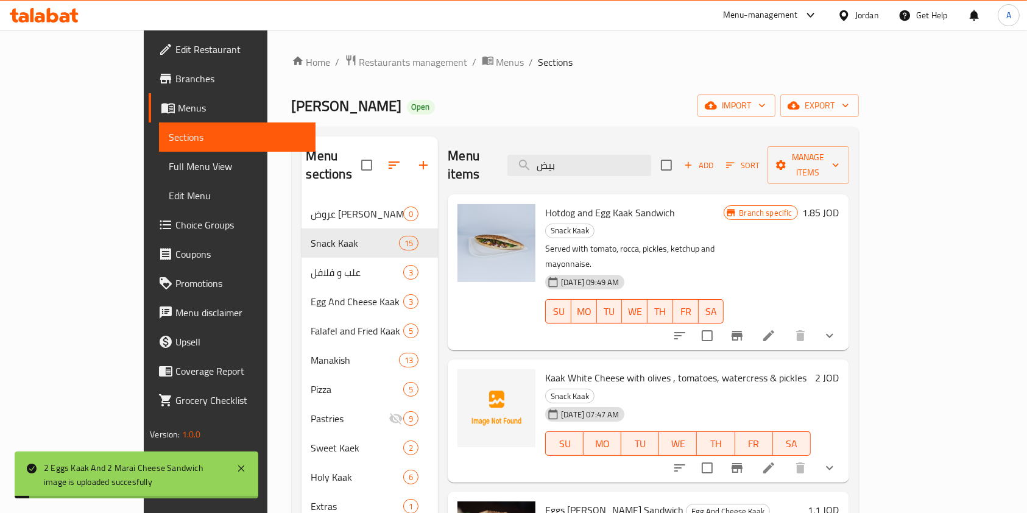
click at [609, 168] on div "Menu items بيض Add Sort Manage items" at bounding box center [648, 166] width 401 height 58
drag, startPoint x: 609, startPoint y: 168, endPoint x: 609, endPoint y: 161, distance: 6.7
click at [609, 161] on div "Menu items بيض Add Sort Manage items" at bounding box center [648, 166] width 401 height 58
click at [609, 161] on input "بيض" at bounding box center [580, 165] width 144 height 21
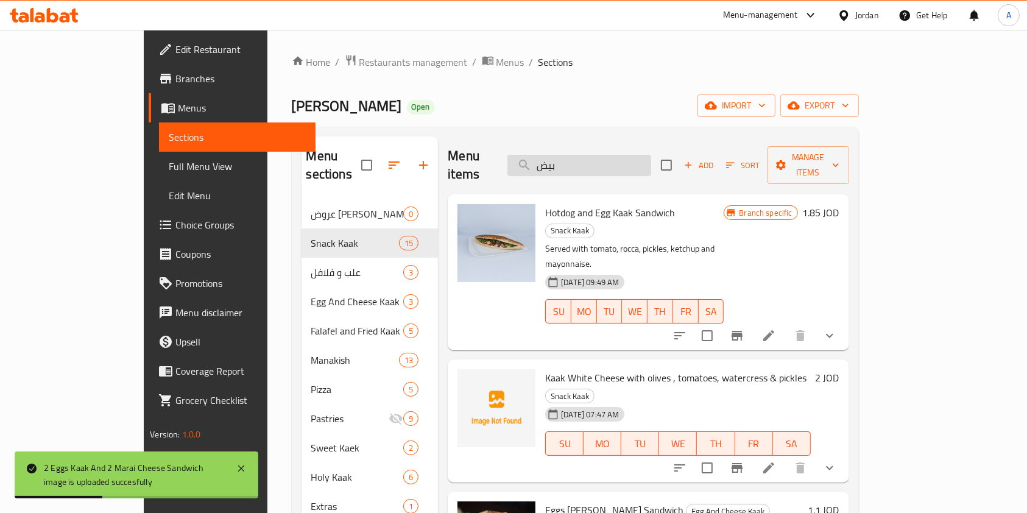
click at [609, 161] on input "بيض" at bounding box center [580, 165] width 144 height 21
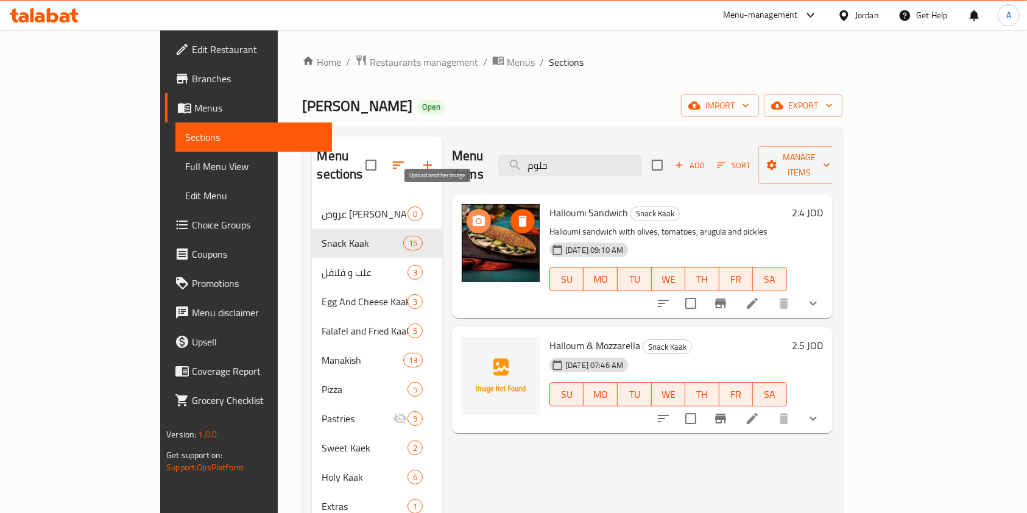
click at [473, 215] on icon "upload picture" at bounding box center [479, 220] width 12 height 11
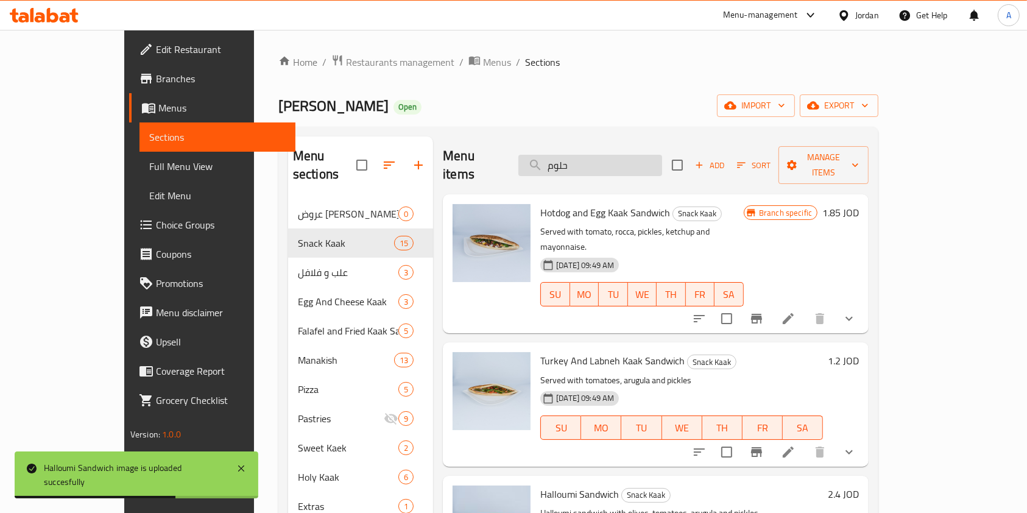
click at [628, 159] on input "حلوم" at bounding box center [591, 165] width 144 height 21
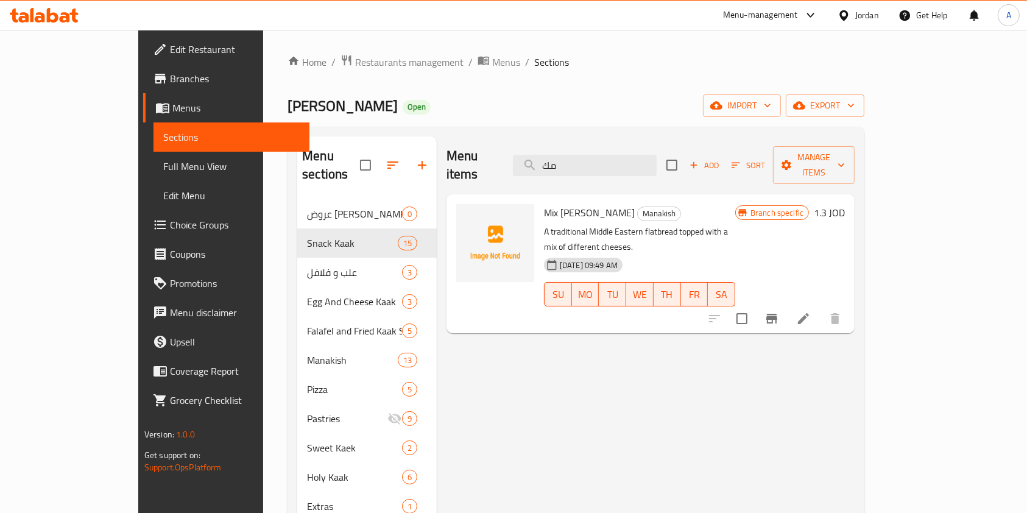
type input "م"
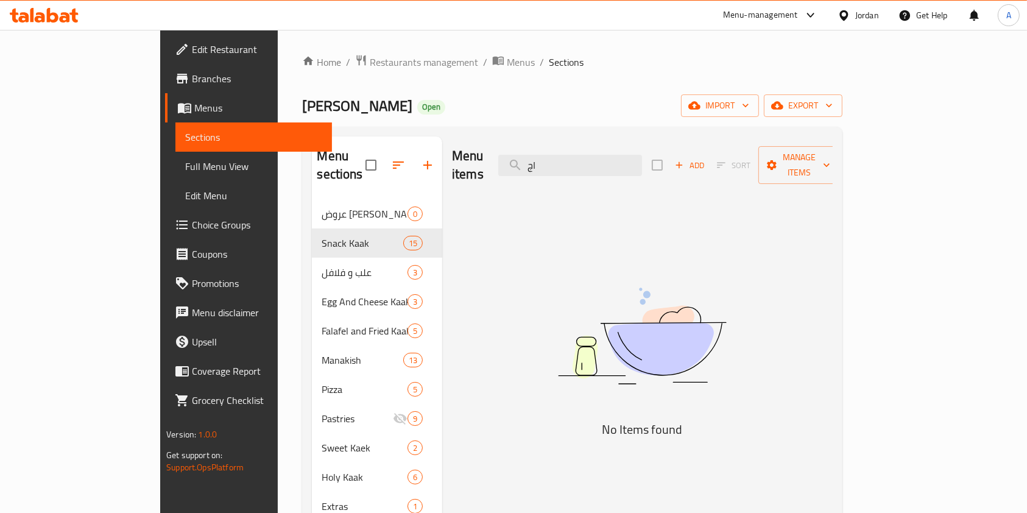
type input "ا"
type input "أ"
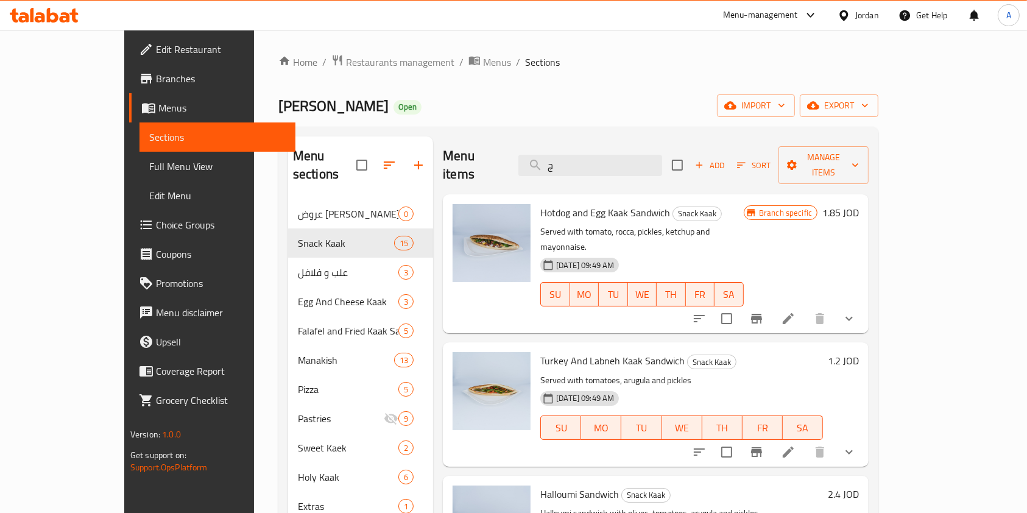
type input "جب"
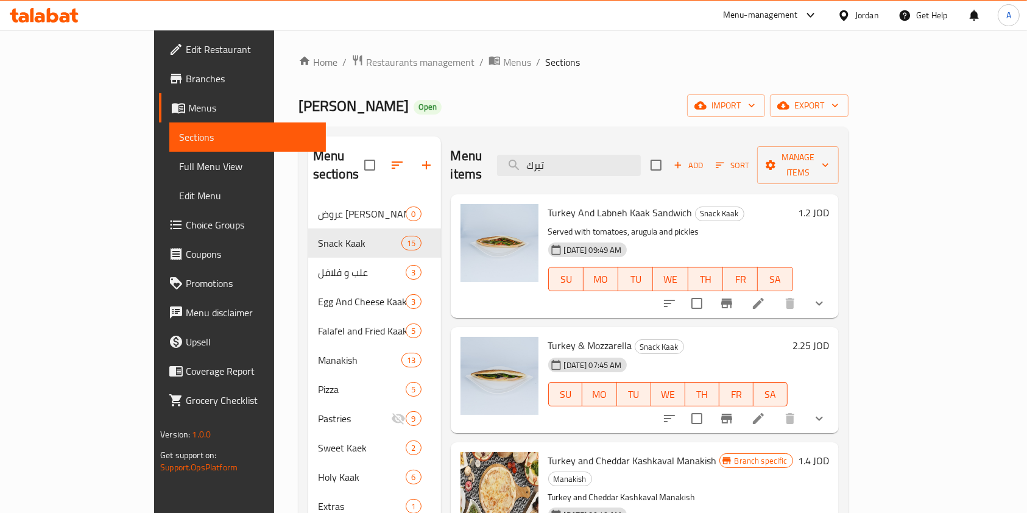
type input "تيركي"
click at [629, 155] on input "تيركي" at bounding box center [569, 165] width 144 height 21
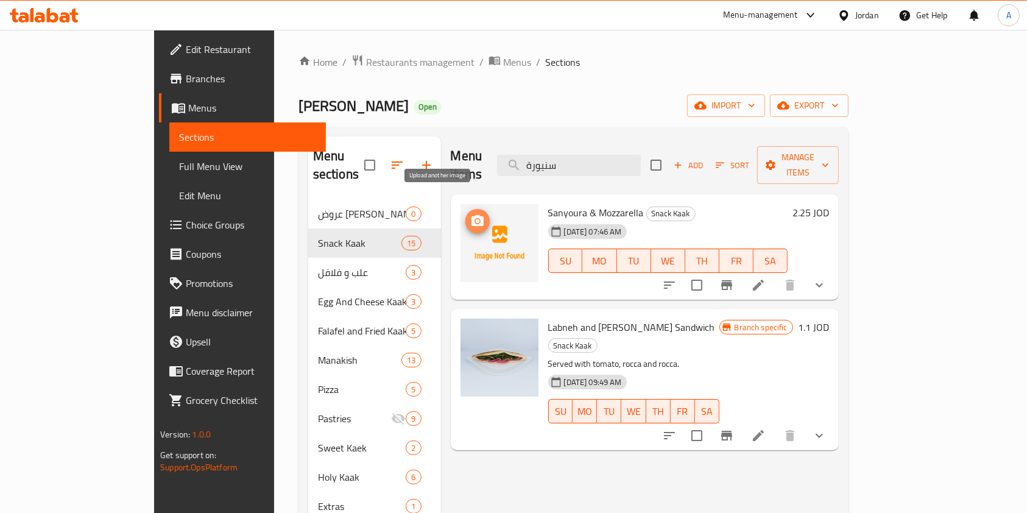
click at [470, 214] on icon "upload picture" at bounding box center [477, 221] width 15 height 15
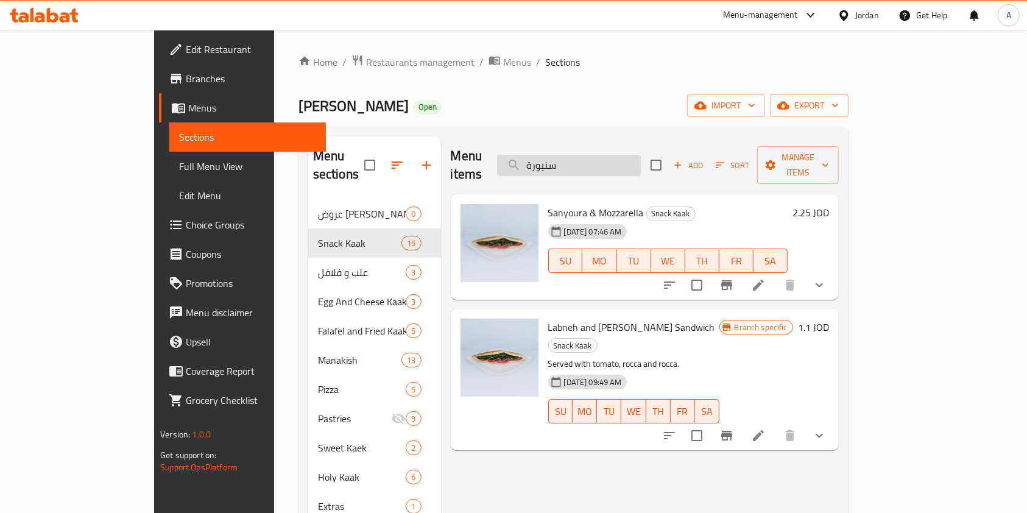
click at [589, 158] on input "سنيورة" at bounding box center [569, 165] width 144 height 21
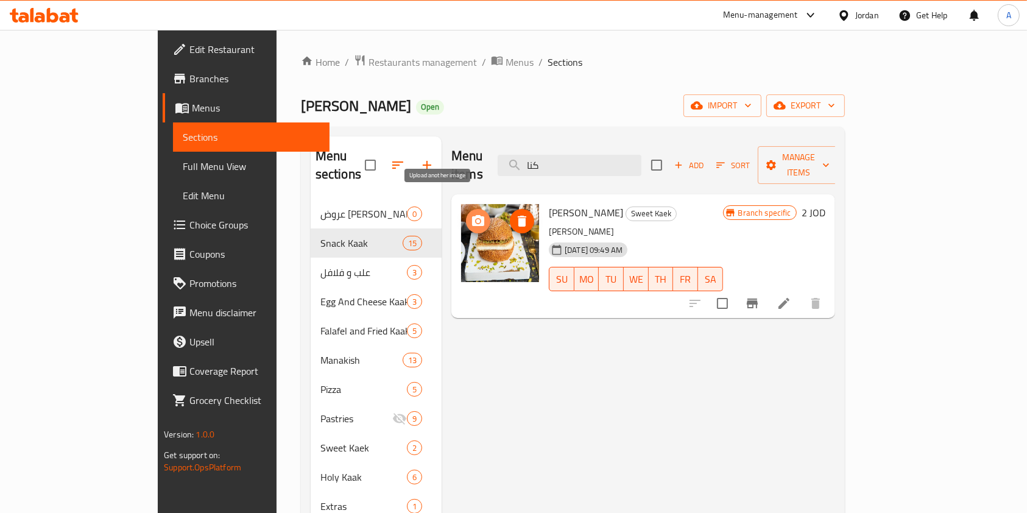
click at [472, 215] on icon "upload picture" at bounding box center [478, 220] width 12 height 11
click at [471, 214] on icon "upload picture" at bounding box center [478, 221] width 15 height 15
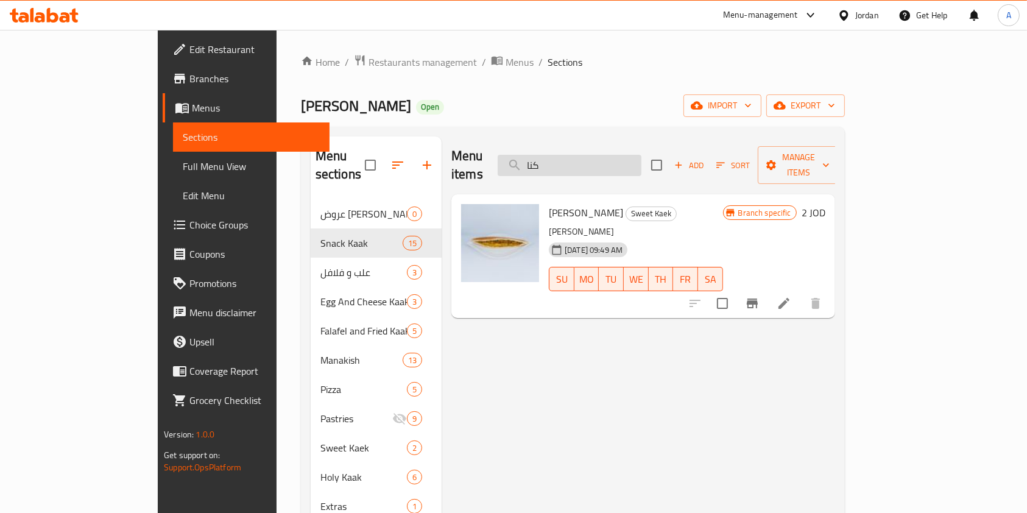
click at [600, 155] on input "كنا" at bounding box center [570, 165] width 144 height 21
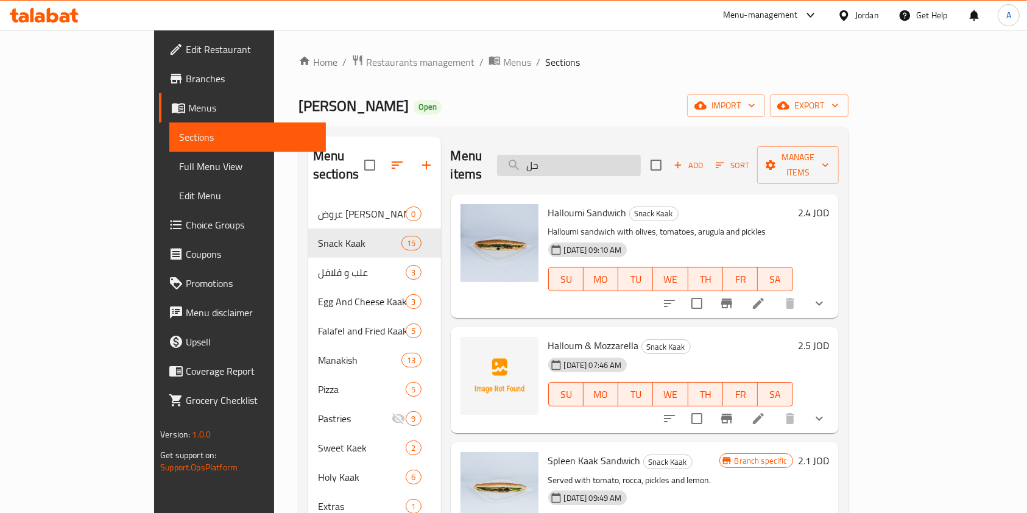
type input "ح"
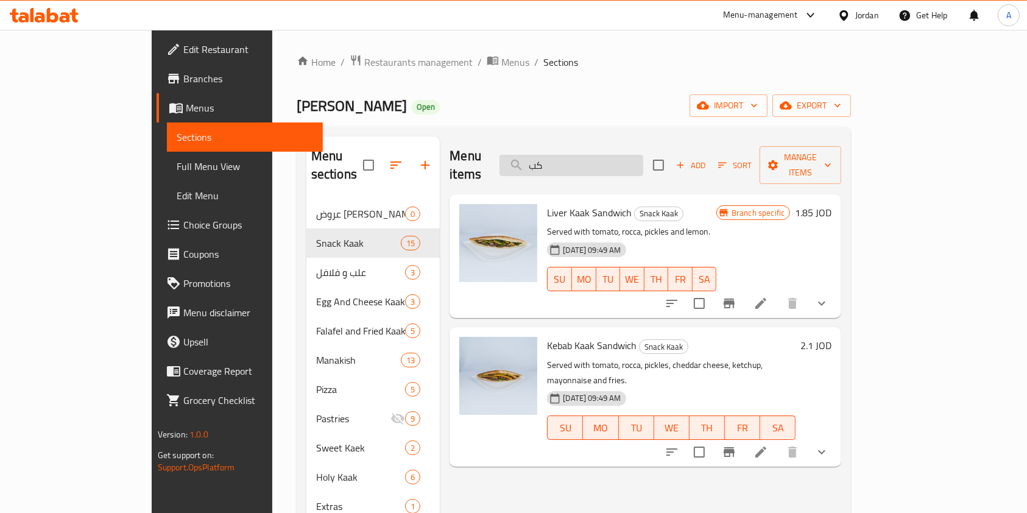
type input "ك"
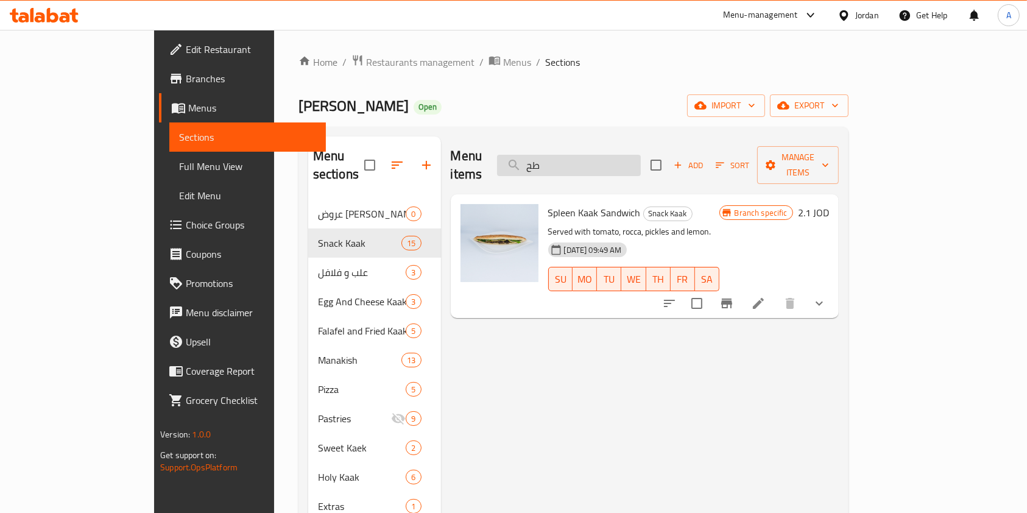
type input "ط"
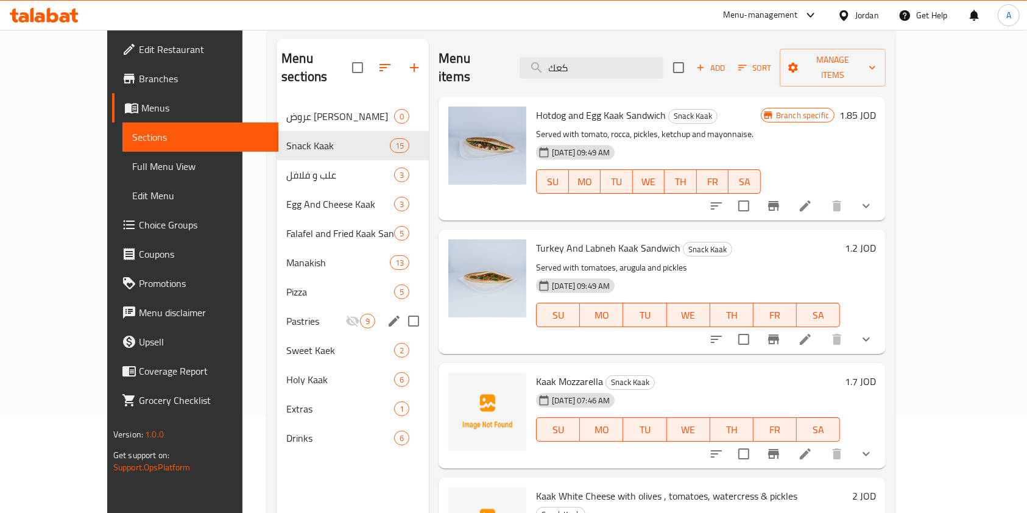
scroll to position [113, 0]
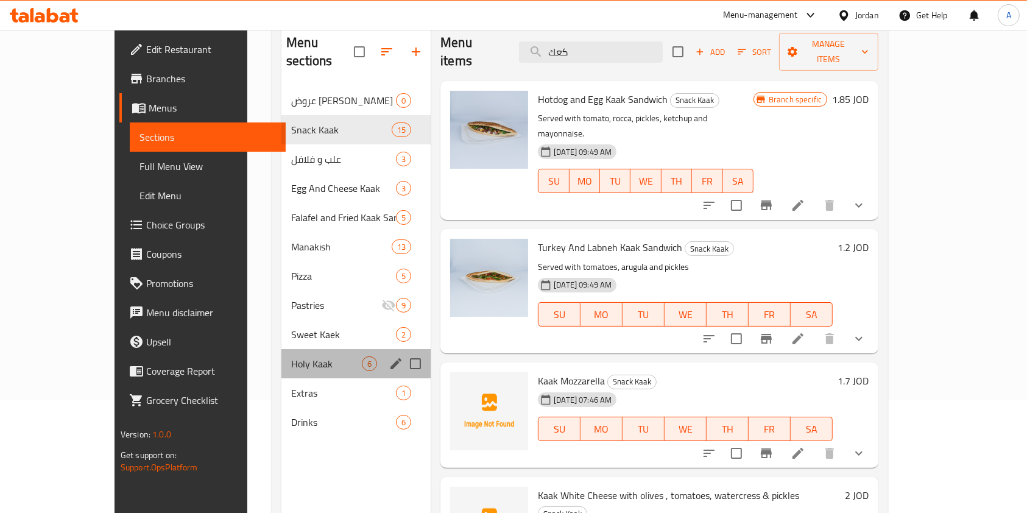
click at [282, 352] on div "[DEMOGRAPHIC_DATA] 6" at bounding box center [356, 363] width 149 height 29
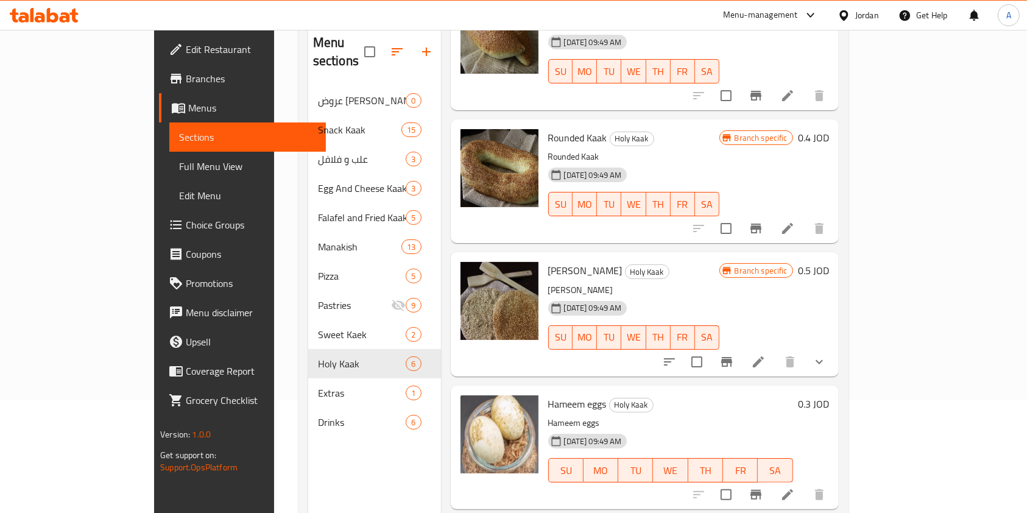
scroll to position [217, 0]
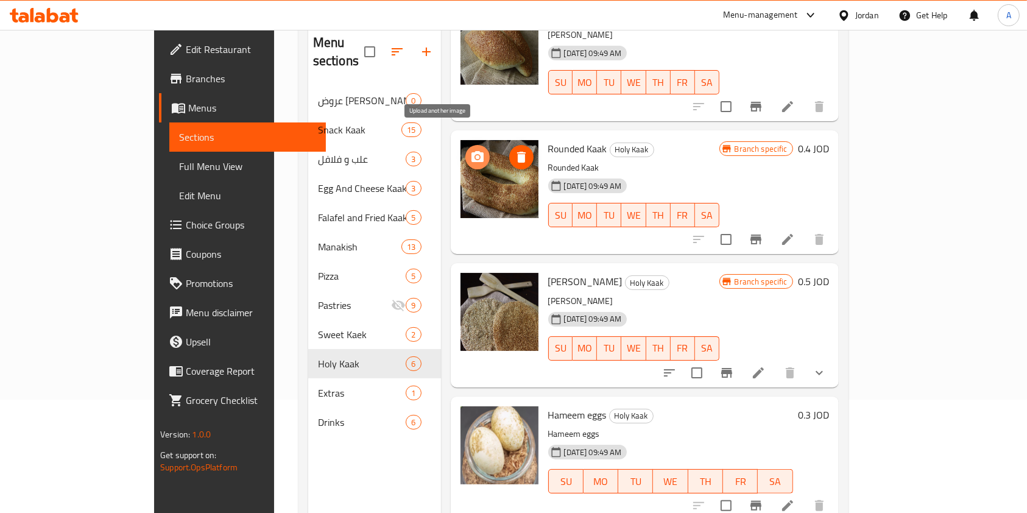
click at [475, 155] on circle "upload picture" at bounding box center [477, 157] width 4 height 4
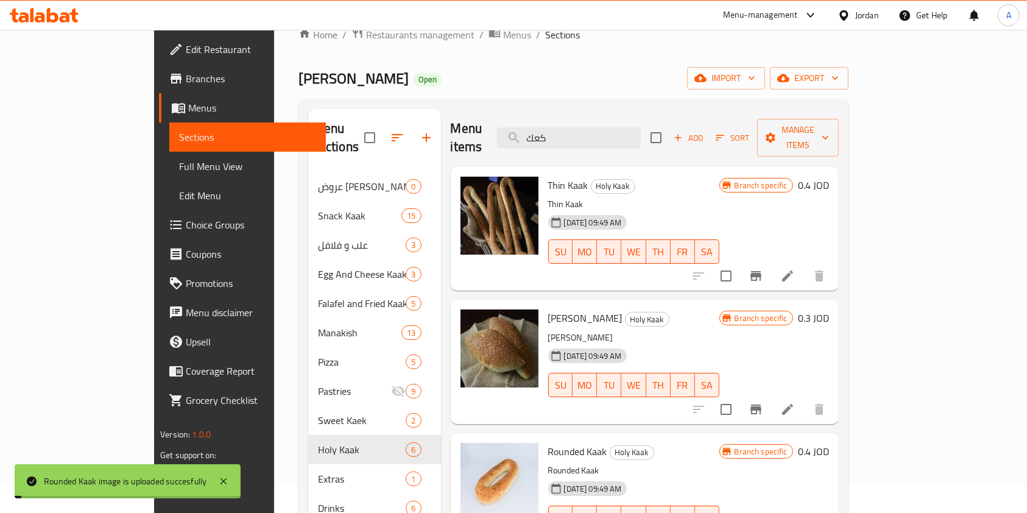
scroll to position [29, 0]
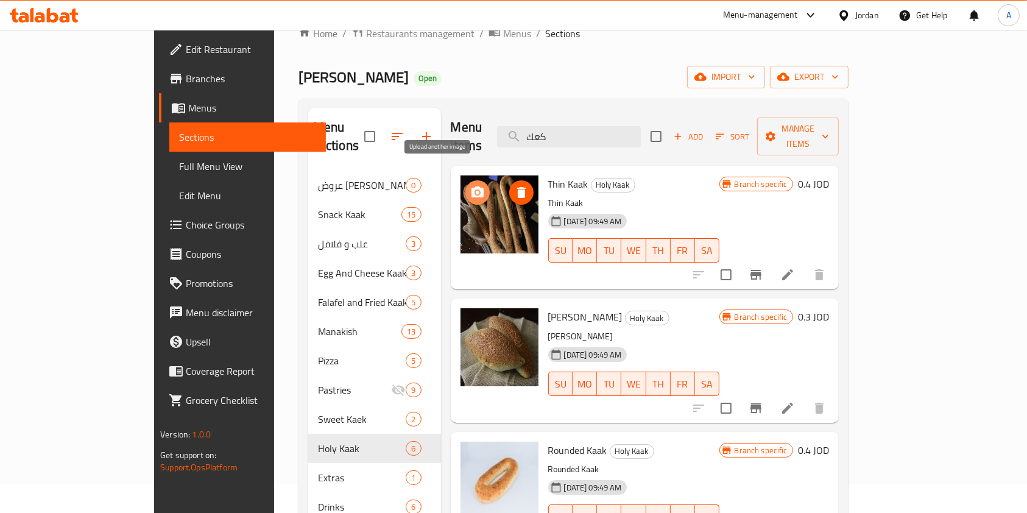
click at [472, 186] on icon "upload picture" at bounding box center [478, 191] width 12 height 11
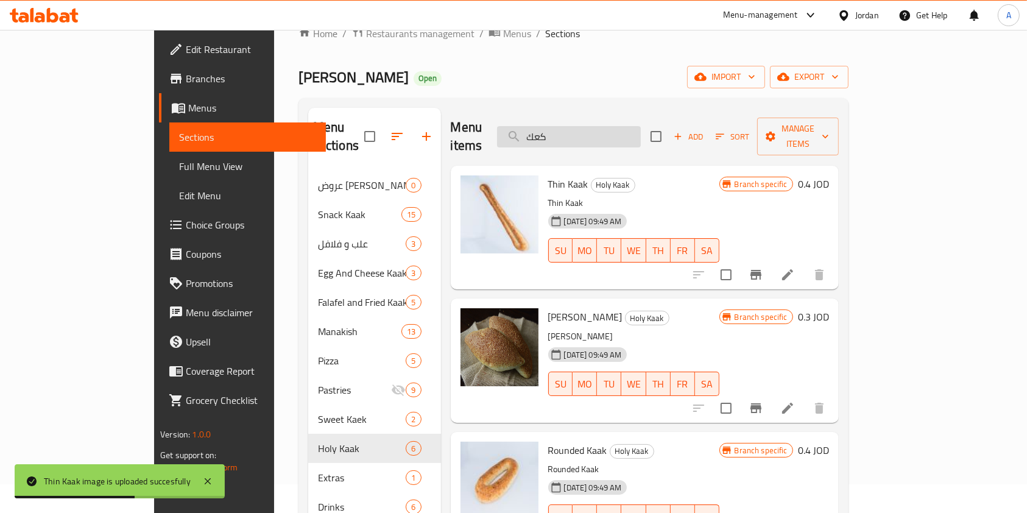
click at [625, 137] on input "كعك" at bounding box center [569, 136] width 144 height 21
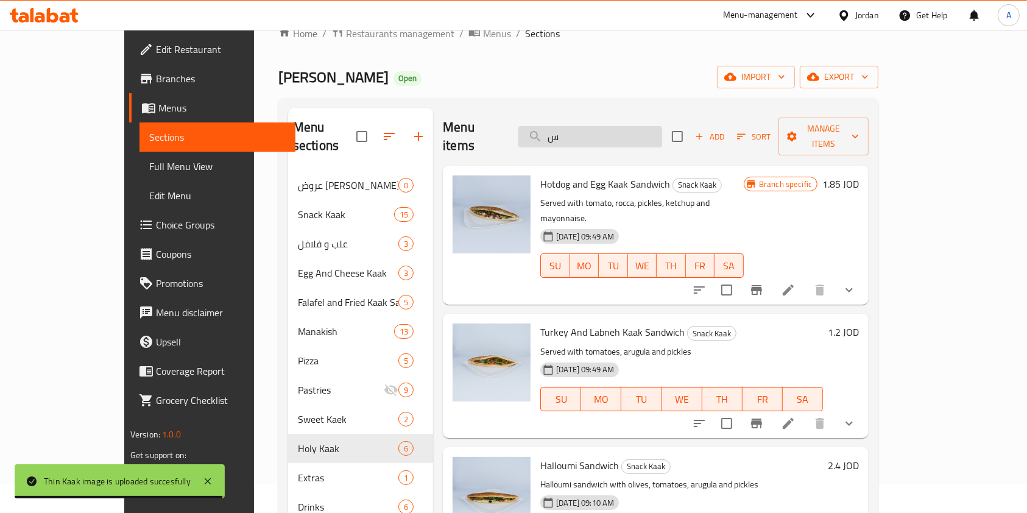
click at [625, 137] on input "س" at bounding box center [591, 136] width 144 height 21
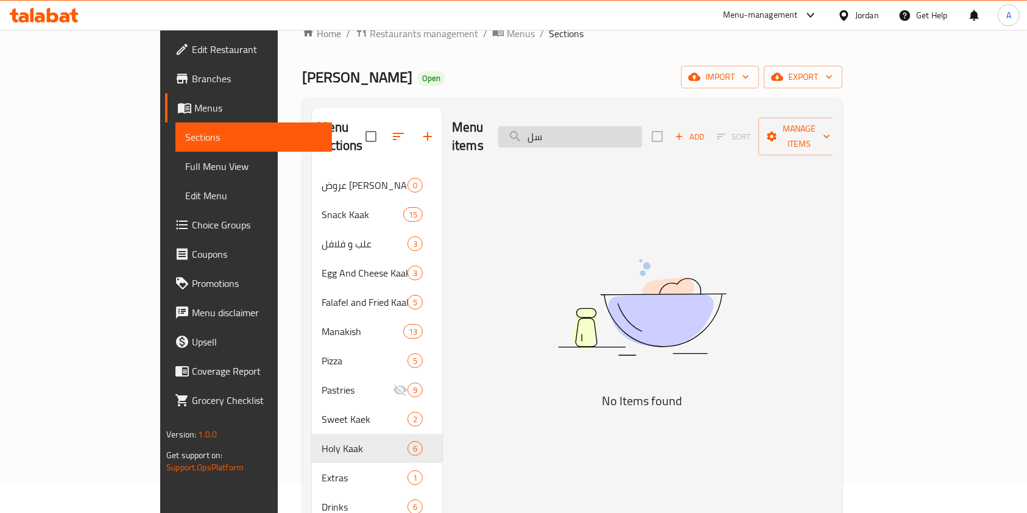
type input "س"
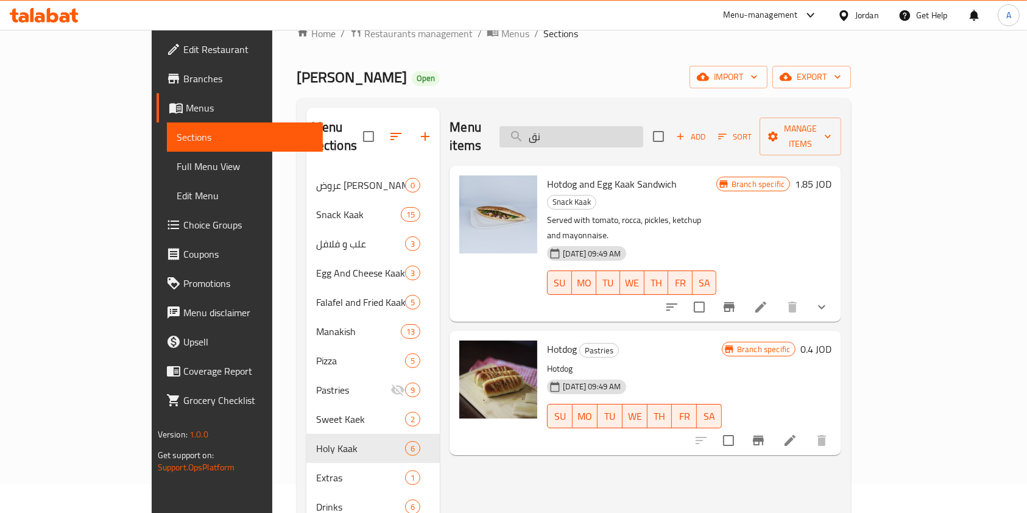
type input "ن"
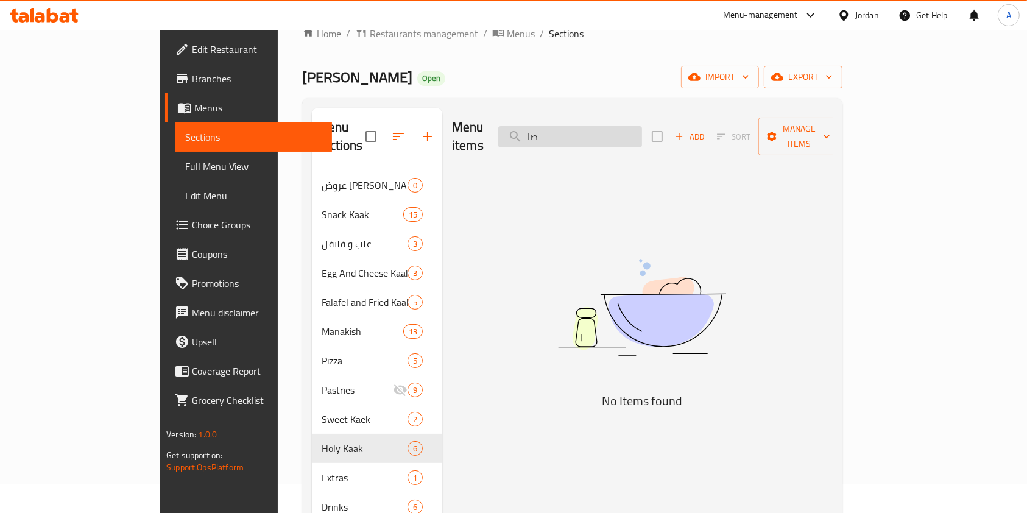
type input "ص"
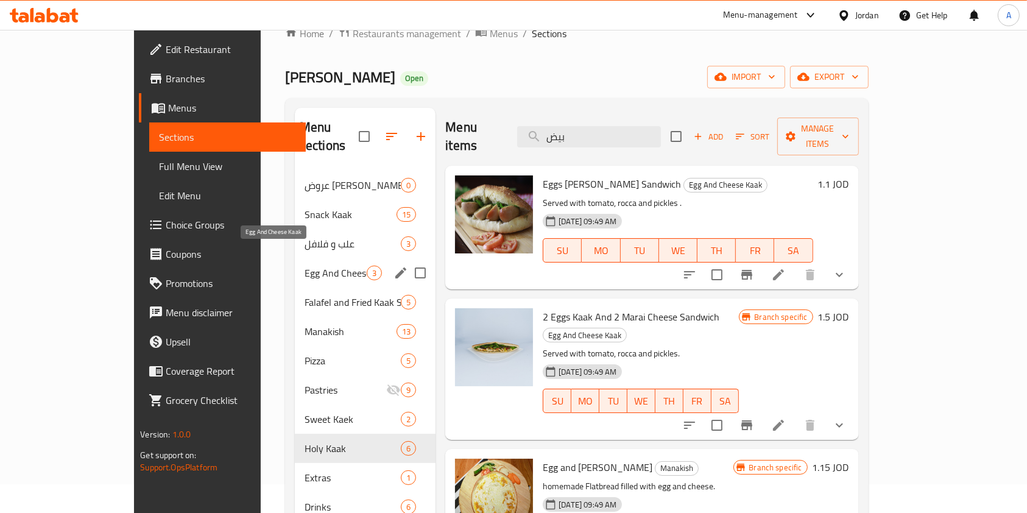
click at [305, 266] on span "Egg And Cheese Kaak" at bounding box center [336, 273] width 62 height 15
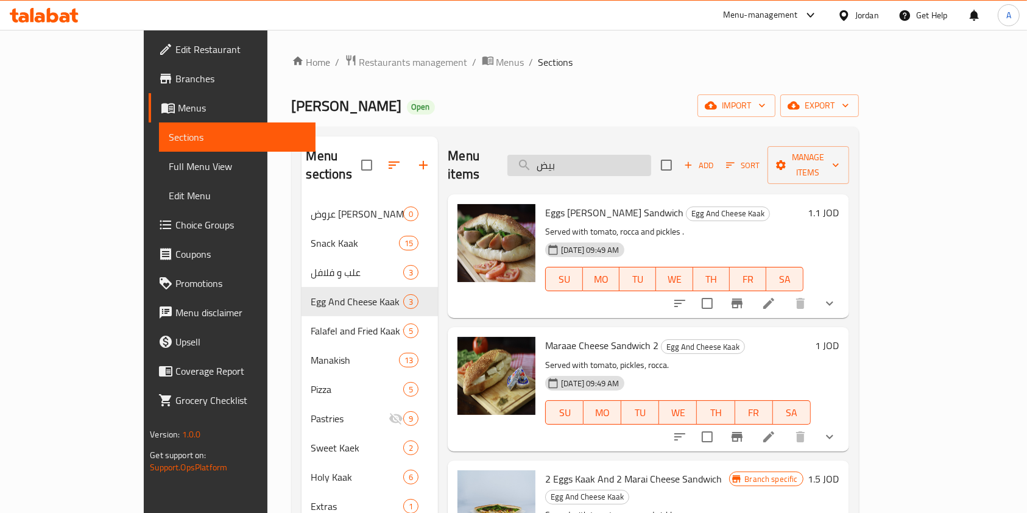
click at [608, 165] on input "بيض" at bounding box center [580, 165] width 144 height 21
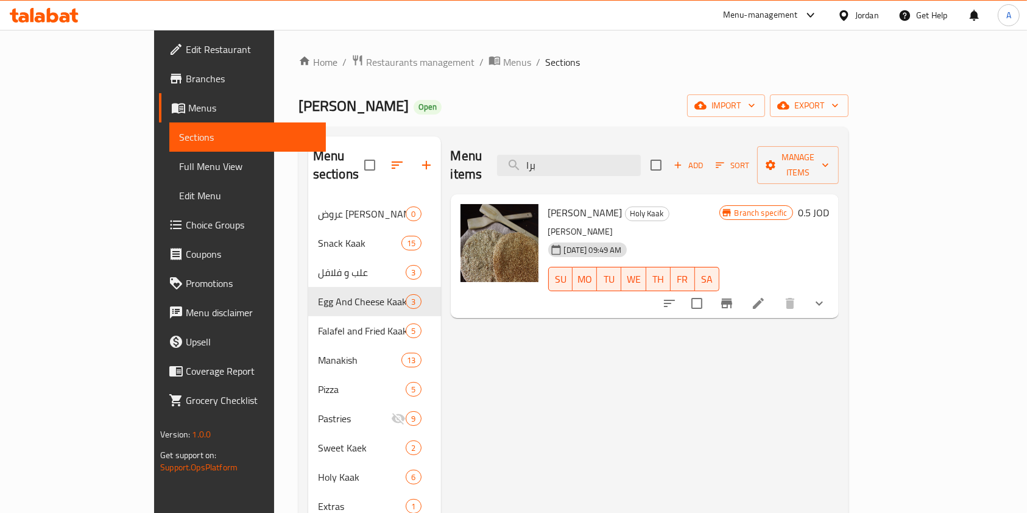
type input "برا"
click at [466, 214] on span "upload picture" at bounding box center [478, 221] width 24 height 15
